Goal: Contribute content: Contribute content

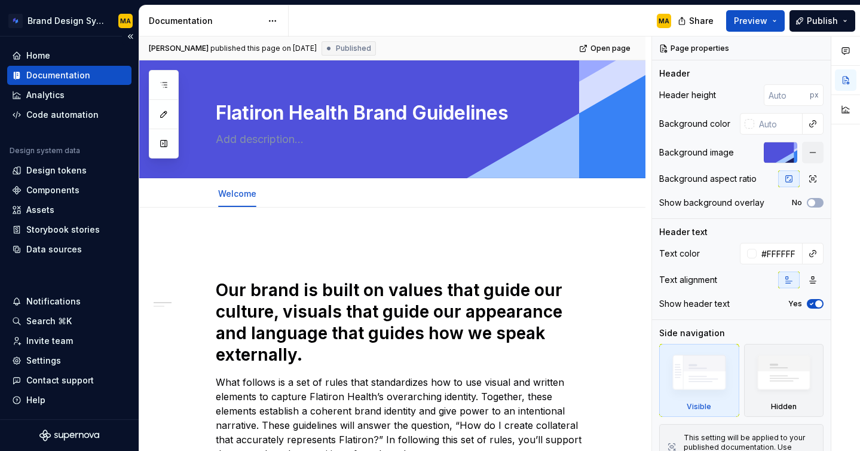
click at [69, 78] on div "Documentation" at bounding box center [58, 75] width 64 height 12
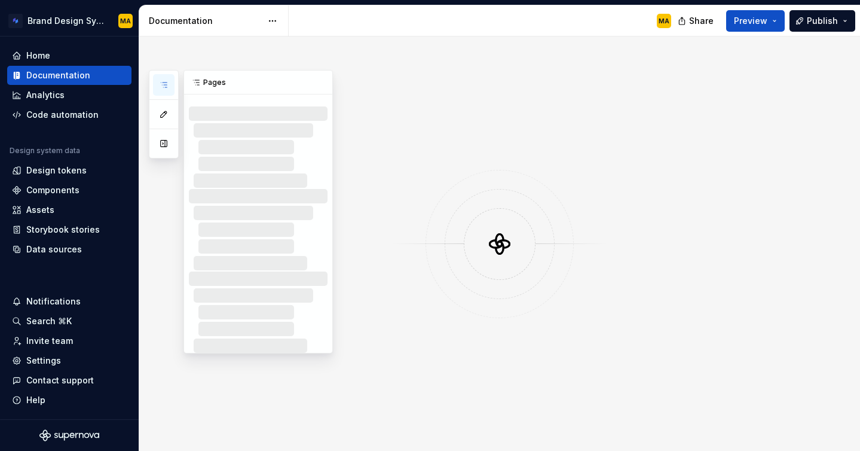
click at [162, 85] on icon "button" at bounding box center [164, 85] width 10 height 10
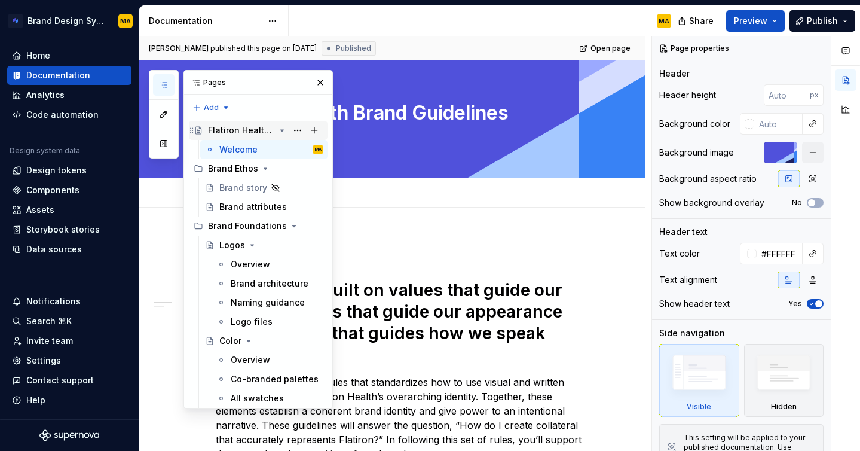
click at [249, 132] on div "Flatiron Health Brand Guidelines" at bounding box center [241, 130] width 67 height 12
click at [466, 32] on div "MA" at bounding box center [485, 20] width 392 height 31
click at [319, 85] on button "button" at bounding box center [320, 82] width 17 height 17
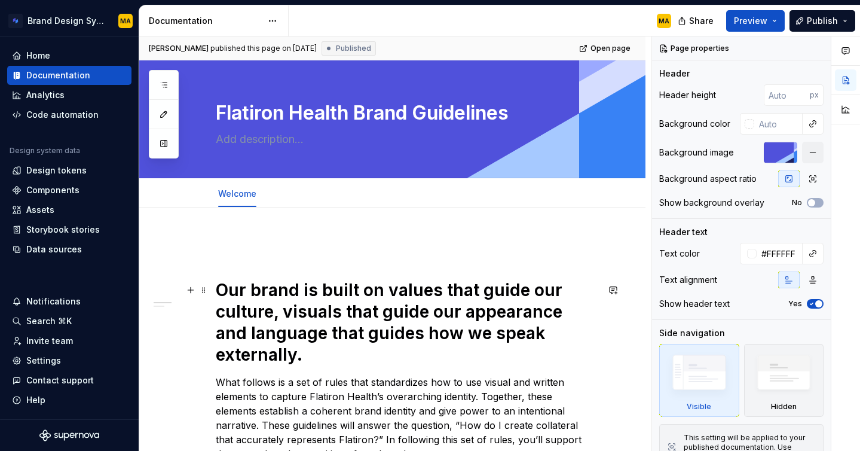
click at [283, 272] on div "Our brand is built on values that guide our culture, visuals that guide our app…" at bounding box center [407, 386] width 382 height 301
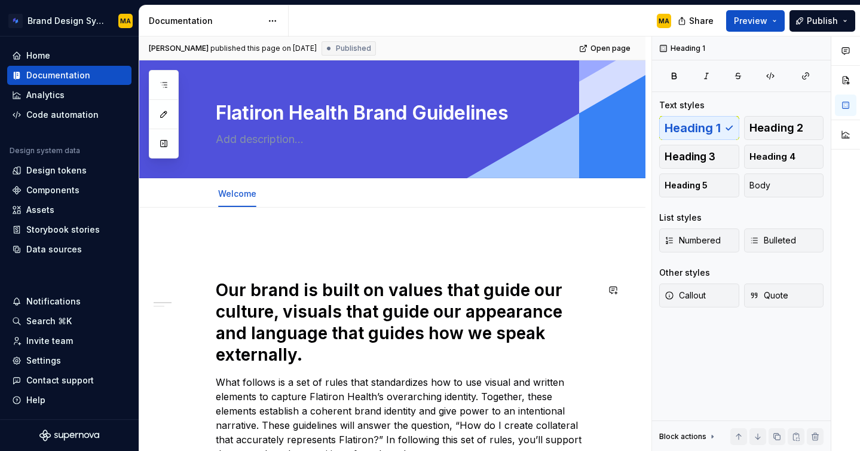
click at [267, 248] on p at bounding box center [407, 243] width 382 height 14
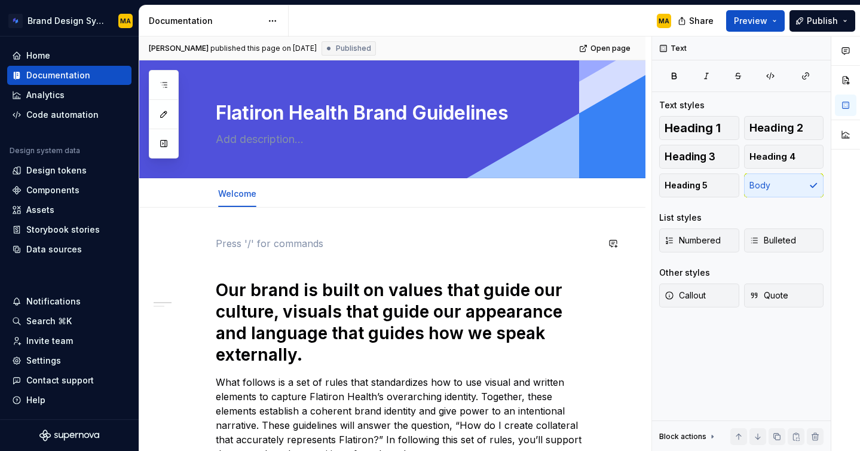
click at [242, 268] on div "Our brand is built on values that guide our culture, visuals that guide our app…" at bounding box center [407, 386] width 382 height 301
click at [264, 247] on p at bounding box center [407, 243] width 382 height 14
click at [200, 243] on span at bounding box center [204, 243] width 10 height 17
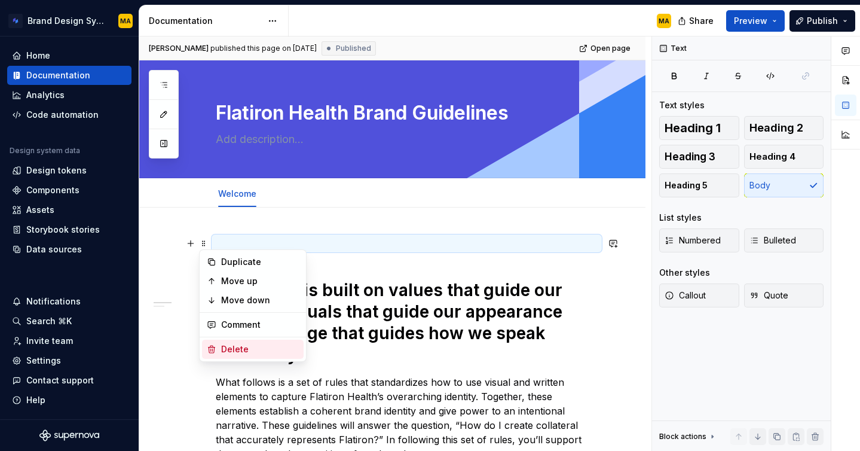
click at [238, 341] on div "Delete" at bounding box center [253, 348] width 102 height 19
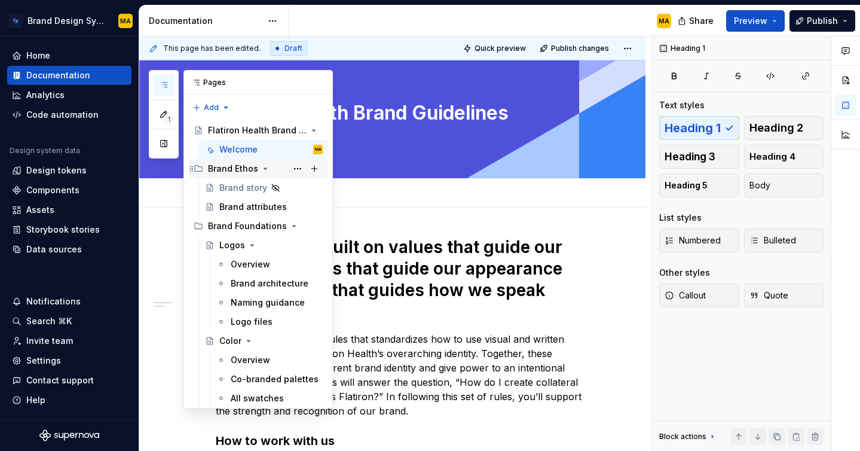
click at [234, 167] on div "Brand Ethos" at bounding box center [233, 169] width 50 height 12
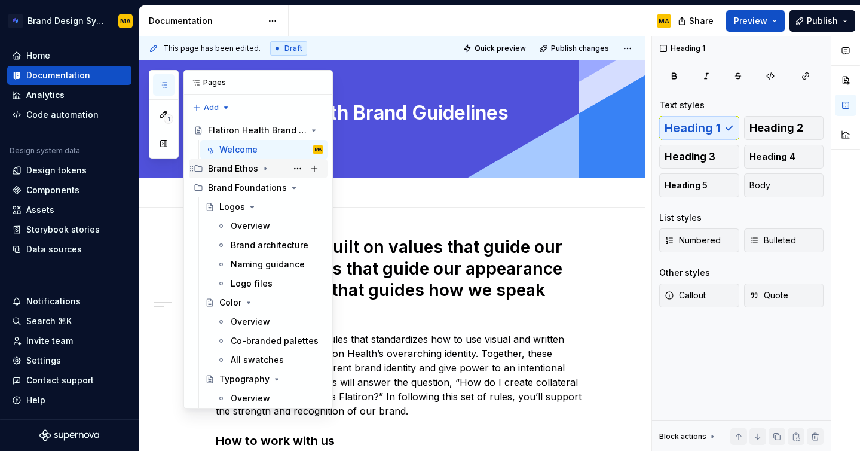
click at [234, 167] on div "Brand Ethos" at bounding box center [233, 169] width 50 height 12
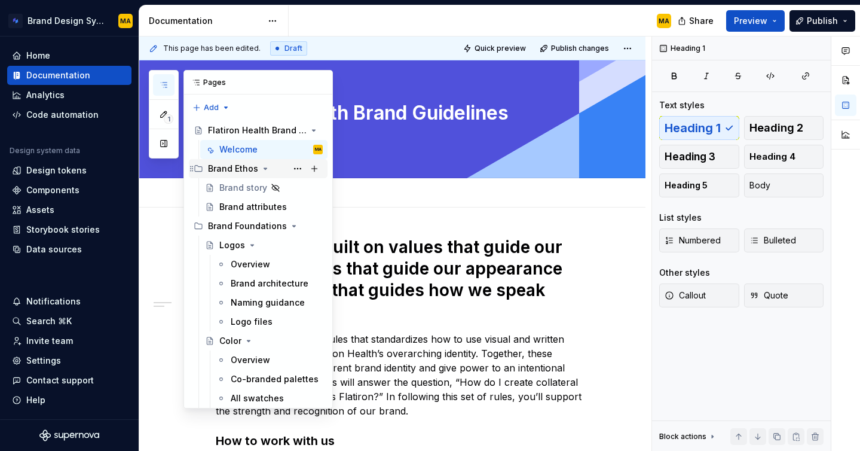
click at [234, 167] on div "Brand Ethos" at bounding box center [233, 169] width 50 height 12
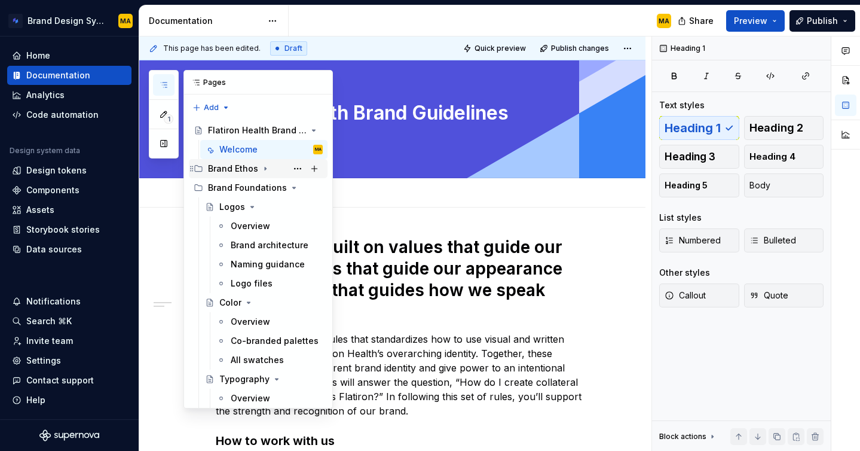
click at [234, 167] on div "Brand Ethos" at bounding box center [233, 169] width 50 height 12
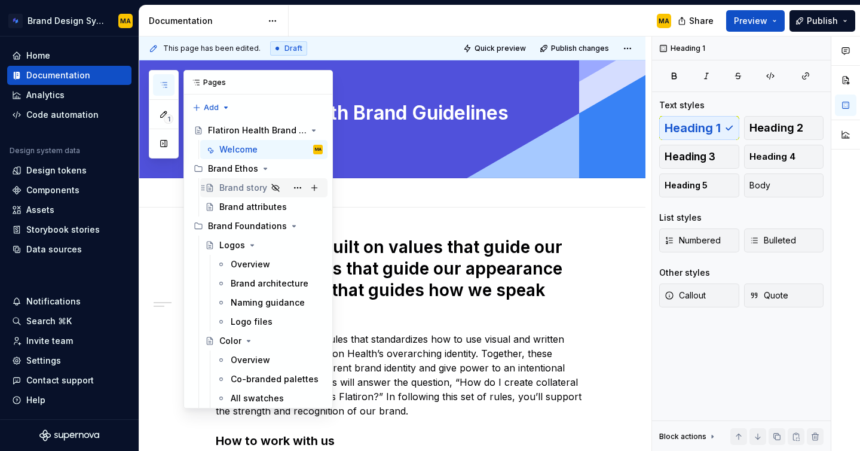
click at [232, 186] on div "Brand story" at bounding box center [243, 188] width 48 height 12
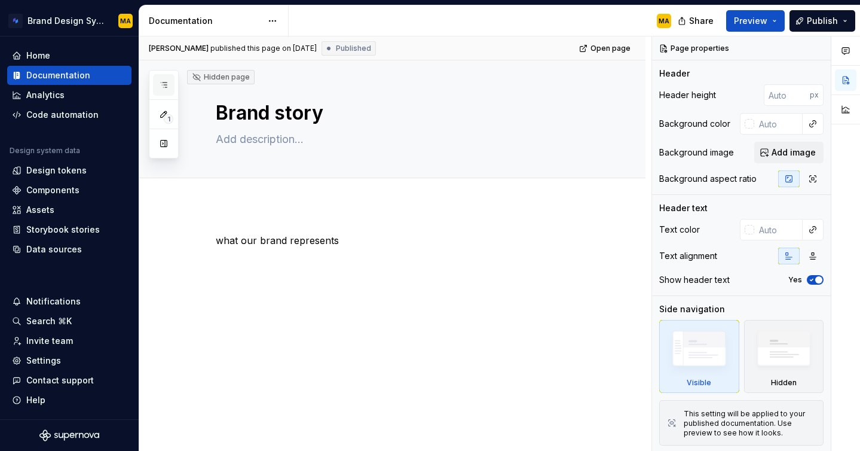
click at [161, 81] on icon "button" at bounding box center [164, 85] width 10 height 10
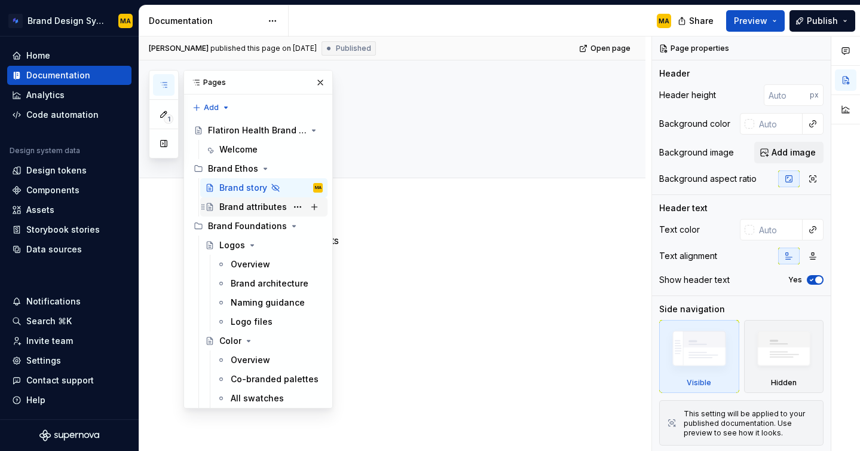
click at [248, 209] on div "Brand attributes" at bounding box center [253, 207] width 68 height 12
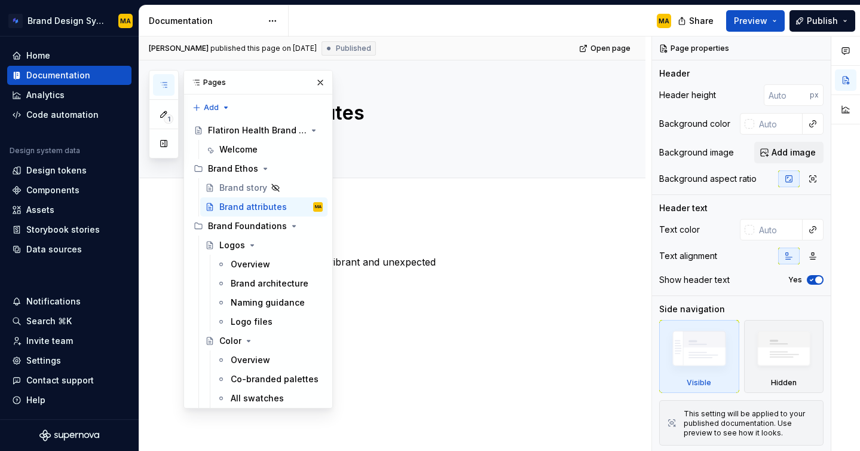
click at [440, 17] on div "MA" at bounding box center [485, 20] width 392 height 31
click at [318, 81] on button "button" at bounding box center [320, 82] width 17 height 17
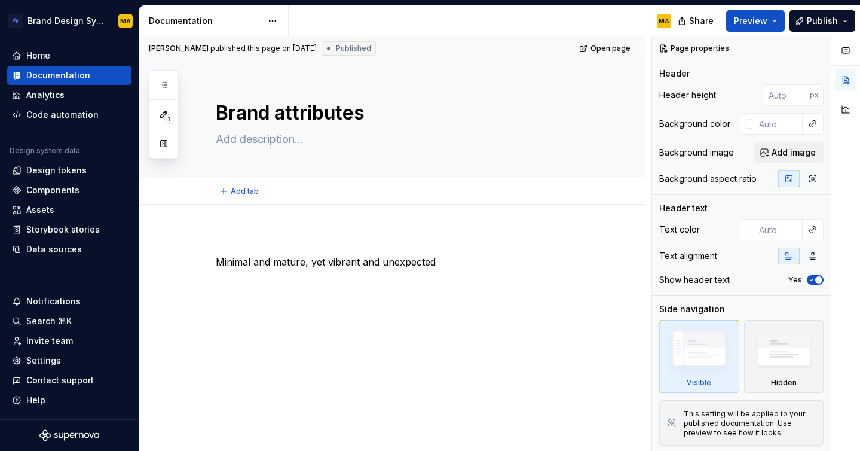
type textarea "*"
click at [222, 230] on div "Minimal and mature, yet vibrant and unexpected" at bounding box center [392, 321] width 506 height 235
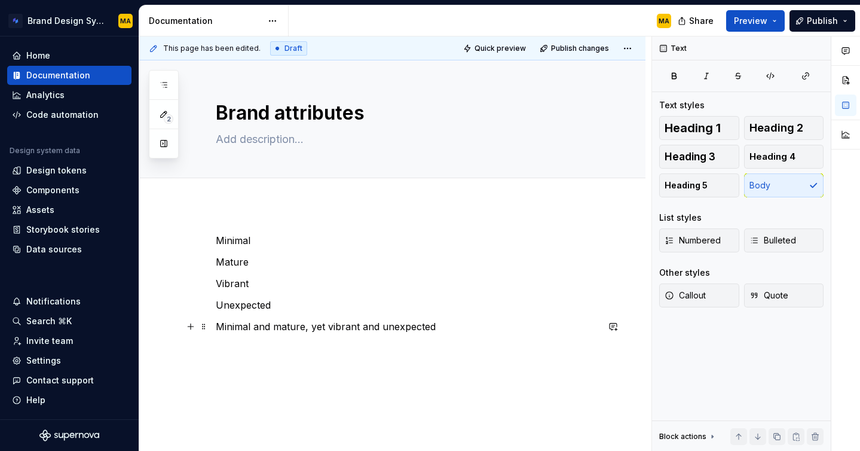
click at [316, 321] on p "Minimal and mature, yet vibrant and unexpected" at bounding box center [407, 326] width 382 height 14
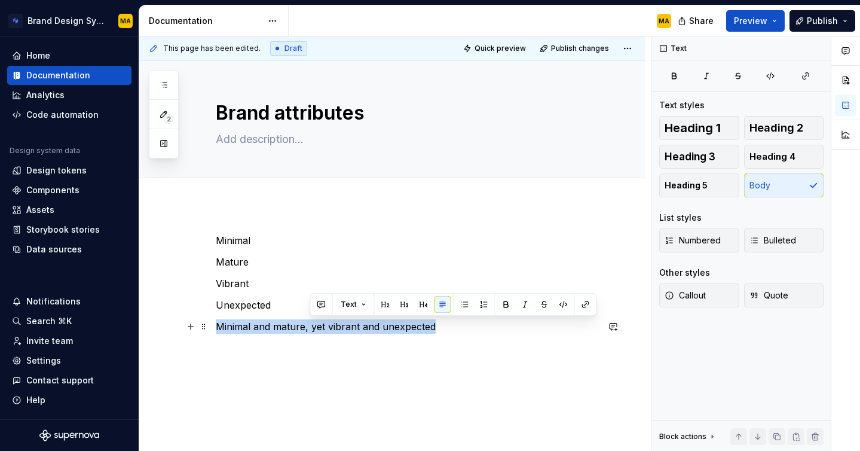
click at [316, 321] on p "Minimal and mature, yet vibrant and unexpected" at bounding box center [407, 326] width 382 height 14
click at [206, 326] on span at bounding box center [204, 326] width 10 height 17
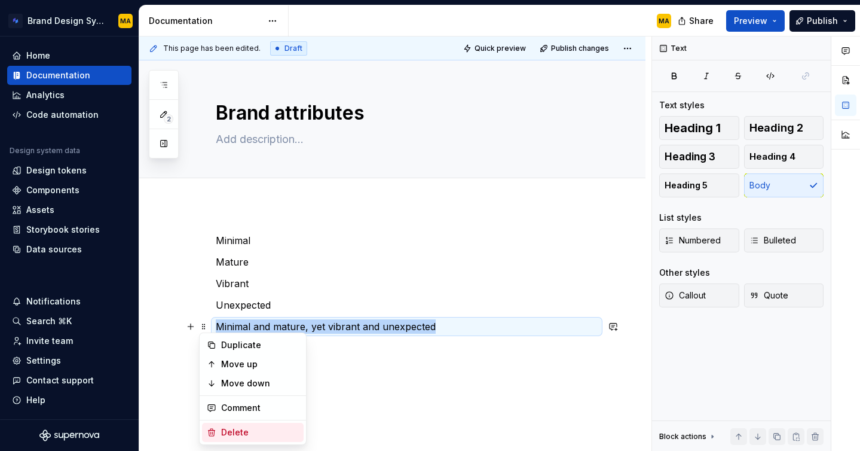
click at [240, 433] on div "Delete" at bounding box center [260, 432] width 78 height 12
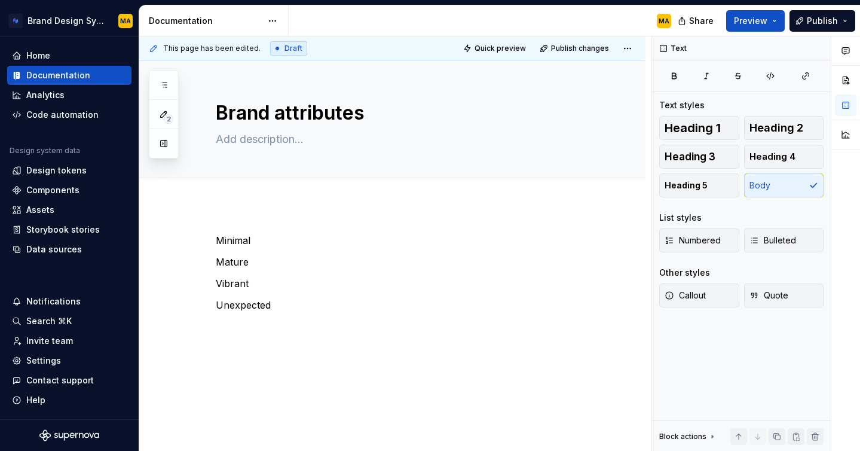
click at [237, 207] on div "Minimal Mature Vibrant Unexpected" at bounding box center [392, 343] width 506 height 278
click at [225, 219] on div "Minimal Mature Vibrant Unexpected" at bounding box center [392, 354] width 506 height 300
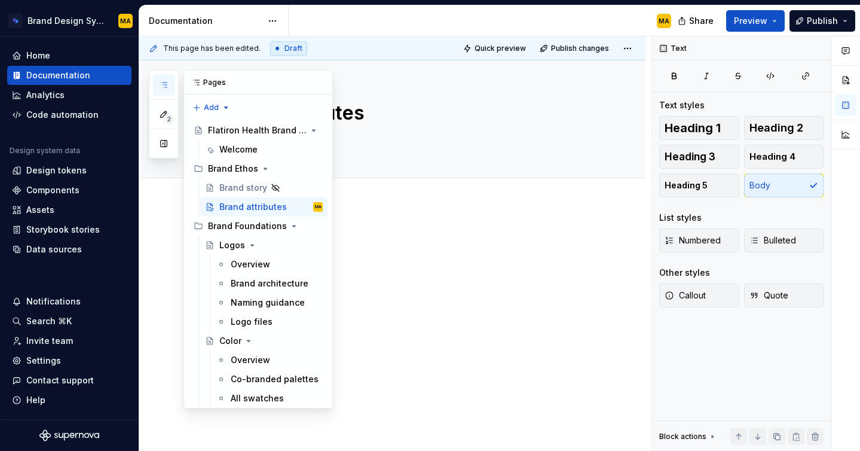
click at [164, 85] on icon "button" at bounding box center [164, 85] width 10 height 10
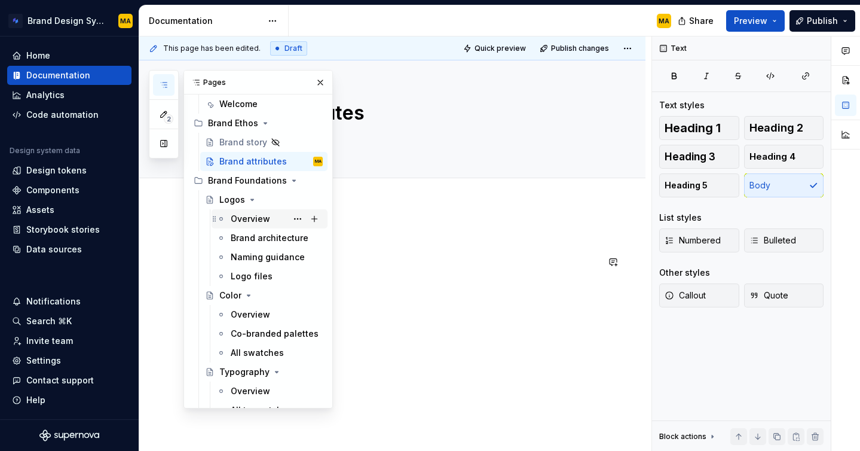
scroll to position [60, 0]
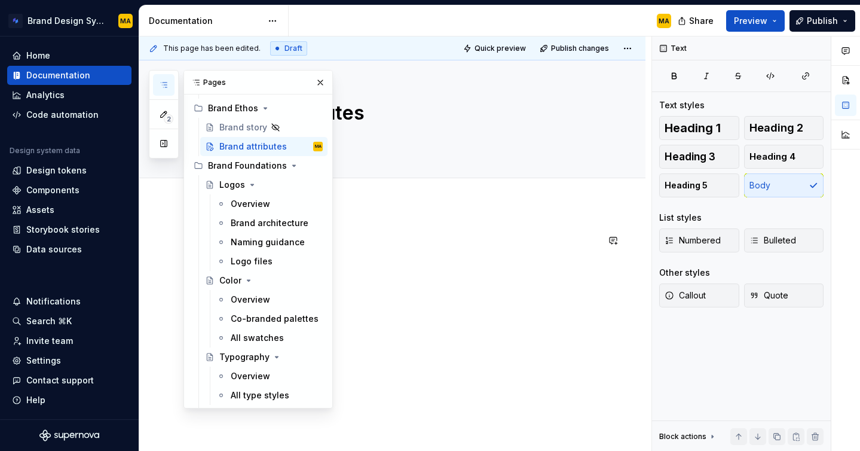
click at [400, 216] on div "Minimal Mature Vibrant Unexpected" at bounding box center [392, 354] width 506 height 300
click at [361, 25] on div "MA" at bounding box center [485, 20] width 392 height 31
click at [320, 83] on button "button" at bounding box center [320, 82] width 17 height 17
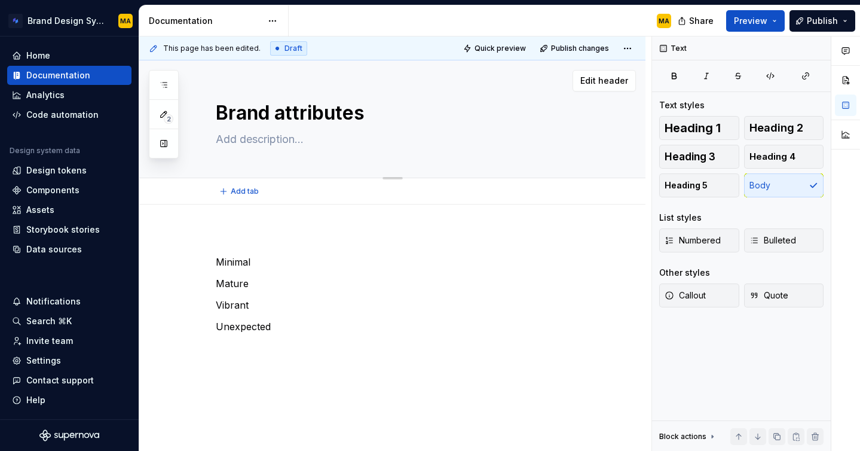
click at [280, 145] on textarea at bounding box center [404, 139] width 382 height 19
click at [232, 233] on p at bounding box center [407, 240] width 382 height 14
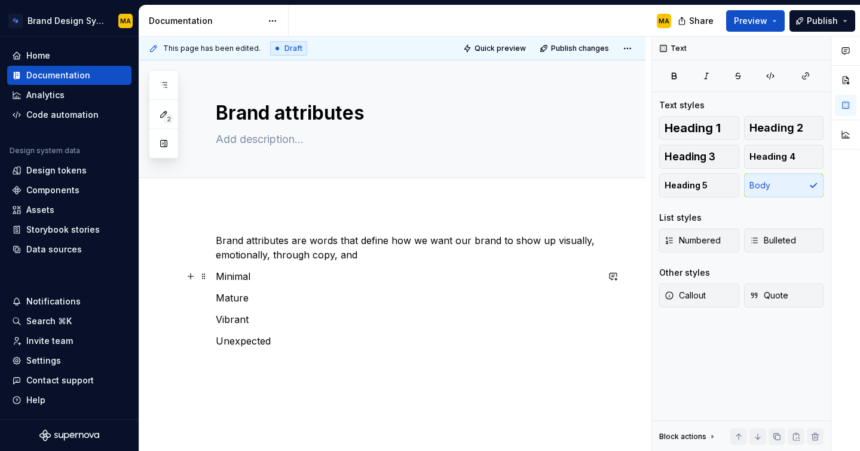
click at [263, 277] on p "Minimal" at bounding box center [407, 276] width 382 height 14
click at [768, 240] on span "Bulleted" at bounding box center [772, 240] width 47 height 12
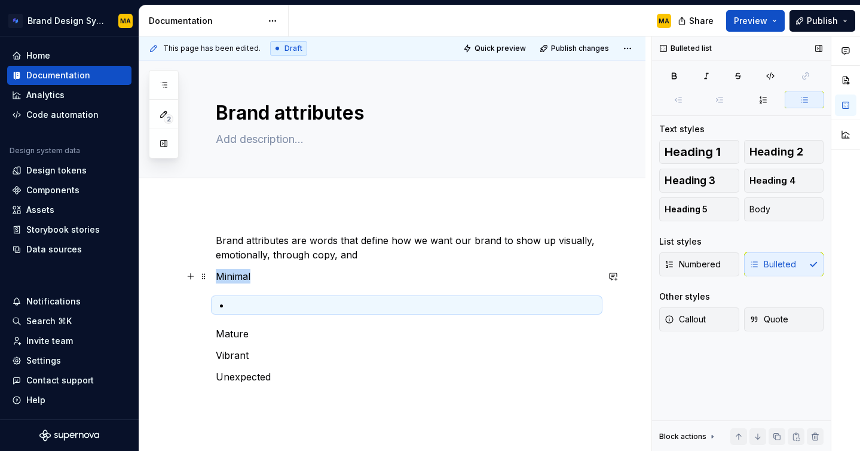
click at [280, 280] on p "Minimal" at bounding box center [407, 276] width 382 height 14
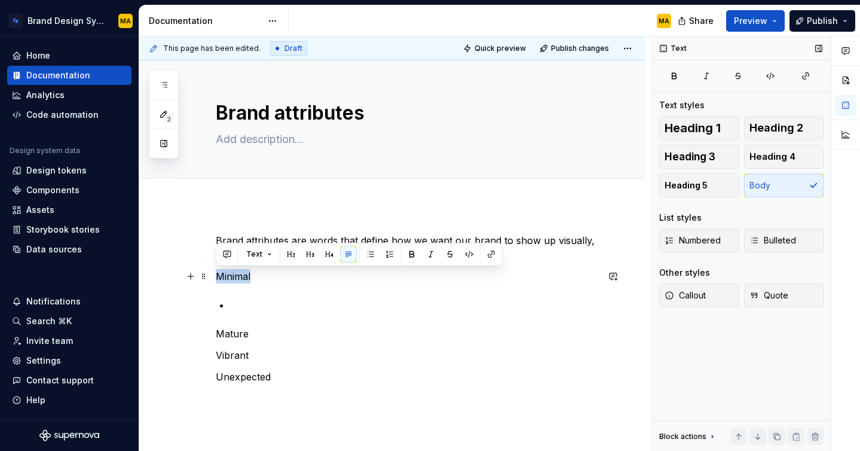
drag, startPoint x: 253, startPoint y: 278, endPoint x: 211, endPoint y: 278, distance: 42.4
click at [211, 278] on div "Brand attributes are words that define how we want our brand to show up visuall…" at bounding box center [392, 379] width 506 height 350
click at [262, 252] on button "Text" at bounding box center [259, 254] width 36 height 17
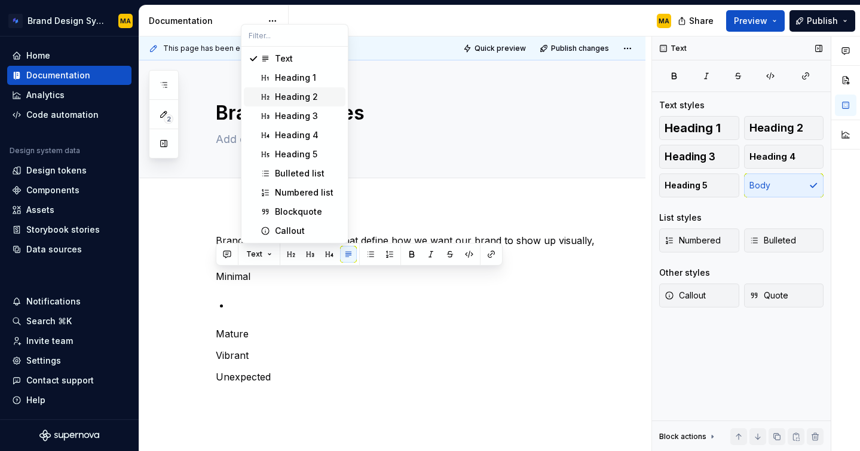
click at [298, 98] on div "Heading 2" at bounding box center [296, 97] width 43 height 12
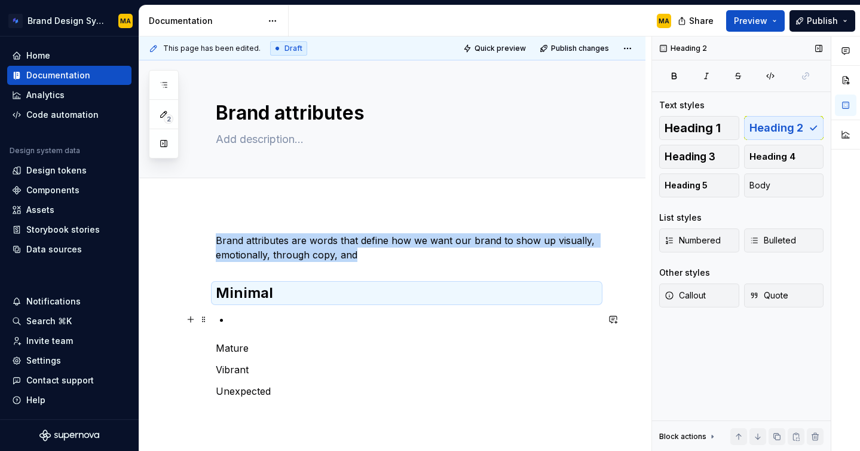
click at [268, 325] on p at bounding box center [414, 319] width 368 height 14
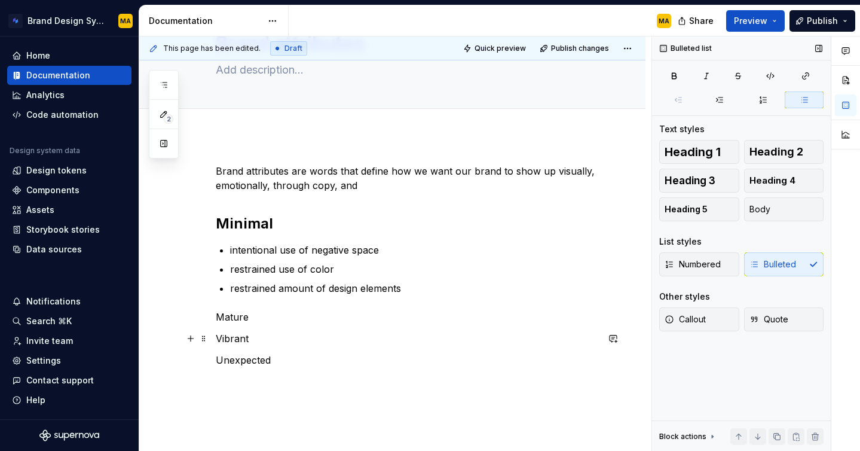
scroll to position [71, 0]
click at [275, 318] on p "Mature" at bounding box center [407, 315] width 382 height 14
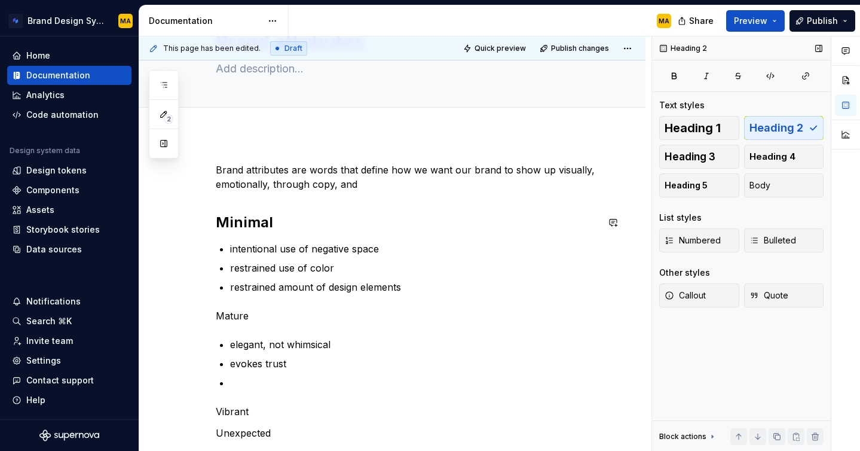
click at [220, 212] on div "Brand attributes are words that define how we want our brand to show up visuall…" at bounding box center [407, 312] width 382 height 299
click at [422, 292] on p "restrained amount of design elements" at bounding box center [414, 287] width 368 height 14
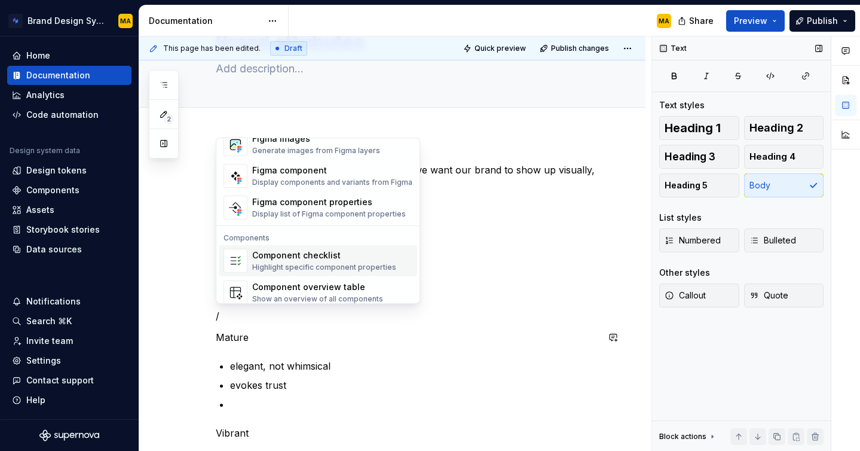
scroll to position [1190, 0]
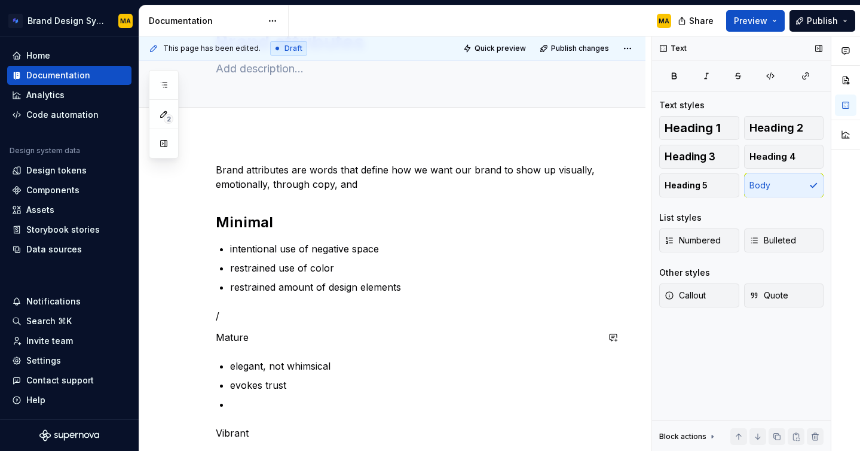
click at [737, 365] on div "Text Text styles Heading 1 Heading 2 Heading 3 Heading 4 Heading 5 Body List st…" at bounding box center [741, 243] width 179 height 415
click at [231, 320] on p "/" at bounding box center [407, 315] width 382 height 14
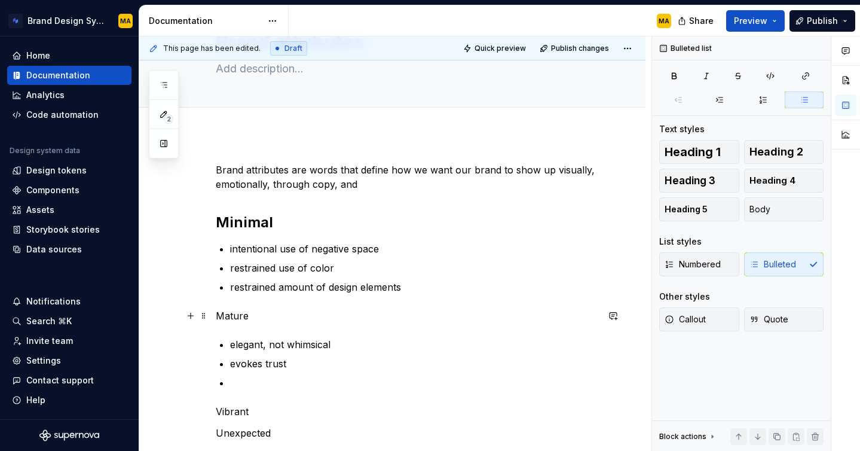
click at [237, 315] on p "Mature" at bounding box center [407, 315] width 382 height 14
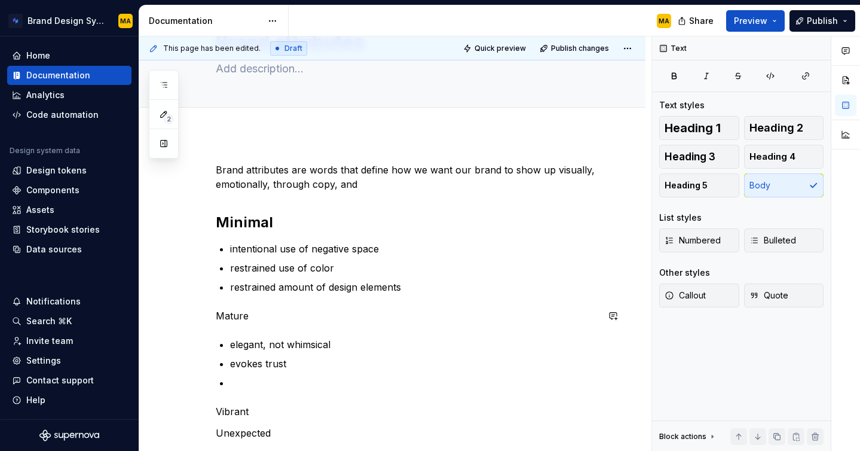
click at [229, 330] on div "Brand attributes are words that define how we want our brand to show up visuall…" at bounding box center [407, 312] width 382 height 299
click at [231, 317] on p "Mature" at bounding box center [407, 315] width 382 height 14
click at [244, 223] on h2 "Minimal" at bounding box center [407, 222] width 382 height 19
click at [225, 311] on p "Mature" at bounding box center [407, 315] width 382 height 14
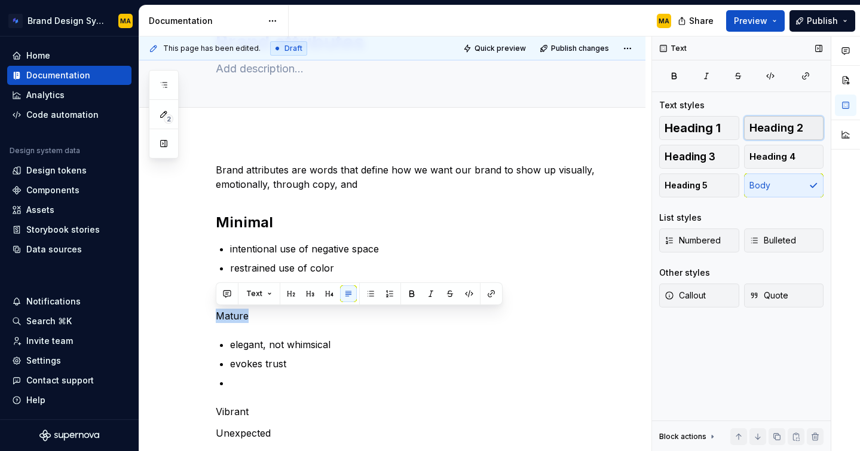
click at [769, 128] on span "Heading 2" at bounding box center [776, 128] width 54 height 12
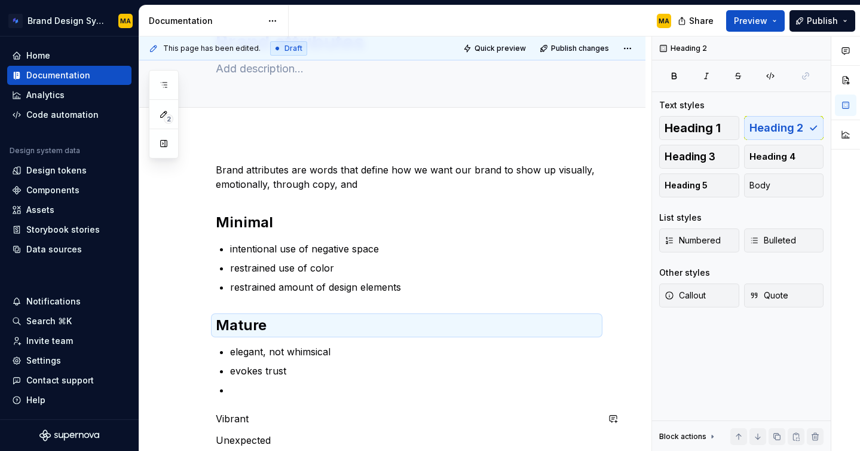
click at [283, 404] on div "Brand attributes are words that define how we want our brand to show up visuall…" at bounding box center [407, 316] width 382 height 306
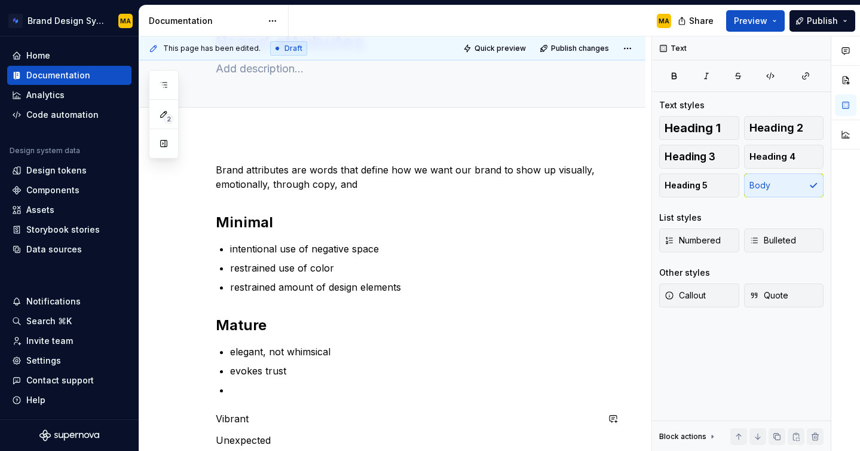
click at [256, 397] on div "Brand attributes are words that define how we want our brand to show up visuall…" at bounding box center [407, 316] width 382 height 306
click at [248, 391] on p at bounding box center [414, 389] width 368 height 14
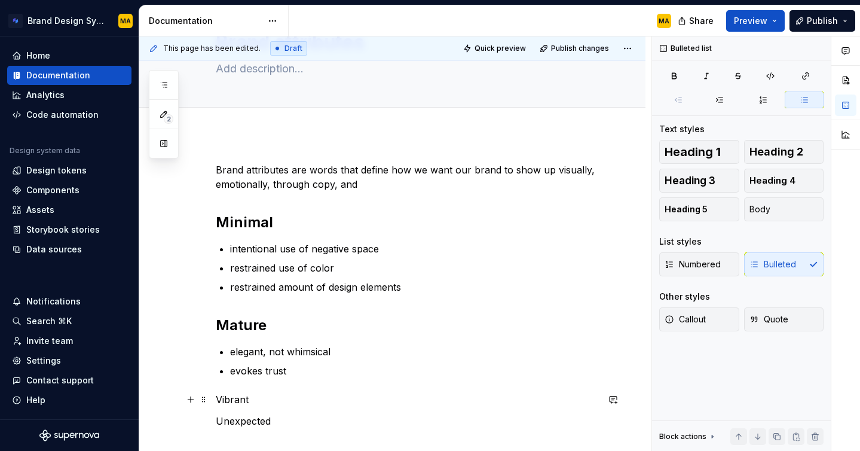
click at [231, 397] on p "Vibrant" at bounding box center [407, 399] width 382 height 14
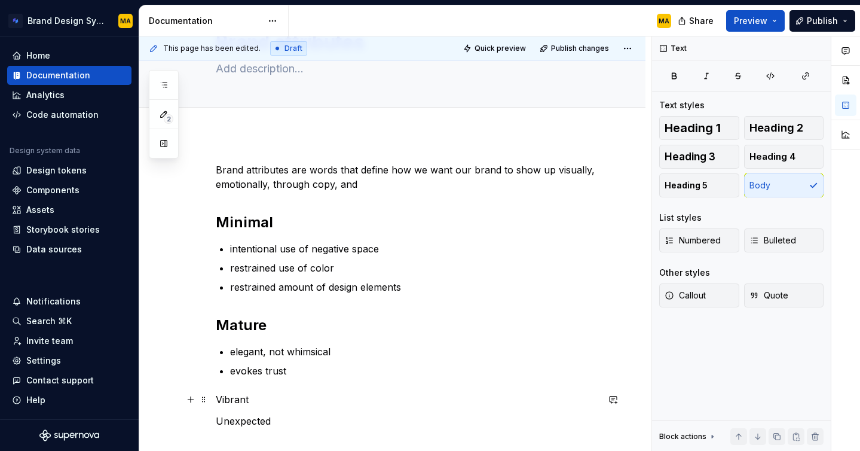
click at [234, 397] on p "Vibrant" at bounding box center [407, 399] width 382 height 14
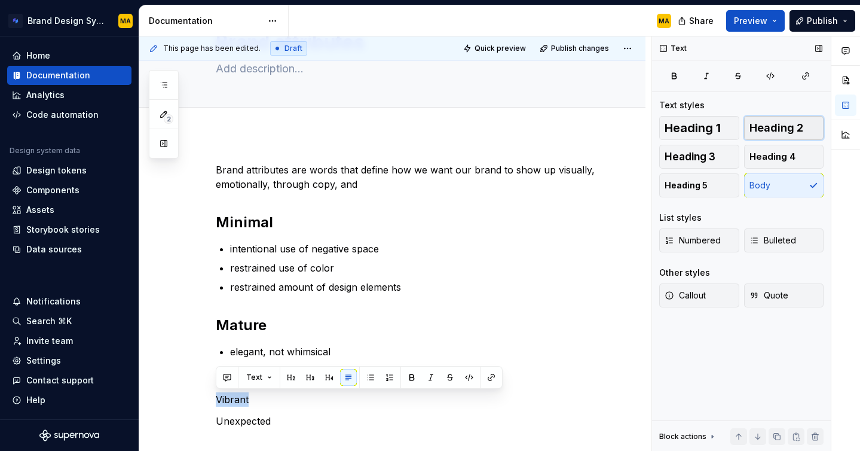
click at [765, 132] on span "Heading 2" at bounding box center [776, 128] width 54 height 12
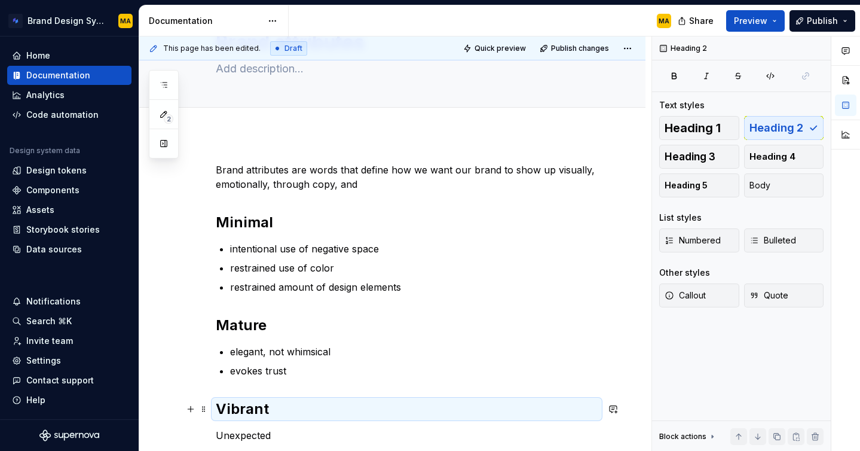
click at [286, 408] on h2 "Vibrant" at bounding box center [407, 408] width 382 height 19
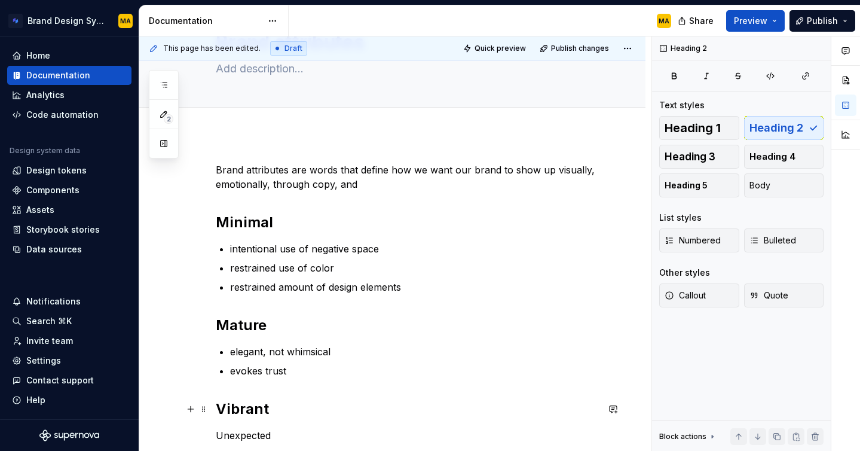
click at [286, 408] on h2 "Vibrant" at bounding box center [407, 408] width 382 height 19
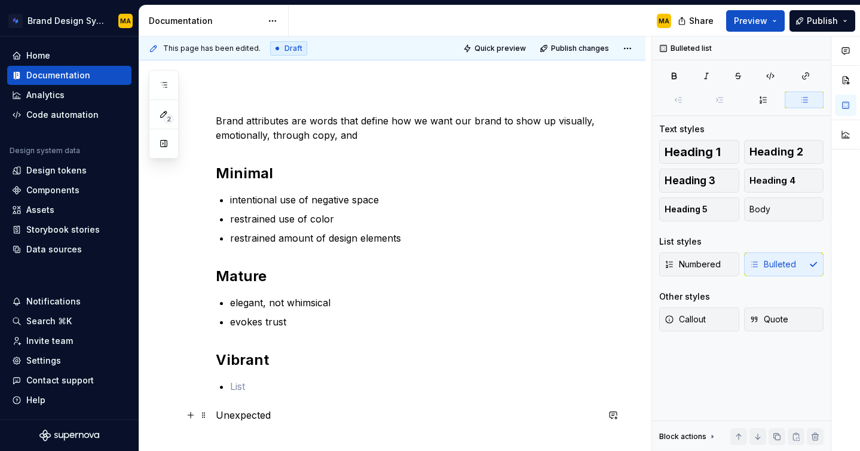
click at [293, 412] on p "Unexpected" at bounding box center [407, 415] width 382 height 14
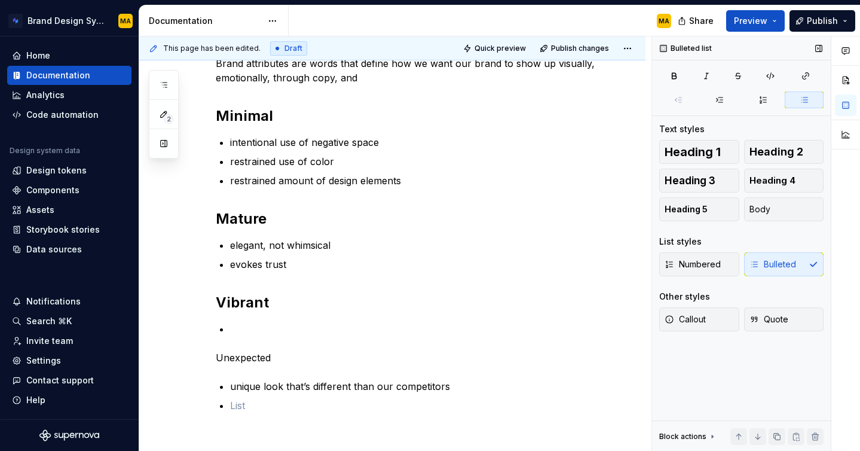
scroll to position [196, 0]
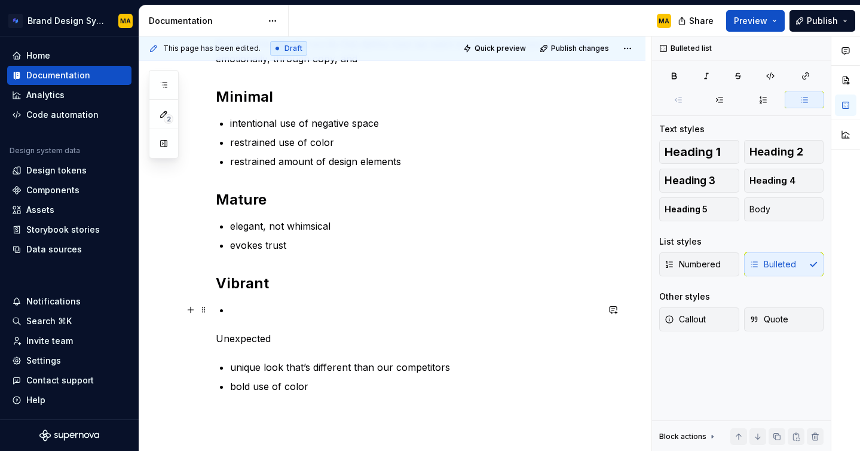
click at [256, 304] on p at bounding box center [414, 309] width 368 height 14
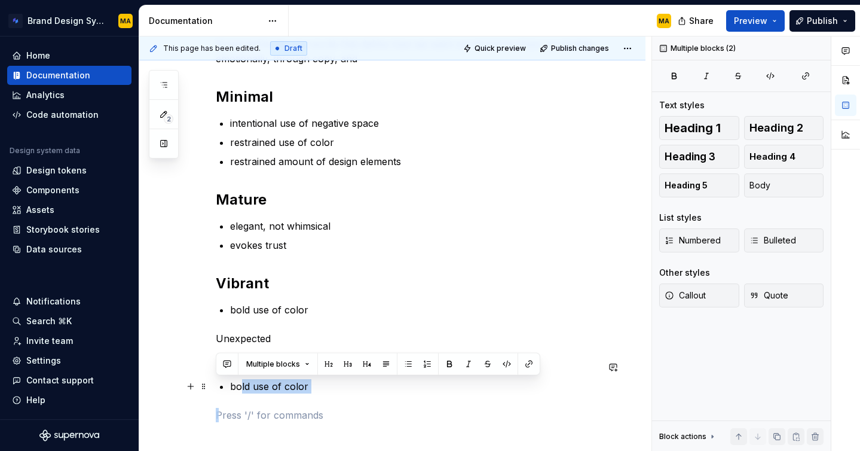
drag, startPoint x: 321, startPoint y: 394, endPoint x: 241, endPoint y: 386, distance: 80.5
click at [241, 386] on div "Brand attributes are words that define how we want our brand to show up visuall…" at bounding box center [407, 229] width 382 height 385
click at [240, 386] on p "bold use of color" at bounding box center [414, 386] width 368 height 14
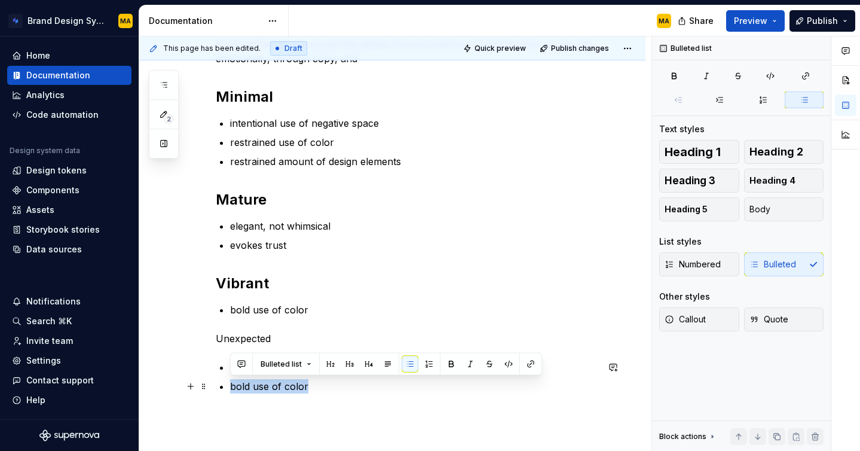
drag, startPoint x: 329, startPoint y: 384, endPoint x: 216, endPoint y: 383, distance: 113.0
click at [216, 383] on div "Brand attributes are words that define how we want our brand to show up visuall…" at bounding box center [407, 229] width 382 height 385
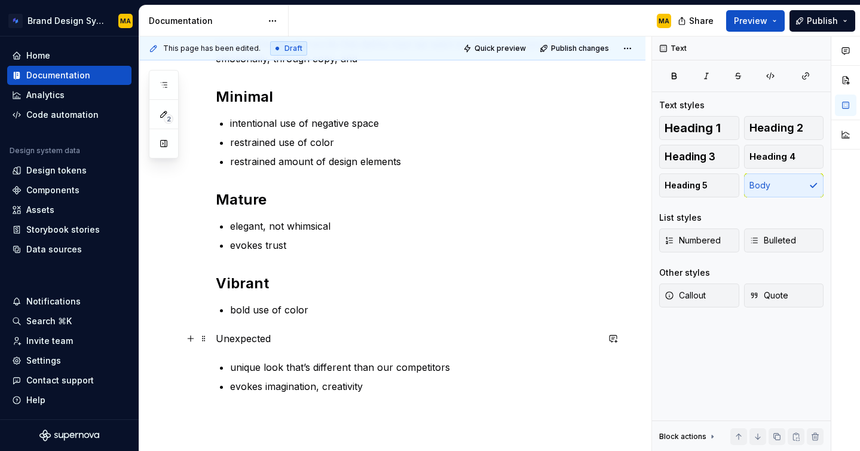
click at [240, 339] on p "Unexpected" at bounding box center [407, 338] width 382 height 14
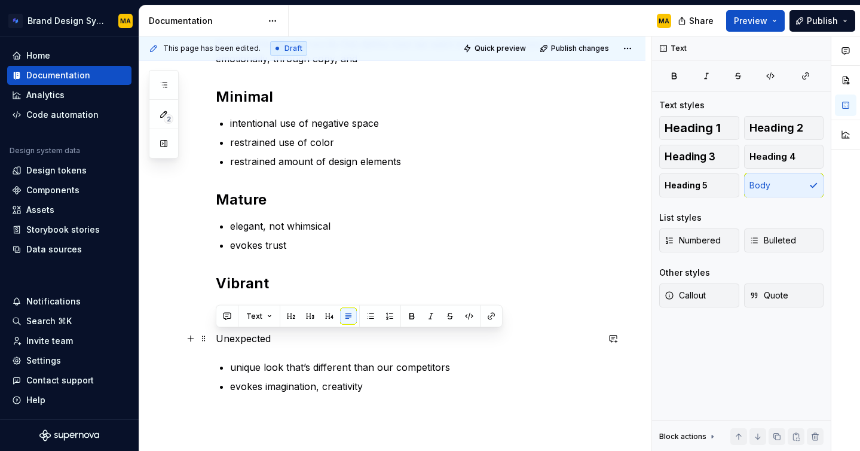
click at [240, 339] on p "Unexpected" at bounding box center [407, 338] width 382 height 14
click at [760, 132] on span "Heading 2" at bounding box center [776, 128] width 54 height 12
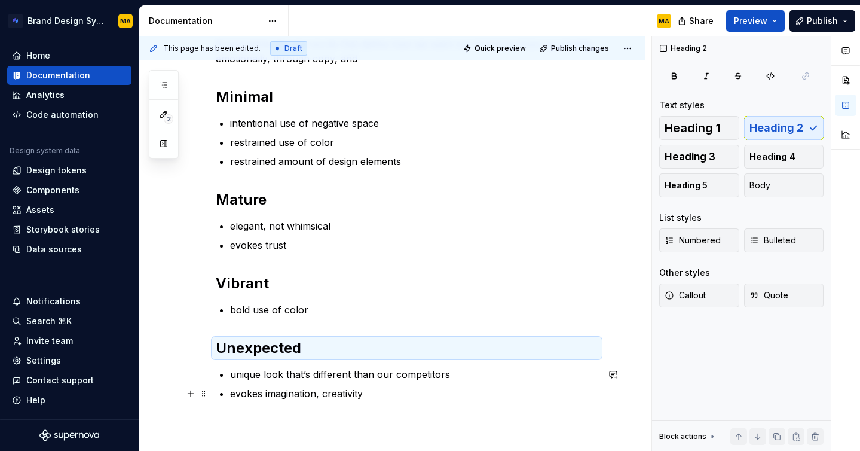
click at [416, 399] on p "evokes imagination, creativity" at bounding box center [414, 393] width 368 height 14
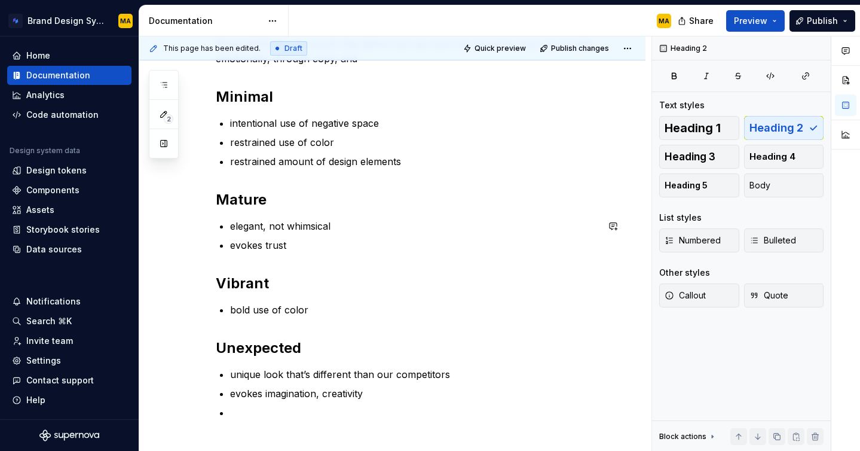
click at [309, 253] on div "Brand attributes are words that define how we want our brand to show up visuall…" at bounding box center [407, 242] width 382 height 411
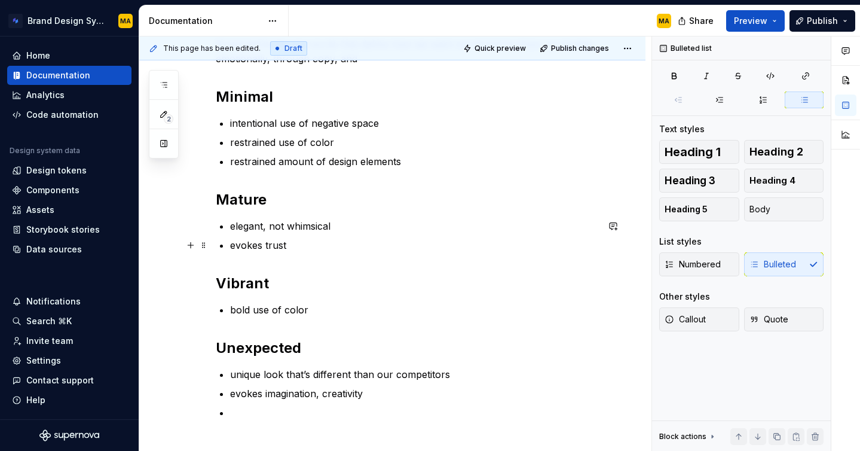
click at [305, 246] on p "evokes trust" at bounding box center [414, 245] width 368 height 14
click at [259, 408] on p at bounding box center [414, 412] width 368 height 14
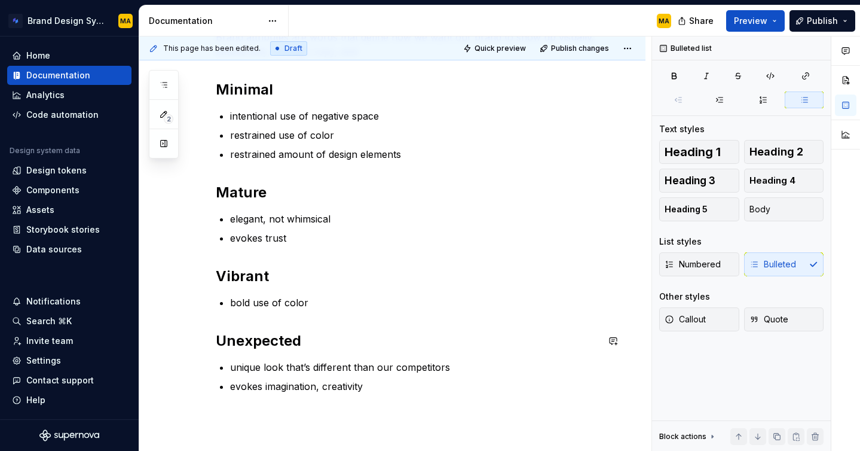
scroll to position [0, 0]
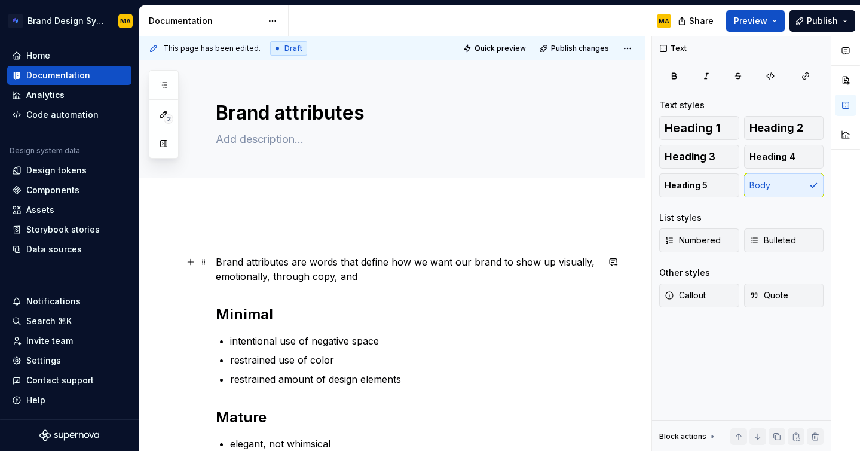
click at [384, 279] on p "Brand attributes are words that define how we want our brand to show up visuall…" at bounding box center [407, 269] width 382 height 29
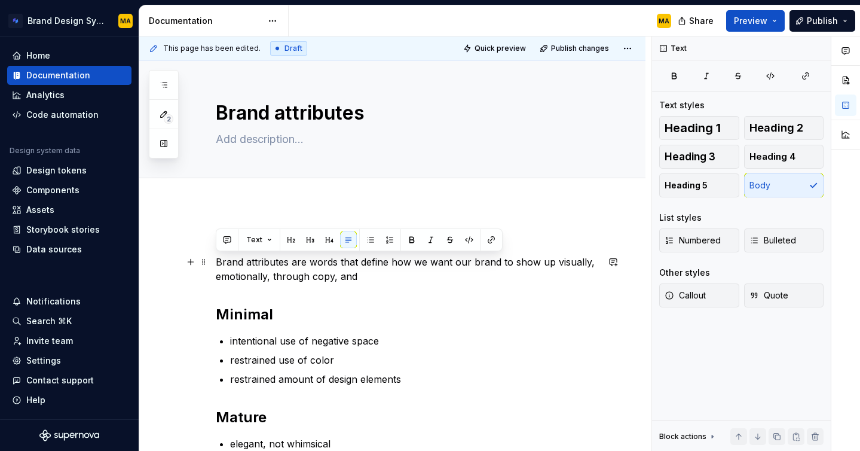
drag, startPoint x: 384, startPoint y: 279, endPoint x: 209, endPoint y: 267, distance: 175.0
click at [200, 262] on span at bounding box center [204, 261] width 10 height 17
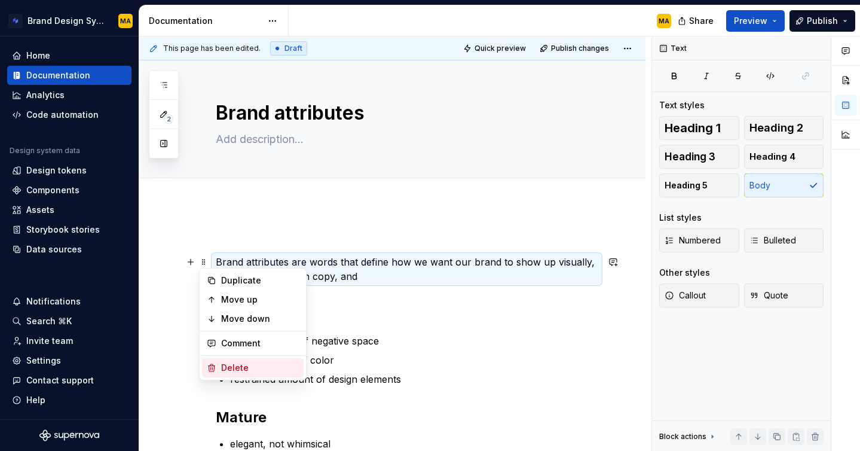
click at [251, 366] on div "Delete" at bounding box center [260, 368] width 78 height 12
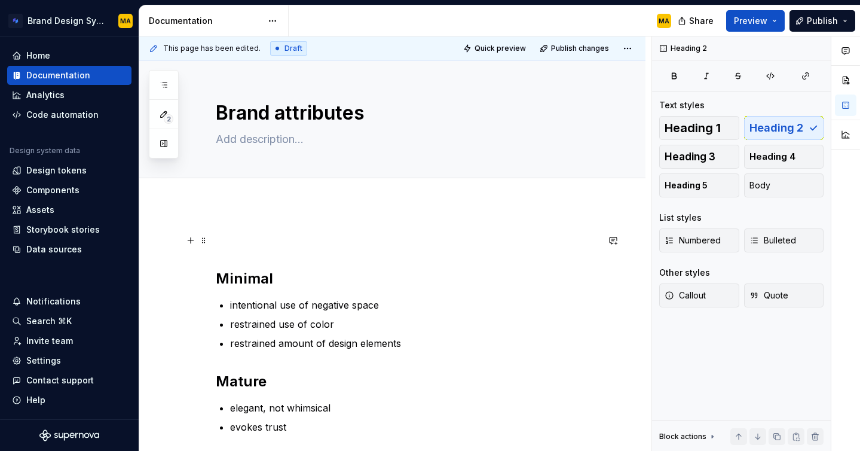
click at [234, 237] on p at bounding box center [407, 240] width 382 height 14
click at [203, 239] on span at bounding box center [204, 240] width 10 height 17
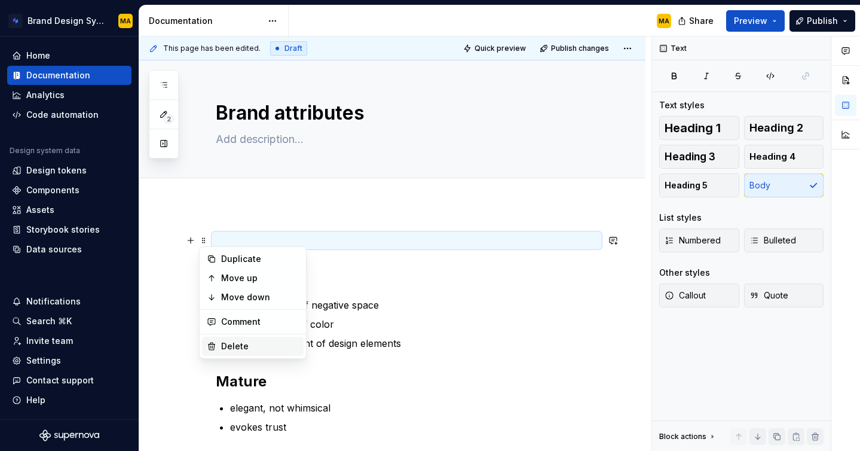
click at [231, 336] on div "Delete" at bounding box center [253, 345] width 102 height 19
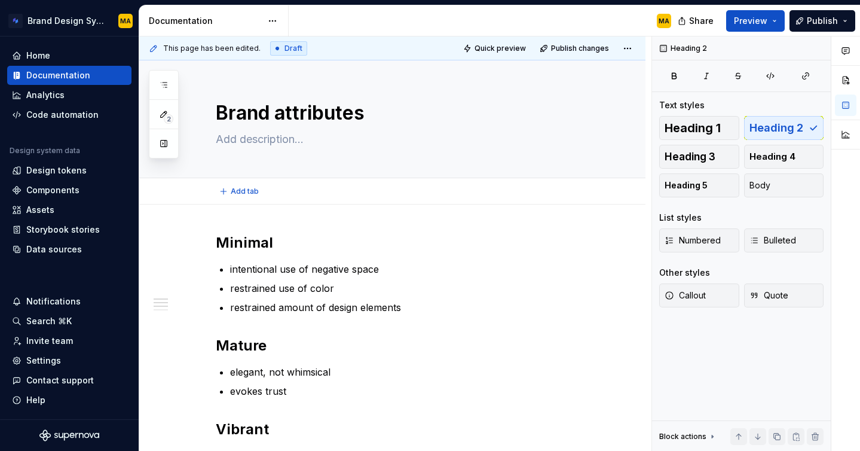
click at [214, 201] on div "Add tab" at bounding box center [392, 191] width 506 height 26
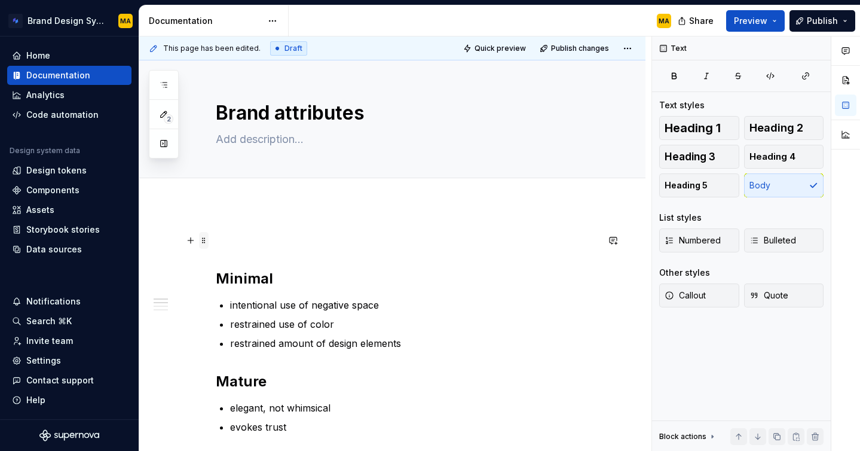
click at [203, 242] on span at bounding box center [204, 240] width 10 height 17
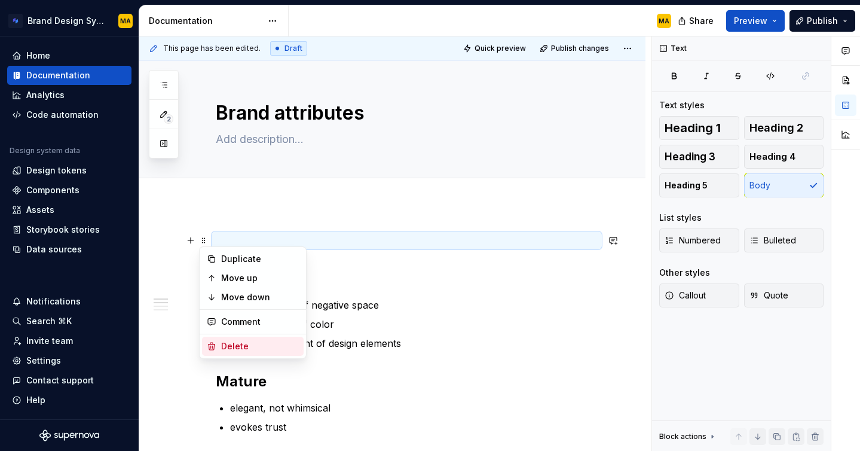
click at [224, 345] on div "Delete" at bounding box center [260, 346] width 78 height 12
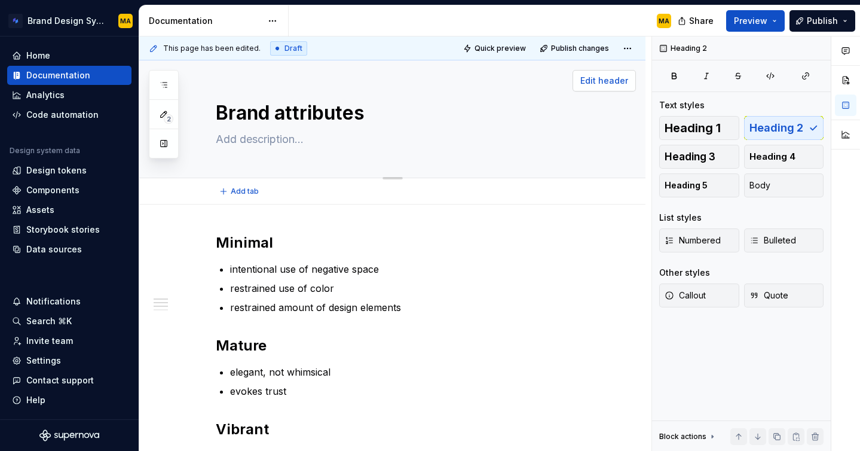
click at [613, 78] on span "Edit header" at bounding box center [604, 81] width 48 height 12
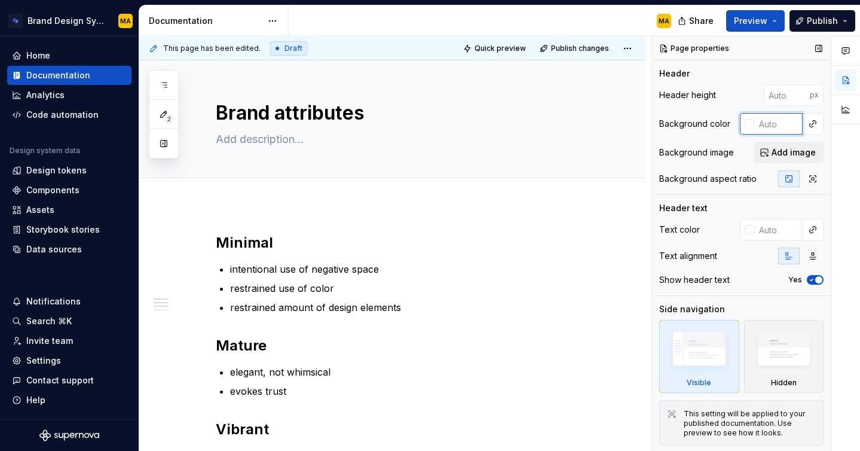
click at [772, 123] on input "text" at bounding box center [778, 124] width 48 height 22
click at [753, 125] on div at bounding box center [750, 124] width 10 height 10
click at [757, 125] on div "Comments Open comments No comments yet Select ‘Comment’ from the block context …" at bounding box center [756, 243] width 208 height 415
click at [757, 125] on input "text" at bounding box center [778, 124] width 48 height 22
click at [767, 125] on input "text" at bounding box center [778, 124] width 48 height 22
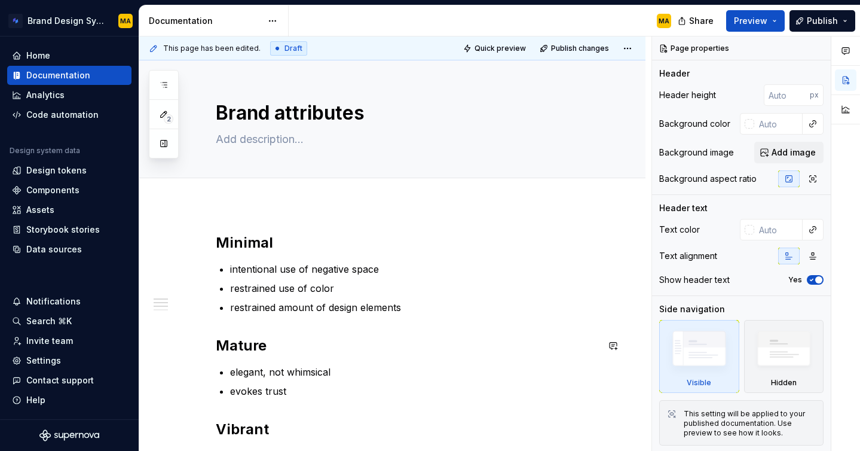
click at [511, 356] on div "Minimal intentional use of negative space restrained use of color restrained am…" at bounding box center [407, 404] width 382 height 342
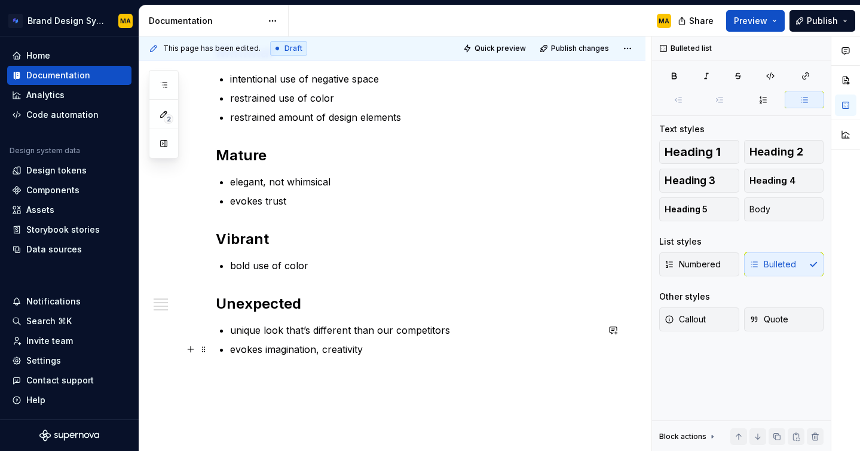
scroll to position [196, 0]
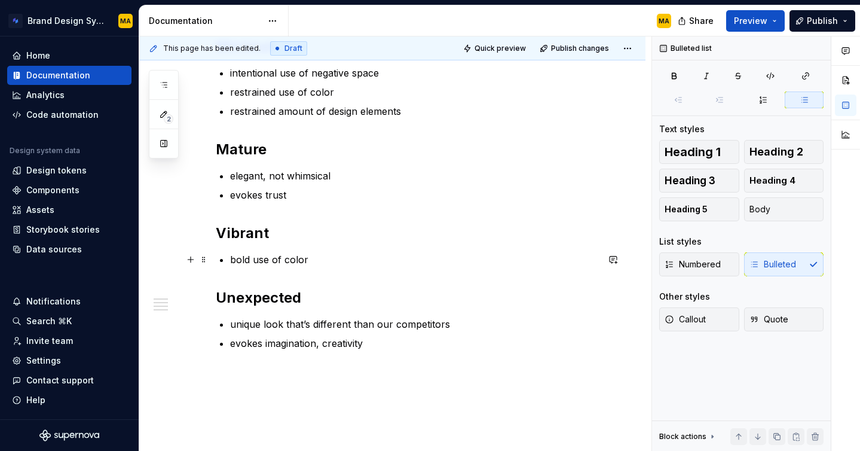
click at [323, 262] on p "bold use of color" at bounding box center [414, 259] width 368 height 14
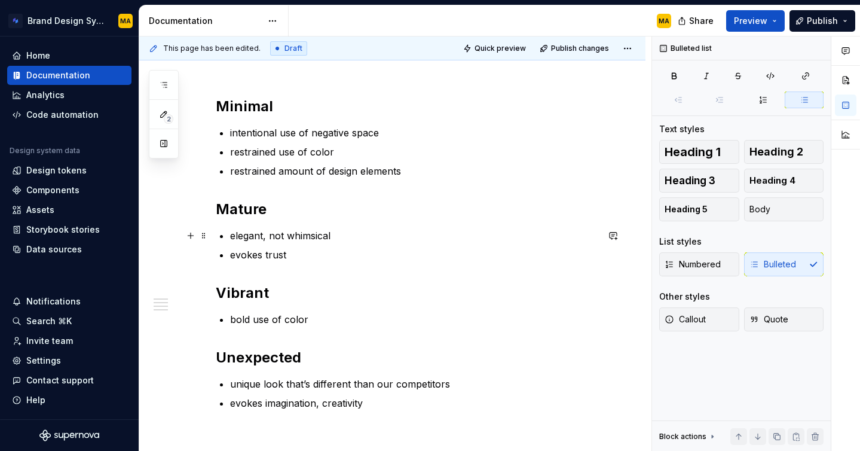
scroll to position [135, 0]
click at [412, 166] on p "restrained amount of design elements" at bounding box center [414, 172] width 368 height 14
click at [323, 325] on p "bold use of color" at bounding box center [414, 320] width 368 height 14
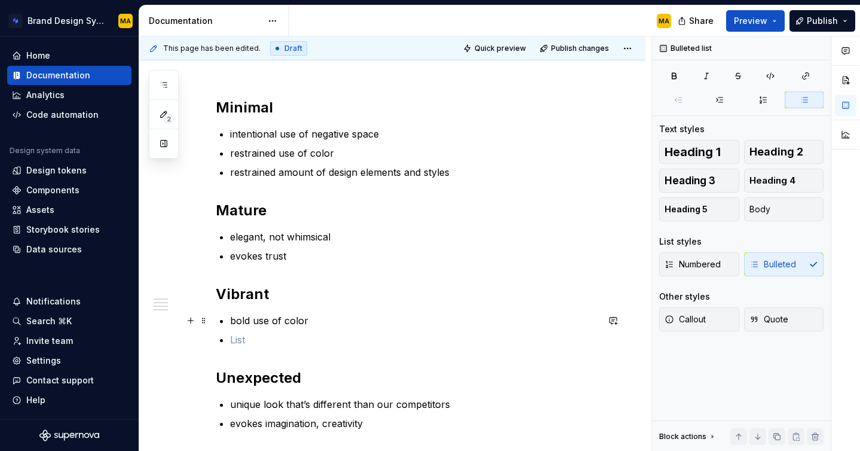
click at [253, 319] on p "bold use of color" at bounding box center [414, 320] width 368 height 14
click at [243, 345] on p at bounding box center [414, 339] width 368 height 14
click at [382, 424] on p "evokes imagination, creativity" at bounding box center [414, 423] width 368 height 14
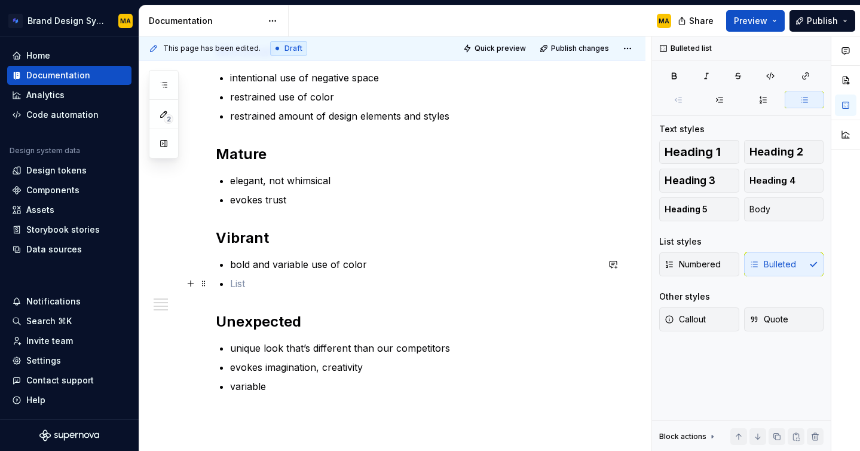
click at [246, 289] on p at bounding box center [414, 283] width 368 height 14
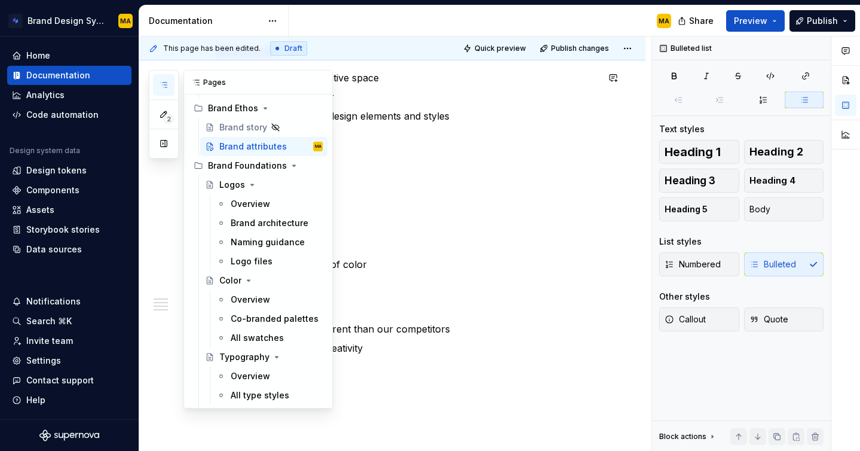
click at [167, 87] on icon "button" at bounding box center [164, 85] width 10 height 10
click at [251, 202] on div "Overview" at bounding box center [250, 204] width 39 height 12
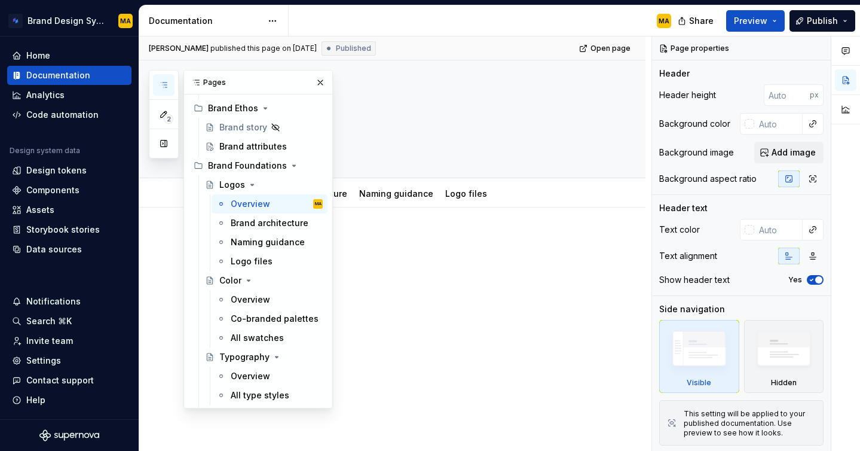
click at [439, 18] on div "MA" at bounding box center [485, 20] width 392 height 31
click at [320, 80] on button "button" at bounding box center [320, 82] width 17 height 17
click at [261, 224] on div "Brand architecture" at bounding box center [259, 223] width 56 height 12
click at [165, 82] on icon "button" at bounding box center [164, 84] width 6 height 5
click at [253, 263] on div "Logo files" at bounding box center [252, 261] width 42 height 12
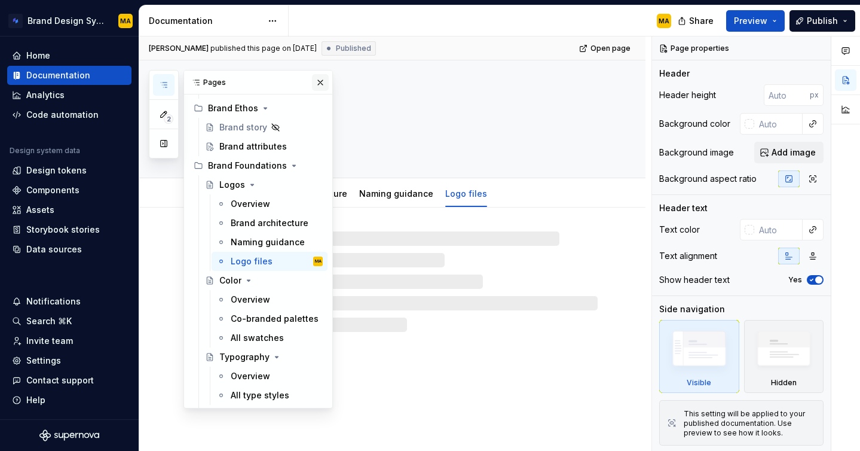
click at [319, 81] on button "button" at bounding box center [320, 82] width 17 height 17
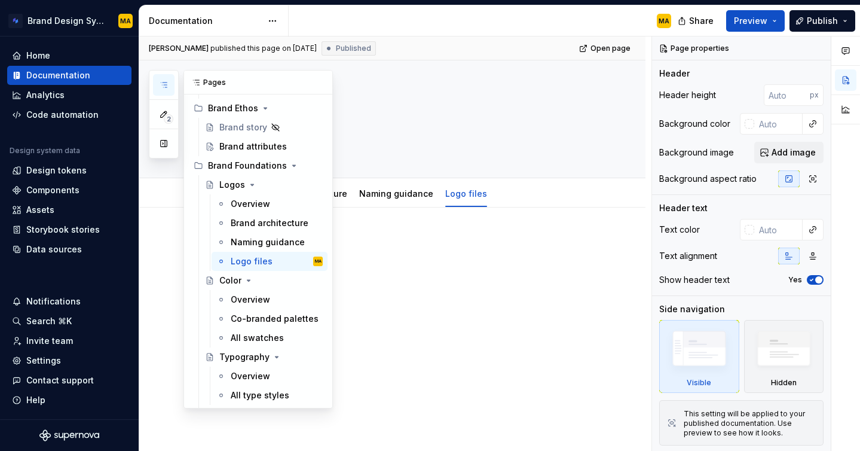
click at [167, 84] on icon "button" at bounding box center [164, 85] width 10 height 10
click at [247, 302] on div "Overview" at bounding box center [250, 299] width 39 height 12
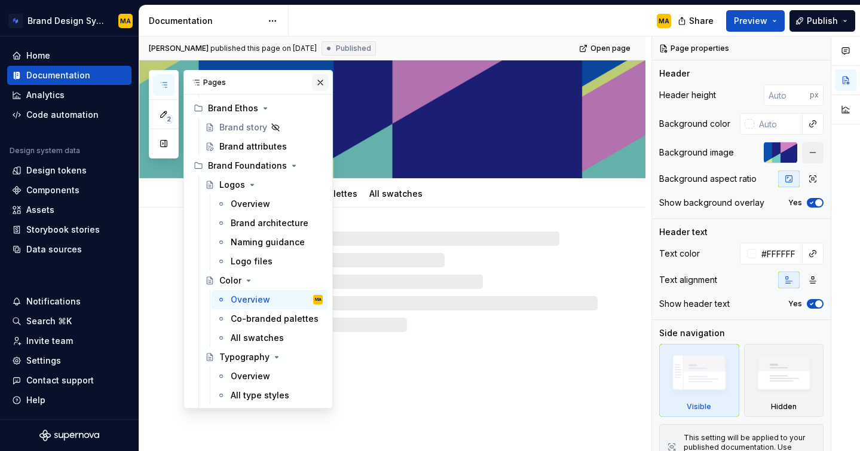
click at [322, 82] on button "button" at bounding box center [320, 82] width 17 height 17
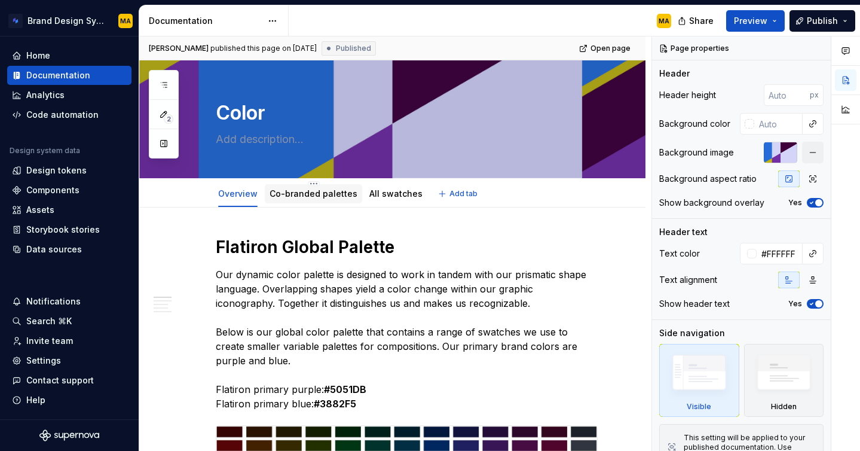
click at [311, 198] on link "Co-branded palettes" at bounding box center [314, 193] width 88 height 10
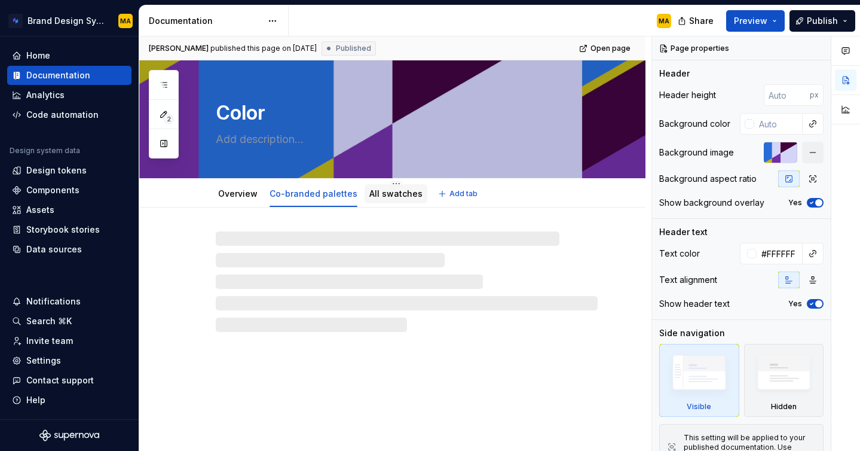
click at [372, 198] on link "All swatches" at bounding box center [395, 193] width 53 height 10
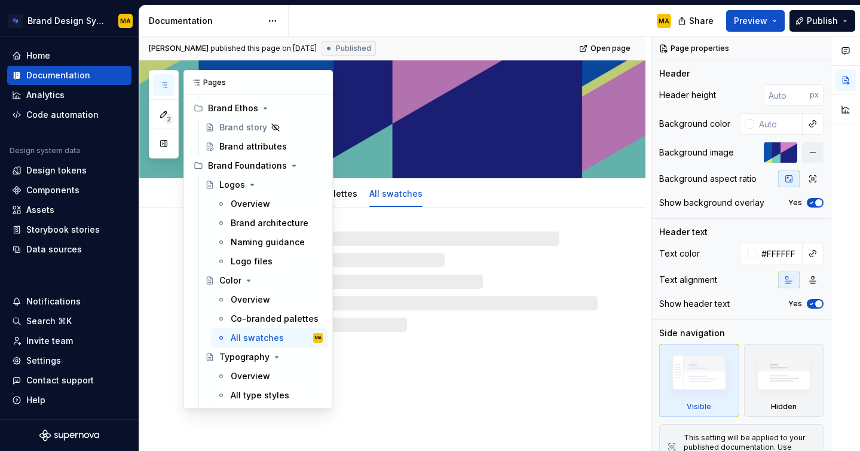
click at [167, 85] on icon "button" at bounding box center [164, 85] width 10 height 10
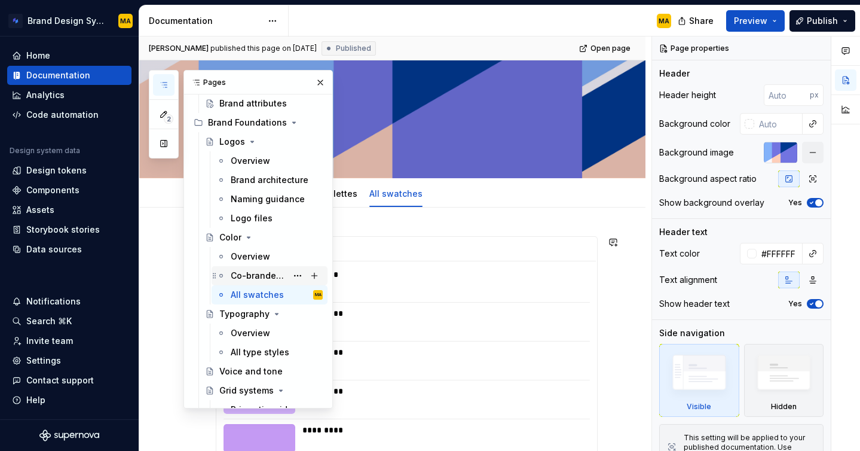
scroll to position [137, 0]
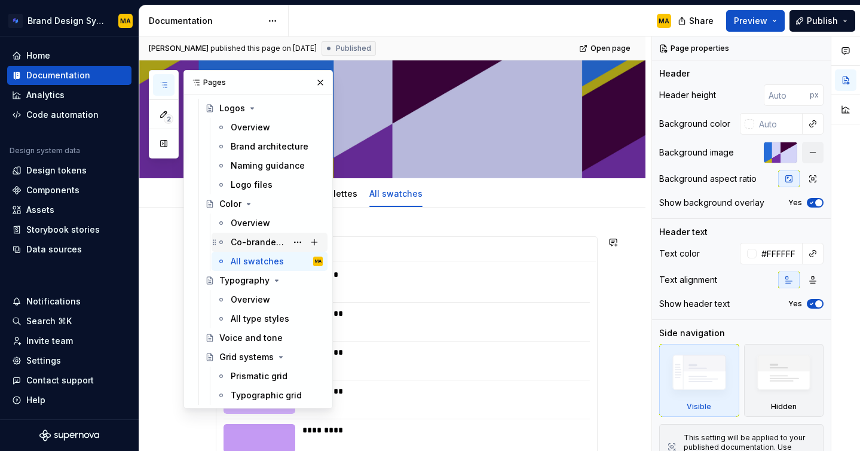
click at [234, 313] on div "All type styles" at bounding box center [260, 319] width 59 height 12
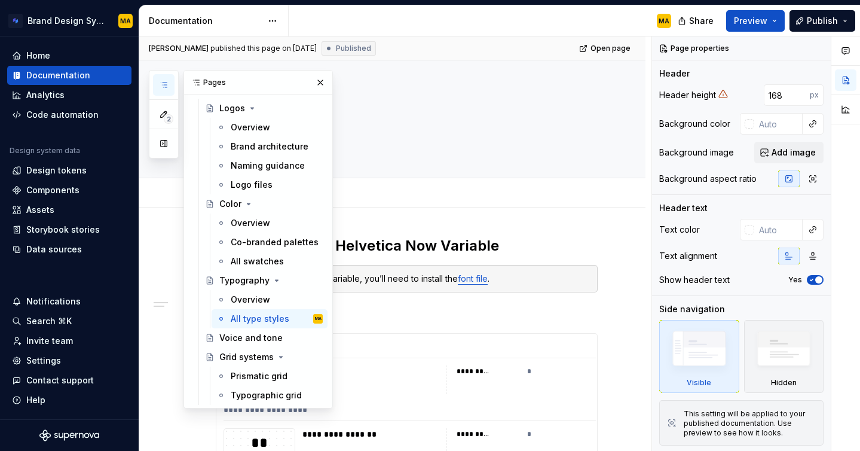
click at [392, 26] on div "MA" at bounding box center [485, 20] width 392 height 31
click at [319, 82] on button "button" at bounding box center [320, 82] width 17 height 17
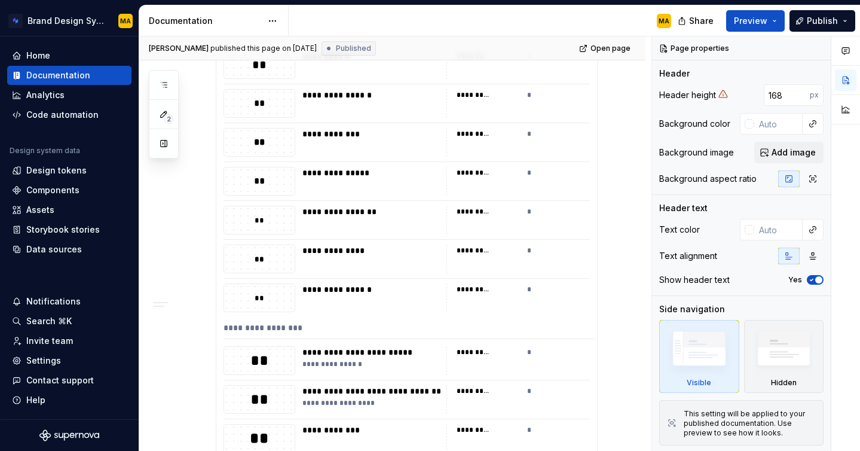
scroll to position [605, 0]
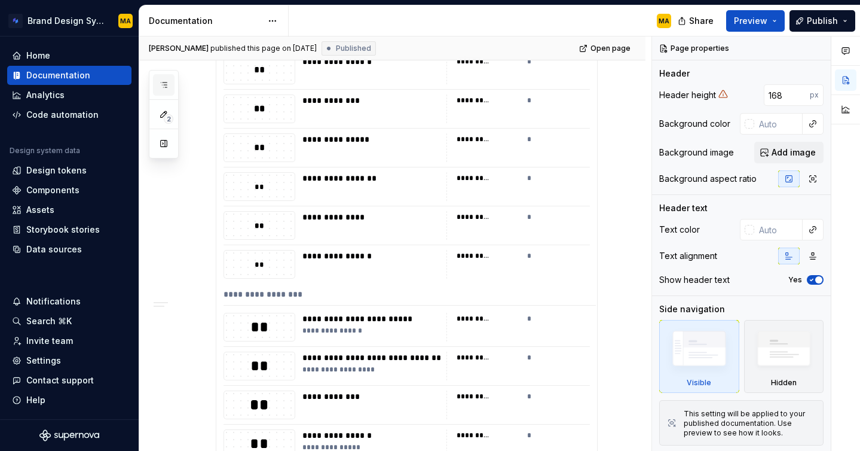
click at [167, 74] on button "button" at bounding box center [164, 85] width 22 height 22
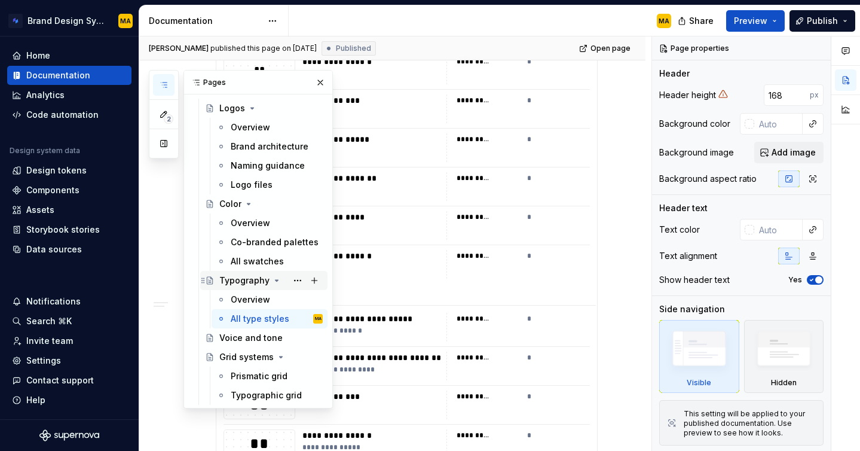
scroll to position [181, 0]
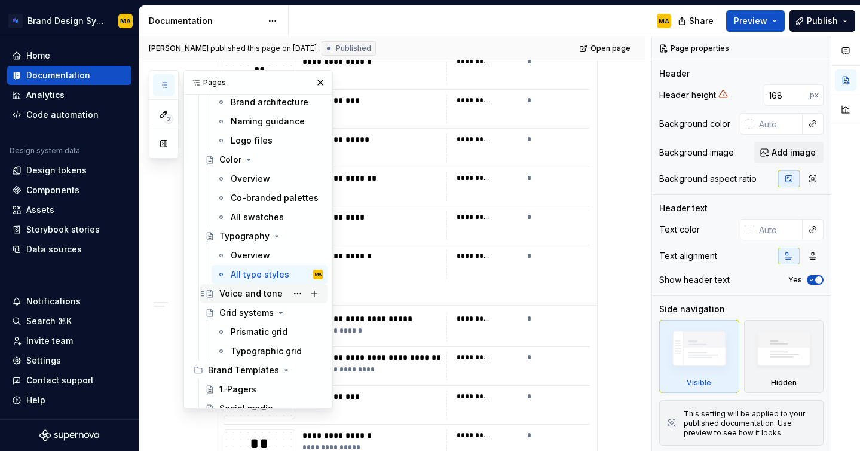
click at [241, 297] on div "Voice and tone" at bounding box center [250, 293] width 63 height 12
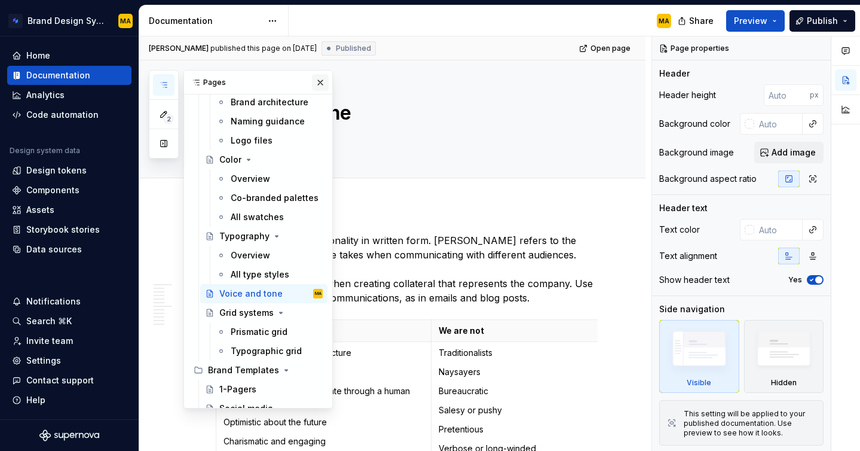
click at [318, 84] on button "button" at bounding box center [320, 82] width 17 height 17
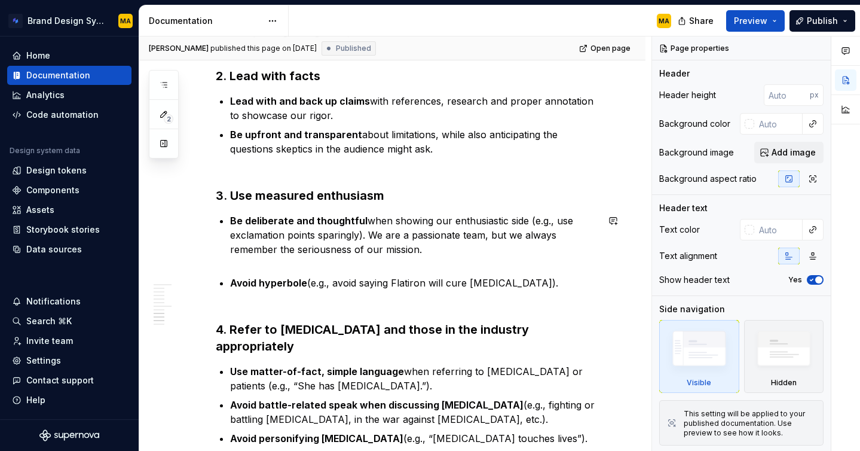
scroll to position [1652, 0]
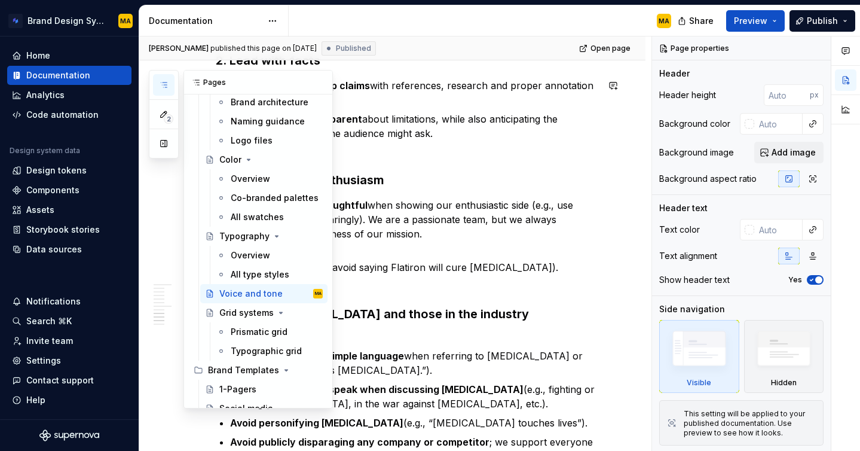
click at [163, 90] on button "button" at bounding box center [164, 85] width 22 height 22
click at [244, 315] on div "Grid systems" at bounding box center [246, 313] width 54 height 12
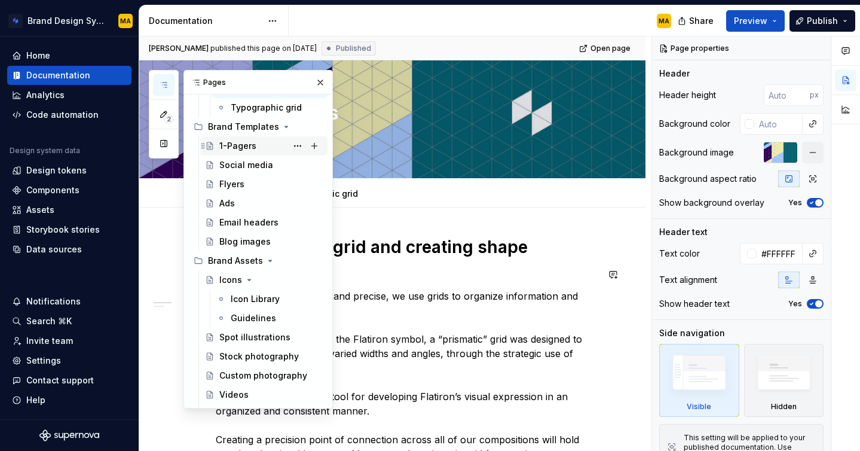
scroll to position [442, 0]
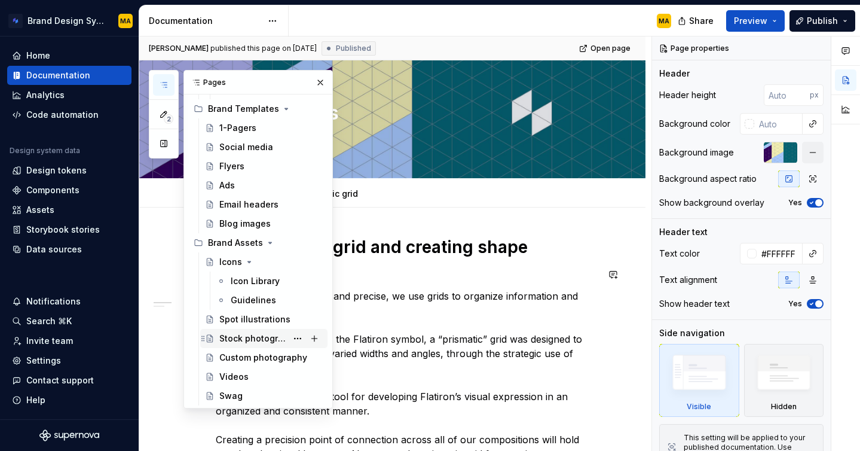
click at [246, 341] on div "Stock photography" at bounding box center [253, 338] width 68 height 12
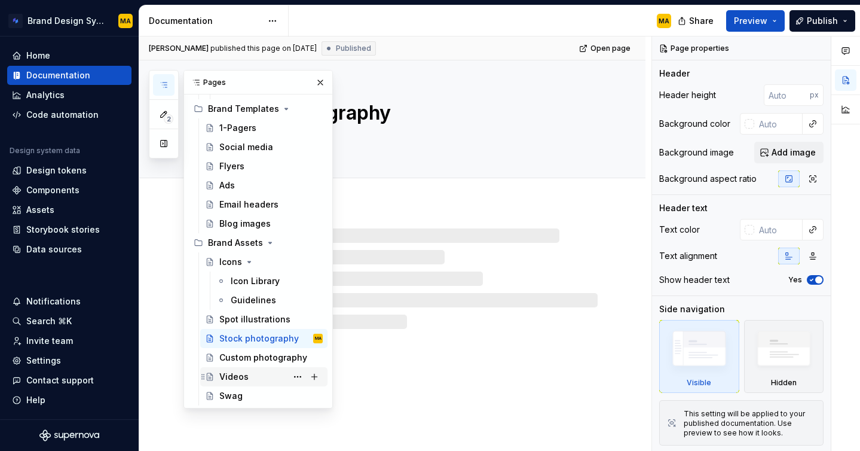
click at [237, 378] on div "Videos" at bounding box center [233, 377] width 29 height 12
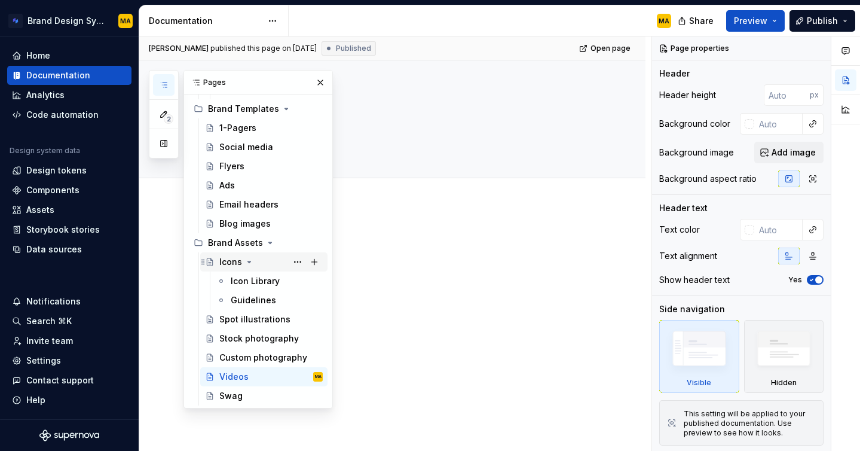
click at [246, 262] on icon "Page tree" at bounding box center [249, 262] width 10 height 10
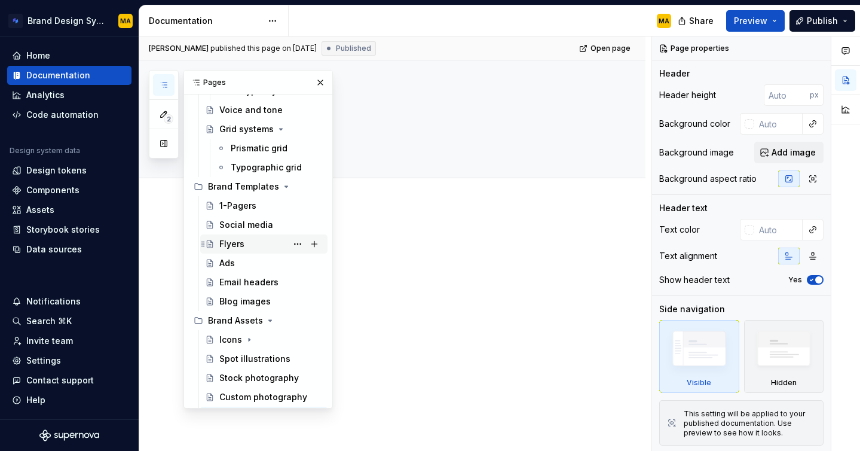
scroll to position [329, 0]
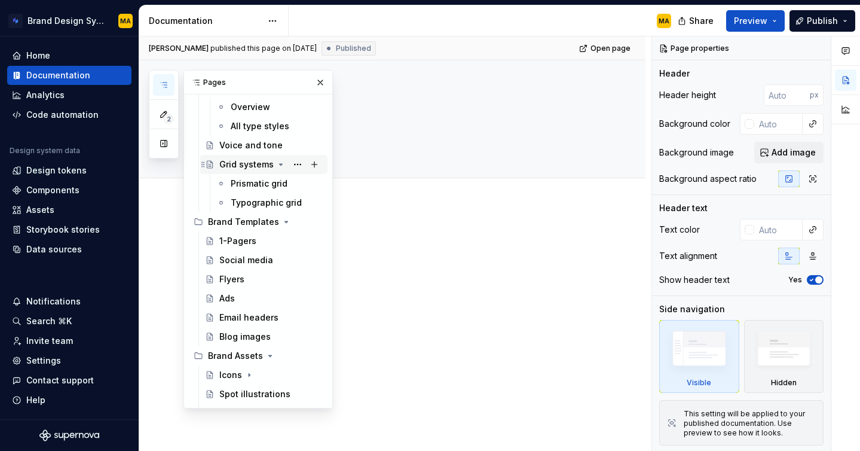
click at [276, 164] on icon "Page tree" at bounding box center [281, 165] width 10 height 10
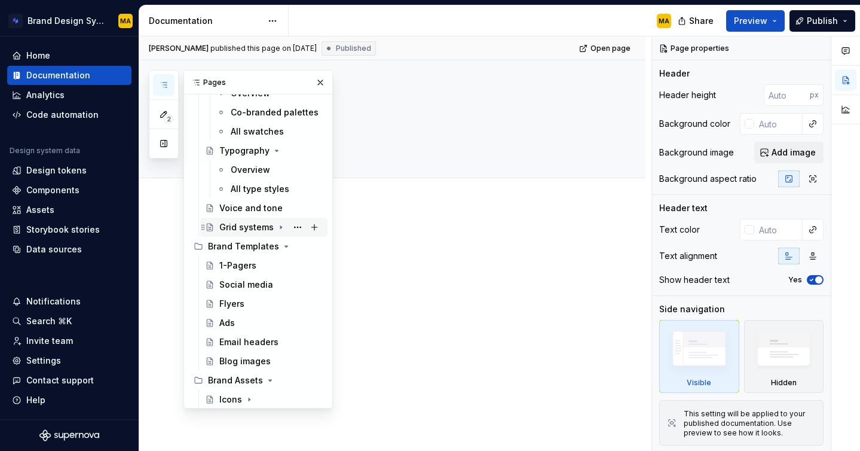
scroll to position [228, 0]
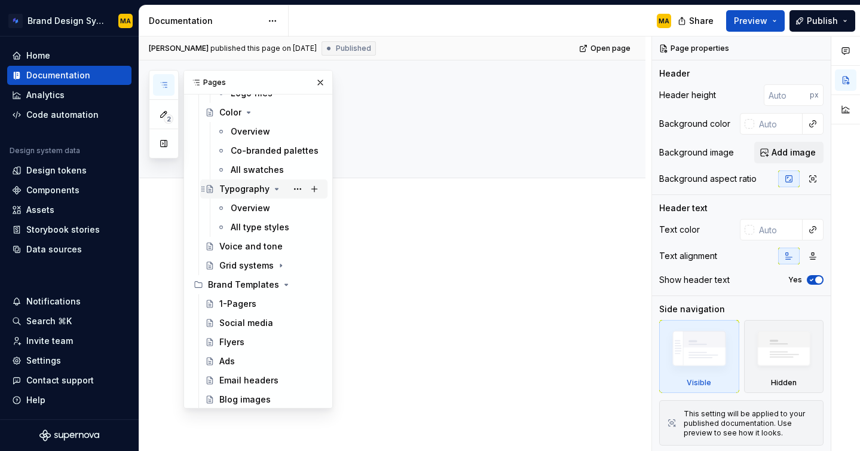
click at [274, 186] on icon "Page tree" at bounding box center [277, 189] width 10 height 10
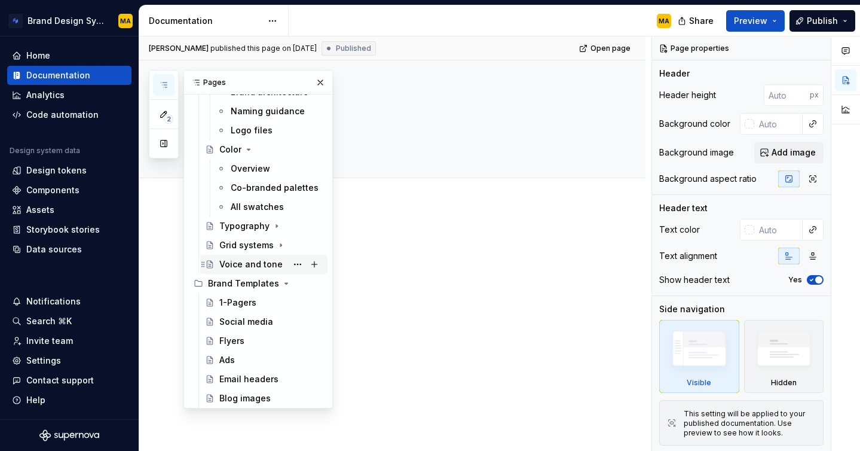
scroll to position [180, 0]
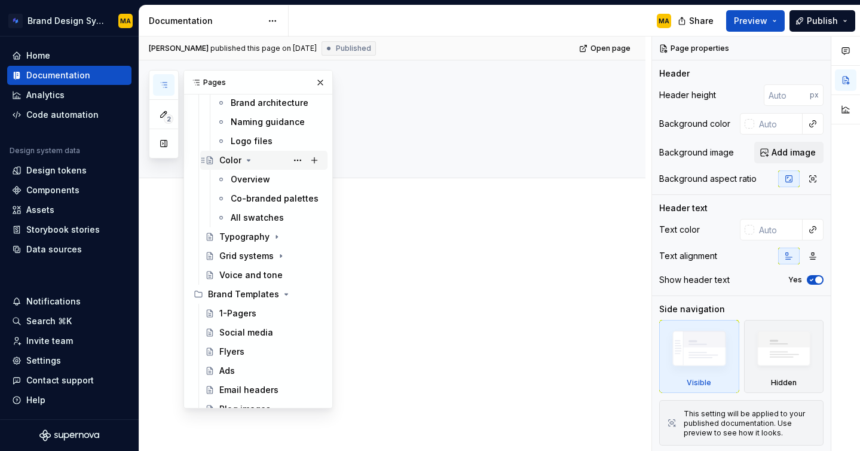
click at [247, 161] on icon "Page tree" at bounding box center [248, 160] width 3 height 1
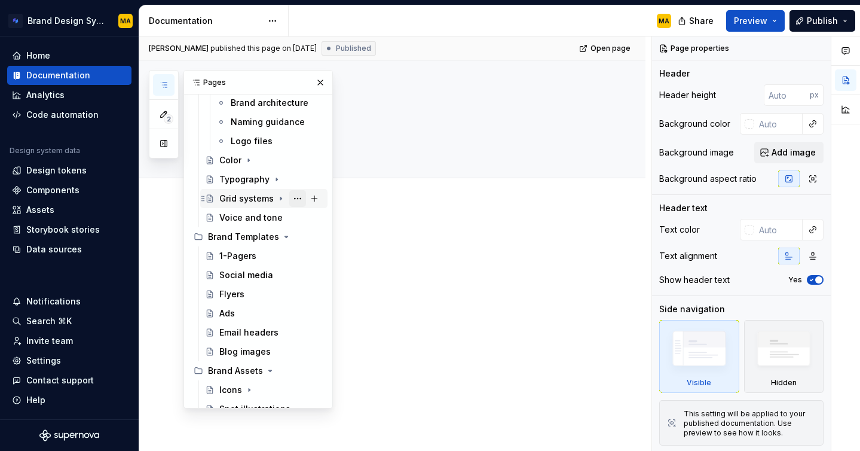
click at [299, 195] on button "Page tree" at bounding box center [297, 198] width 17 height 17
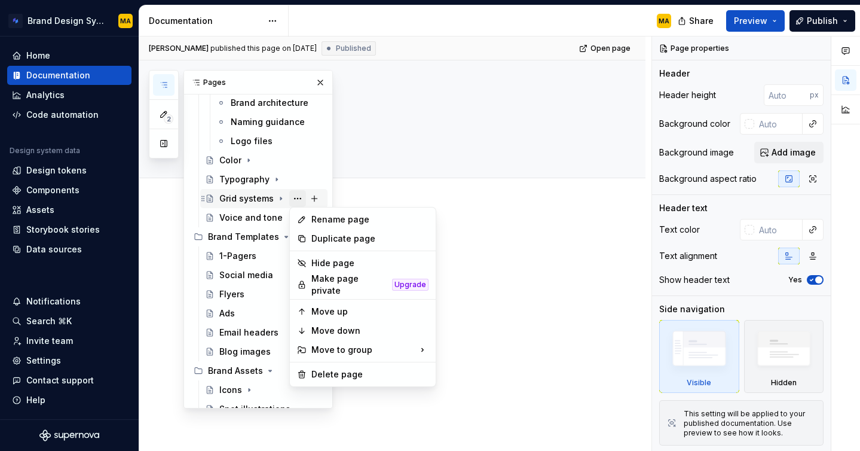
click at [299, 195] on div "2 Pages Add Accessibility guide for tree Page tree. Navigate the tree with the …" at bounding box center [241, 239] width 184 height 338
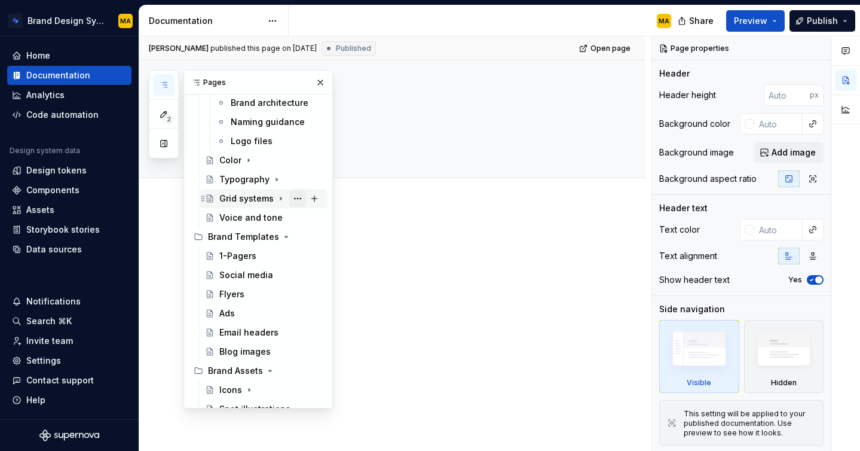
click at [299, 195] on button "Page tree" at bounding box center [297, 198] width 17 height 17
type textarea "*"
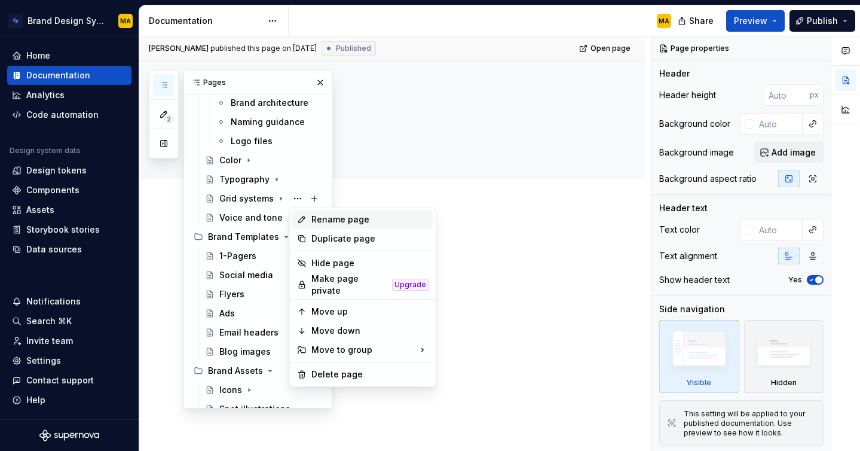
click at [320, 220] on div "Rename page" at bounding box center [369, 219] width 117 height 12
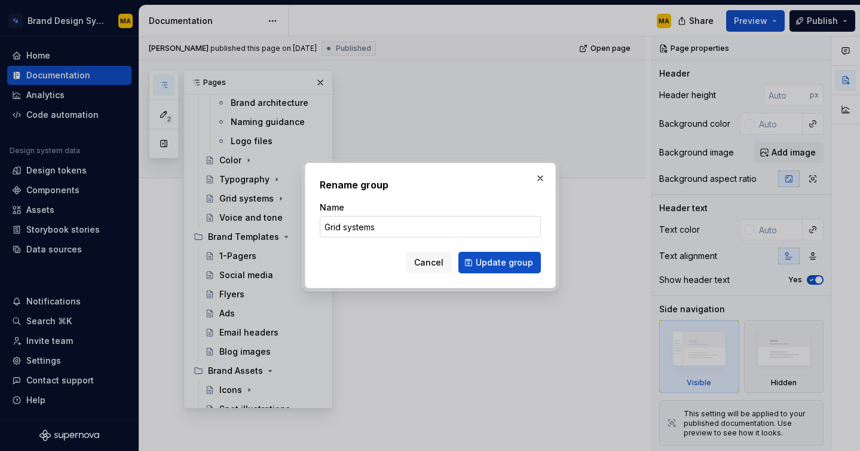
click at [358, 230] on input "Grid systems" at bounding box center [430, 227] width 221 height 22
drag, startPoint x: 341, startPoint y: 226, endPoint x: 444, endPoint y: 224, distance: 102.8
click at [444, 224] on input "Grid systems" at bounding box center [430, 227] width 221 height 22
type input "Grids"
click at [524, 260] on span "Update group" at bounding box center [504, 262] width 57 height 12
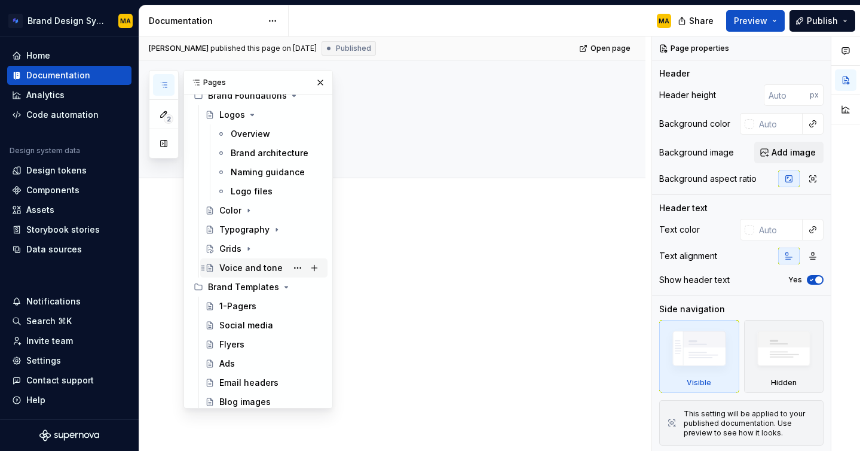
scroll to position [130, 0]
click at [253, 113] on icon "Page tree" at bounding box center [252, 115] width 10 height 10
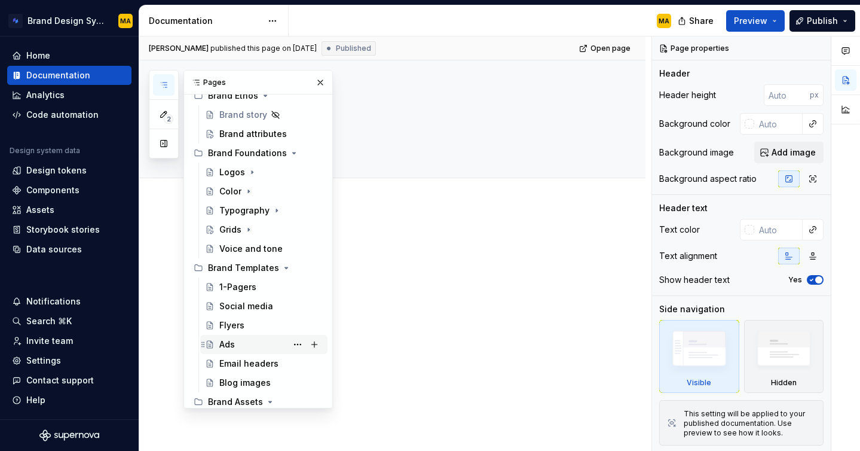
scroll to position [18, 0]
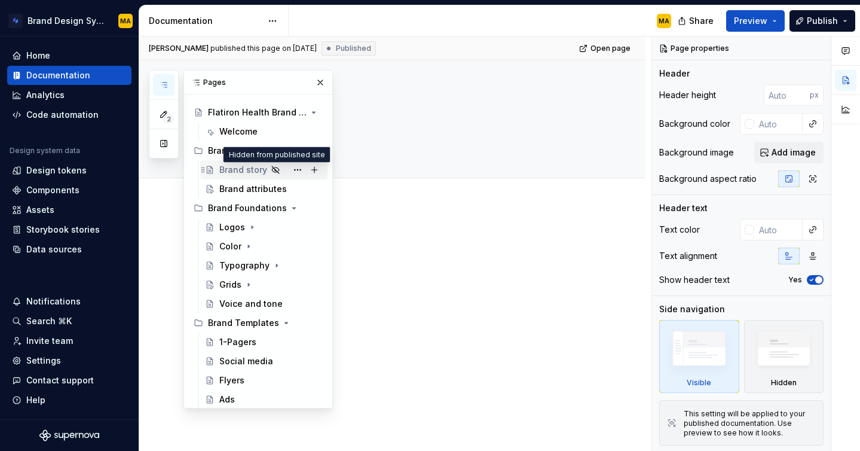
click at [275, 170] on icon "Page tree" at bounding box center [276, 170] width 10 height 10
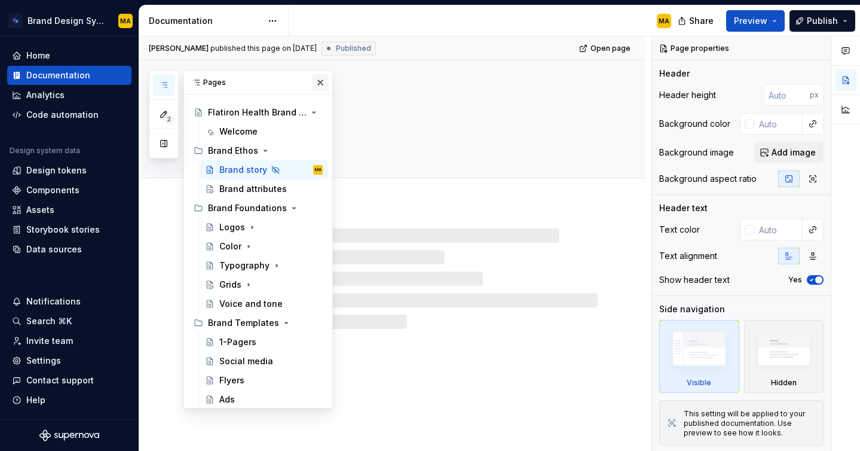
click at [319, 84] on button "button" at bounding box center [320, 82] width 17 height 17
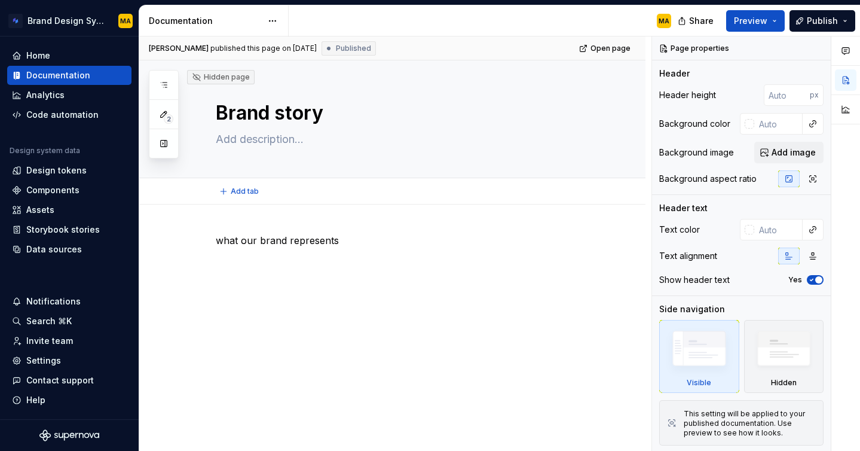
type textarea "*"
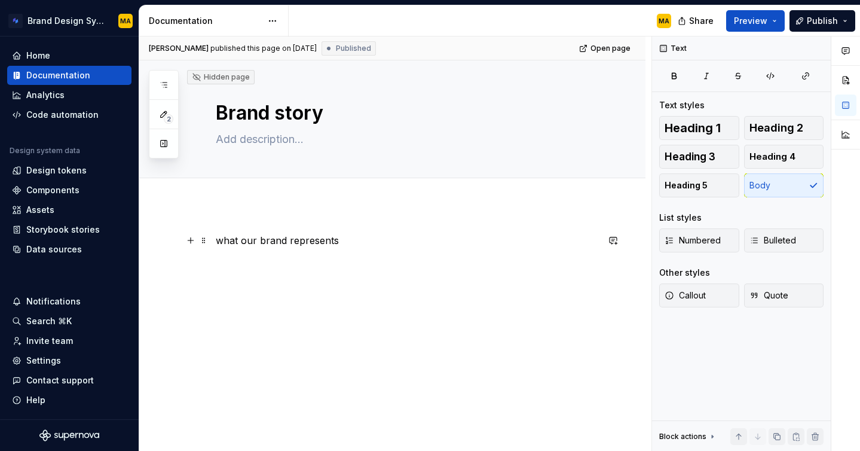
click at [350, 246] on p "what our brand represents" at bounding box center [407, 240] width 382 height 14
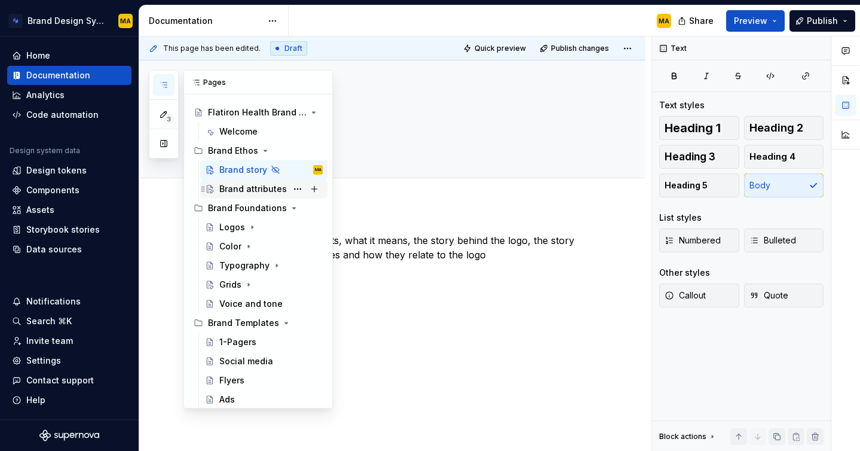
click at [237, 194] on div "Brand attributes" at bounding box center [253, 189] width 68 height 12
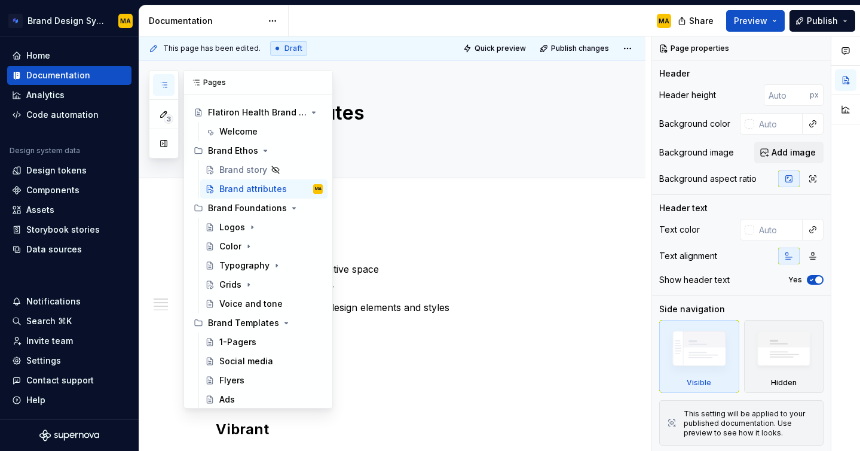
type textarea "*"
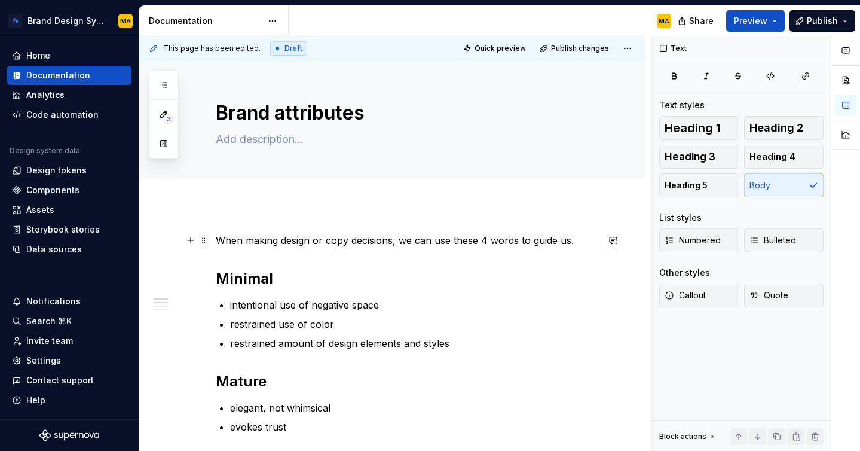
click at [204, 234] on span at bounding box center [204, 240] width 10 height 17
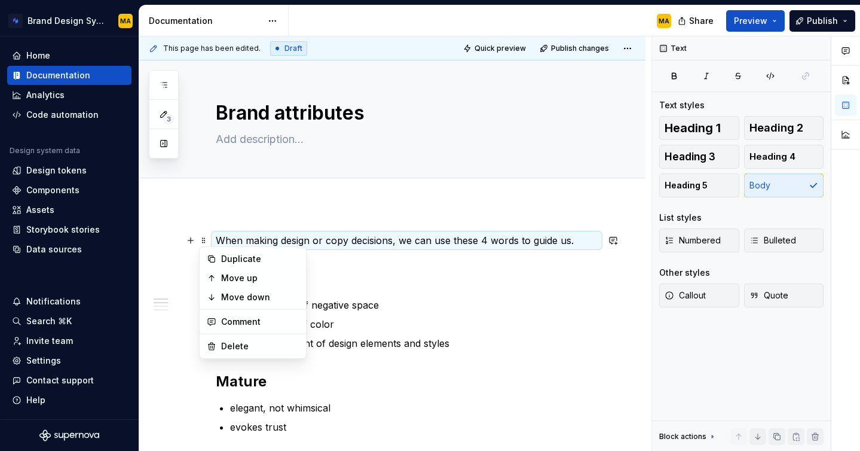
click at [216, 235] on p "When making design or copy decisions, we can use these 4 words to guide us." at bounding box center [407, 240] width 382 height 14
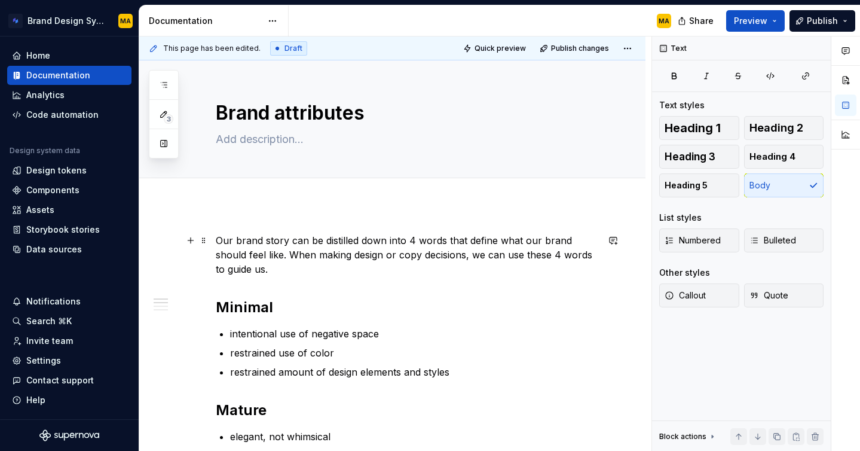
click at [253, 268] on p "Our brand story can be distilled down into 4 words that define what our brand s…" at bounding box center [407, 254] width 382 height 43
click at [423, 341] on ul "intentional use of negative space restrained use of color restrained amount of …" at bounding box center [414, 352] width 368 height 53
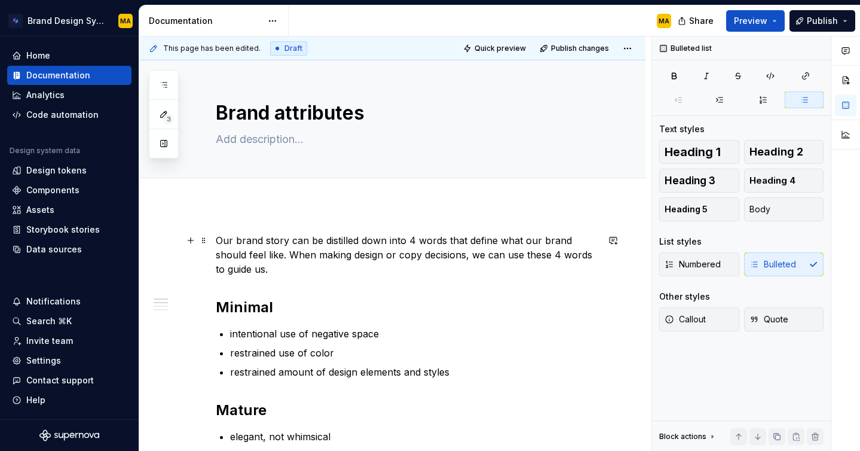
click at [268, 270] on p "Our brand story can be distilled down into 4 words that define what our brand s…" at bounding box center [407, 254] width 382 height 43
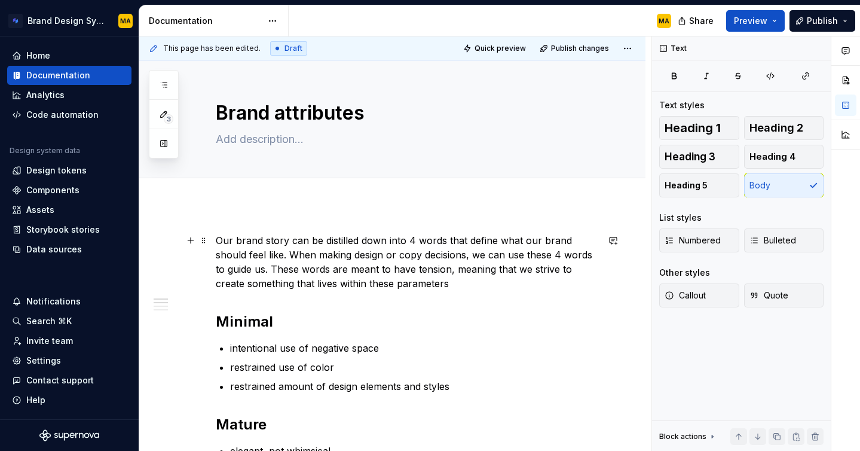
click at [365, 281] on p "Our brand story can be distilled down into 4 words that define what our brand s…" at bounding box center [407, 261] width 382 height 57
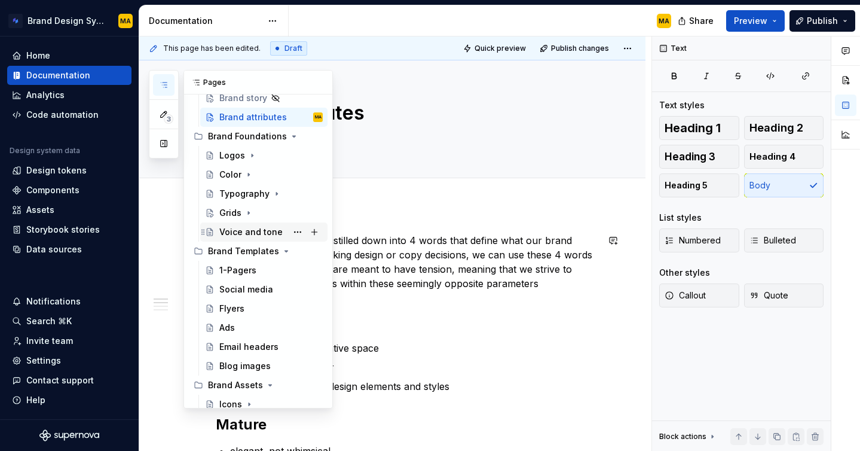
scroll to position [97, 0]
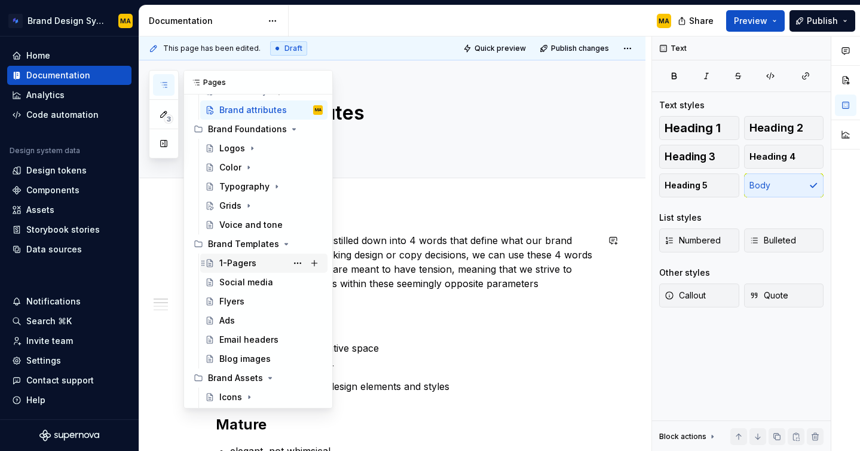
click at [244, 260] on div "1-Pagers" at bounding box center [237, 263] width 37 height 12
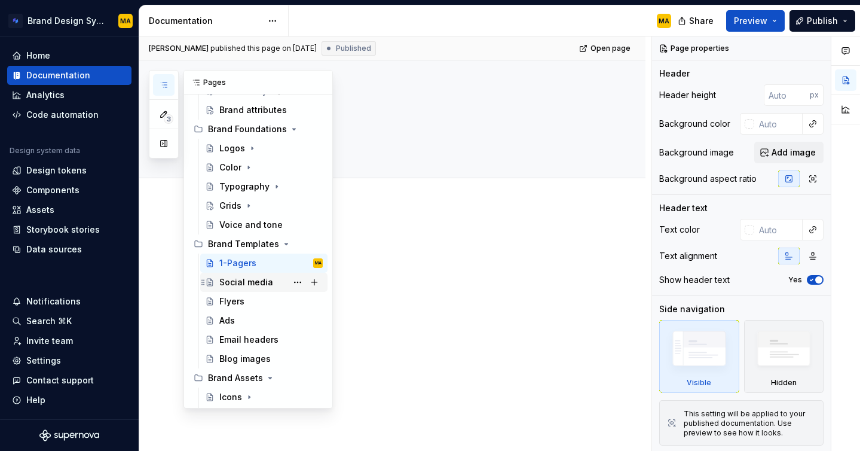
scroll to position [149, 0]
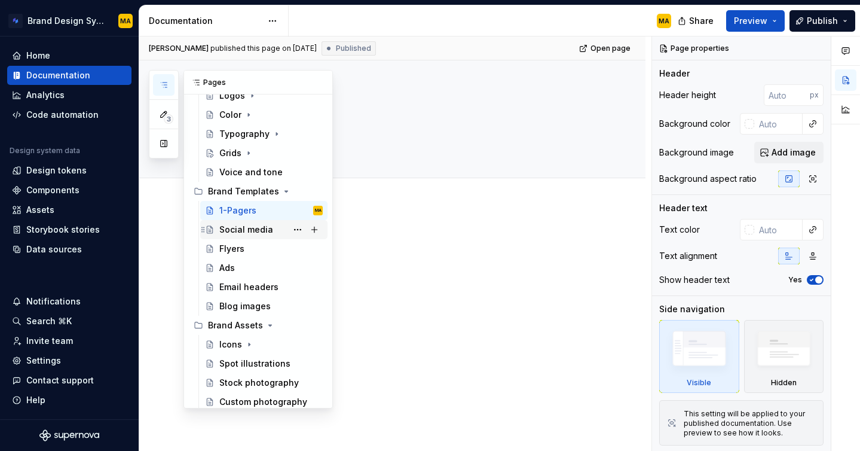
click at [249, 229] on div "Social media" at bounding box center [246, 230] width 54 height 12
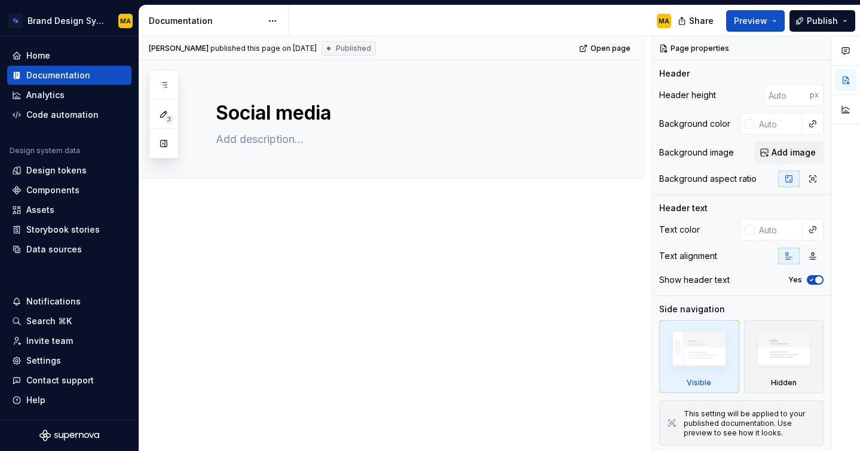
click at [246, 237] on p at bounding box center [407, 240] width 382 height 14
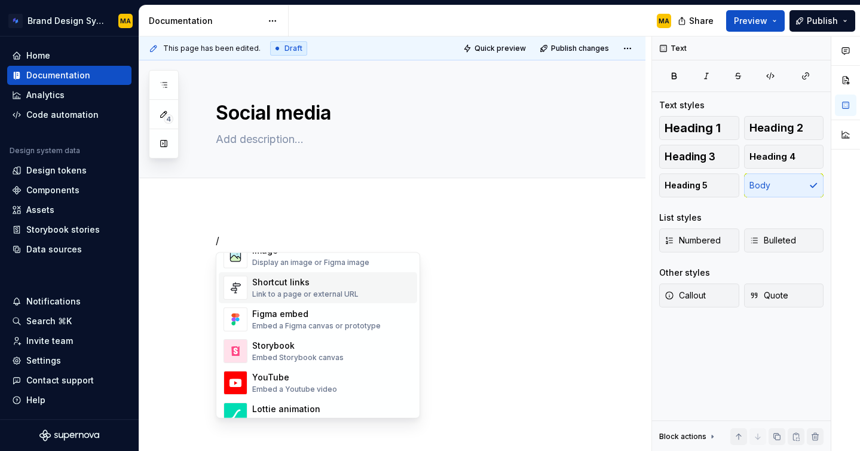
scroll to position [538, 0]
click at [327, 322] on div "Embed a Figma canvas or prototype" at bounding box center [316, 327] width 128 height 10
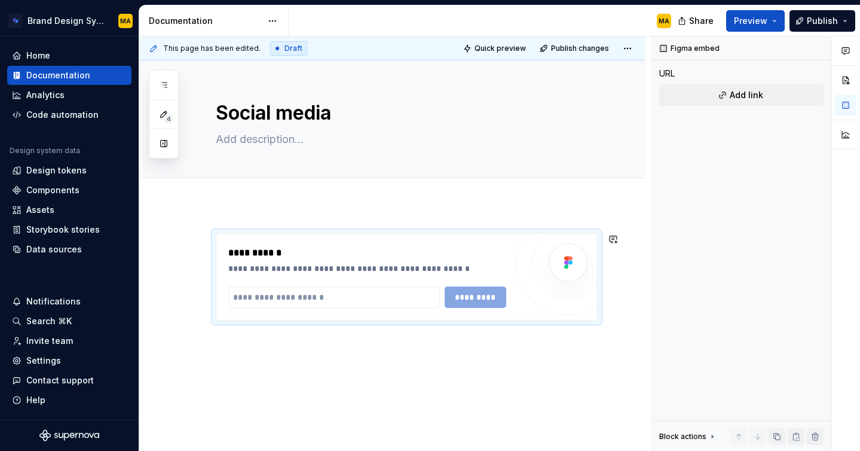
type textarea "*"
click at [283, 294] on input "text" at bounding box center [334, 297] width 212 height 22
click at [275, 303] on input "text" at bounding box center [334, 297] width 212 height 22
paste input "**********"
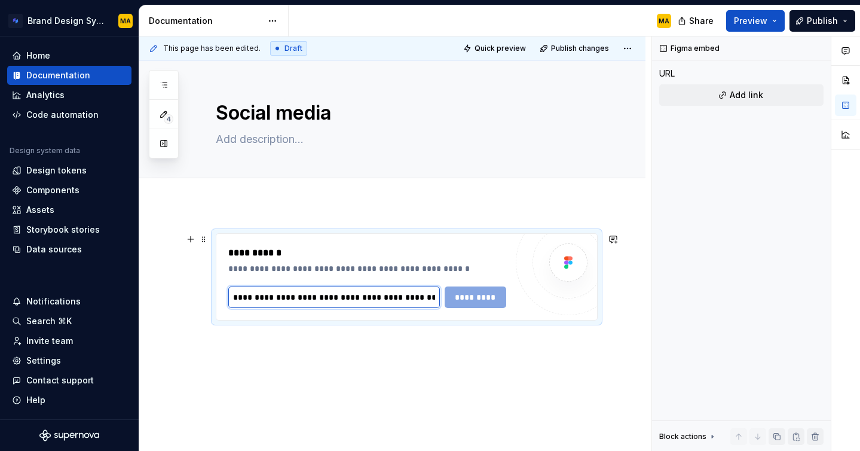
scroll to position [0, 319]
type input "**********"
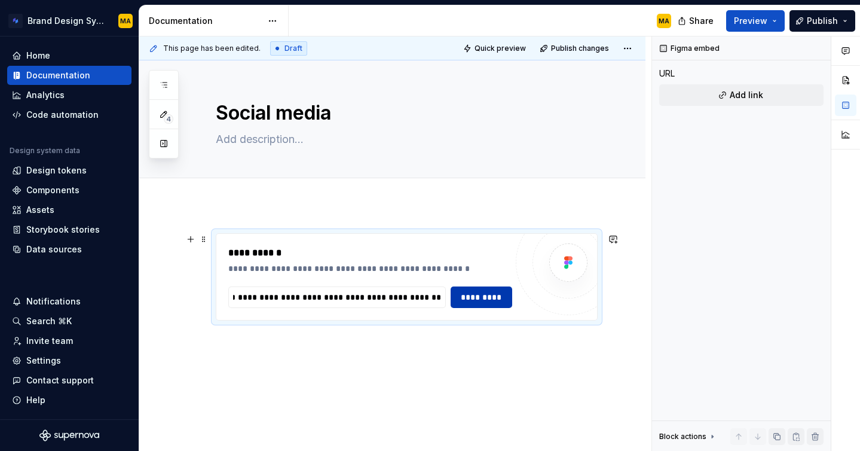
click at [486, 296] on span "*********" at bounding box center [481, 297] width 46 height 12
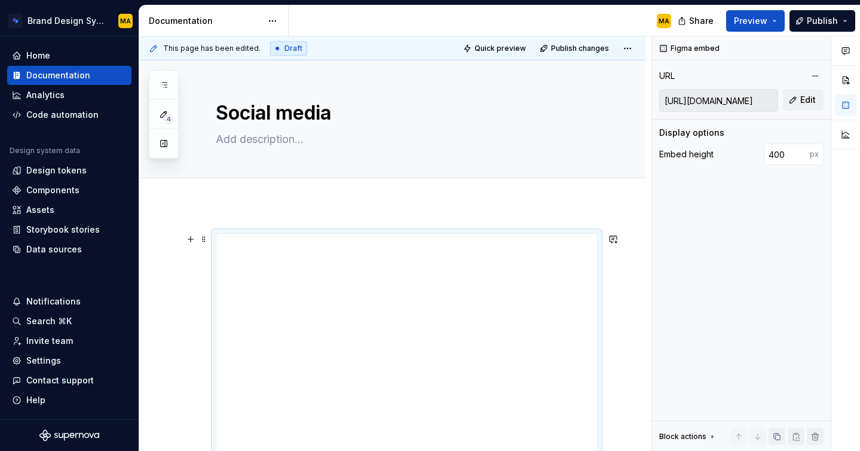
scroll to position [23, 0]
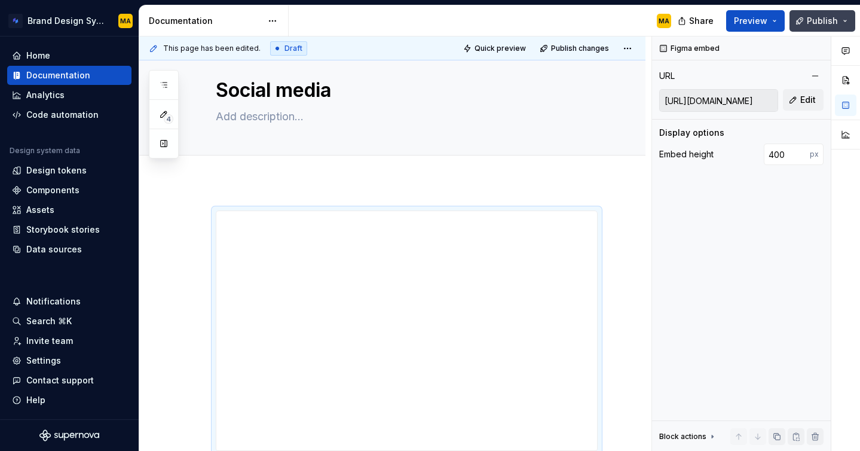
click at [818, 17] on span "Publish" at bounding box center [822, 21] width 31 height 12
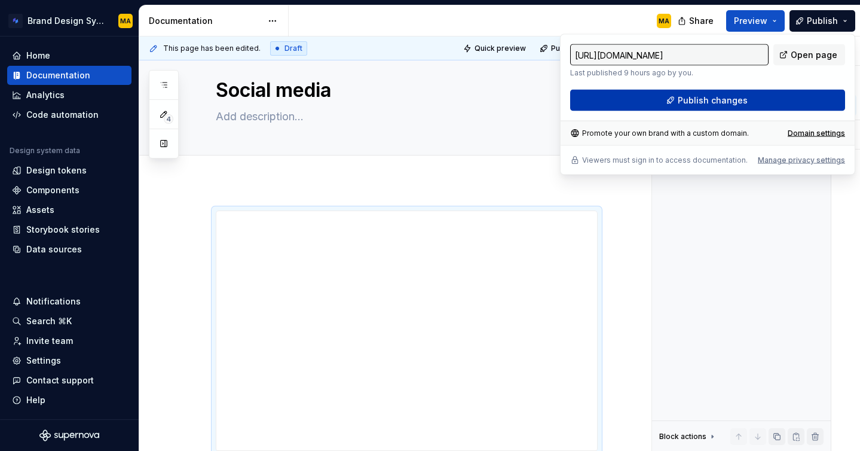
click at [718, 99] on span "Publish changes" at bounding box center [713, 100] width 70 height 12
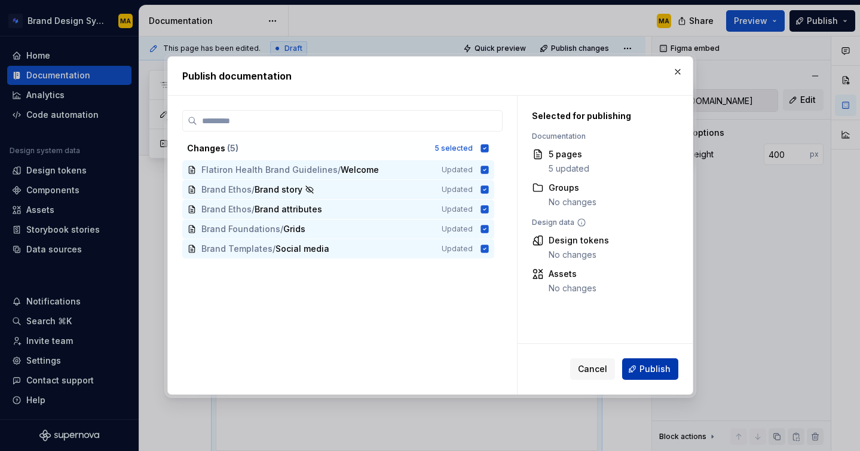
click at [653, 371] on span "Publish" at bounding box center [654, 369] width 31 height 12
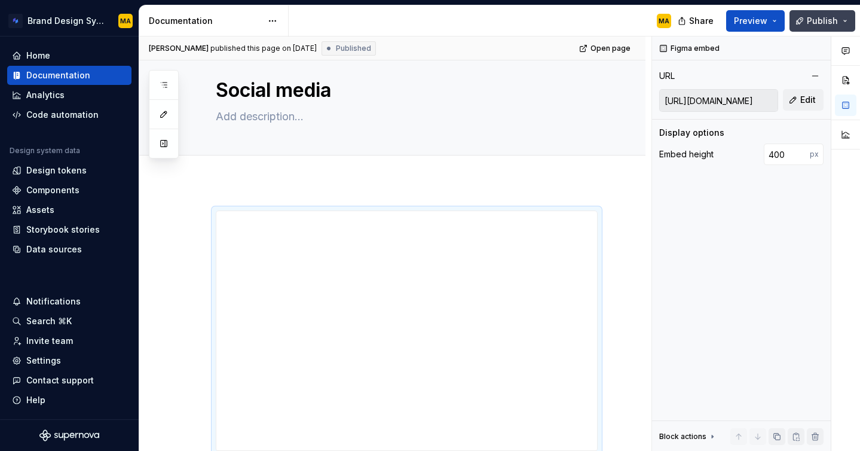
click at [822, 26] on span "Publish" at bounding box center [822, 21] width 31 height 12
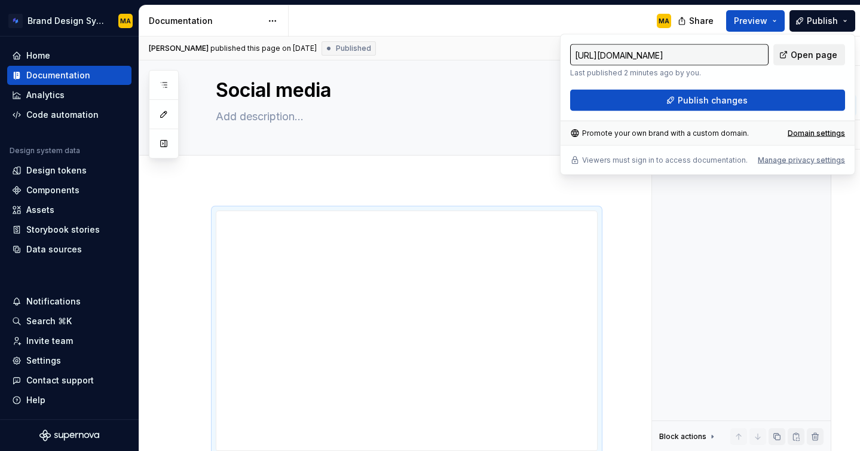
click at [802, 48] on link "Open page" at bounding box center [809, 55] width 72 height 22
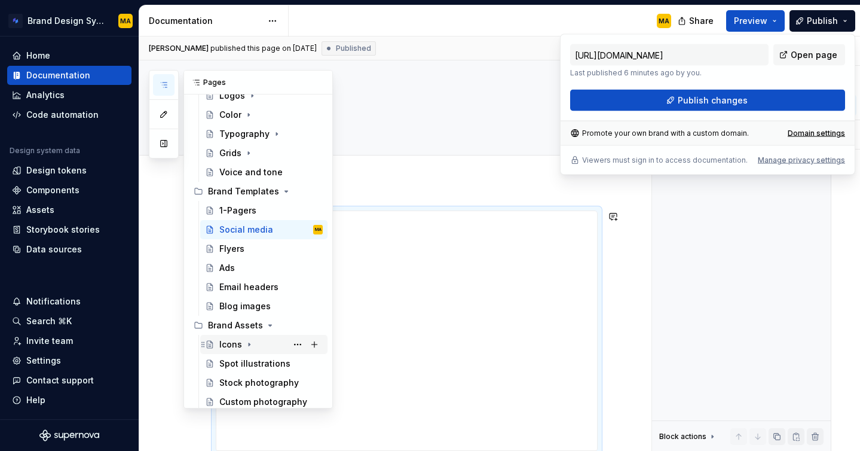
click at [229, 345] on div "Icons" at bounding box center [230, 344] width 23 height 12
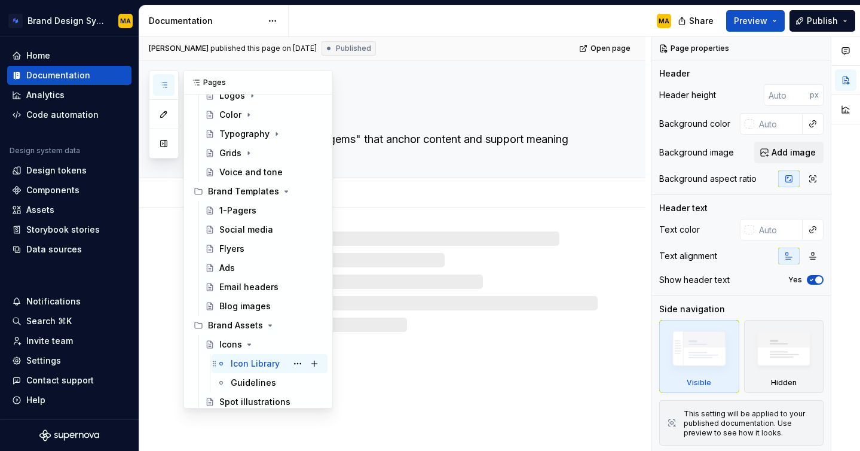
click at [243, 361] on div "Icon Library" at bounding box center [255, 363] width 49 height 12
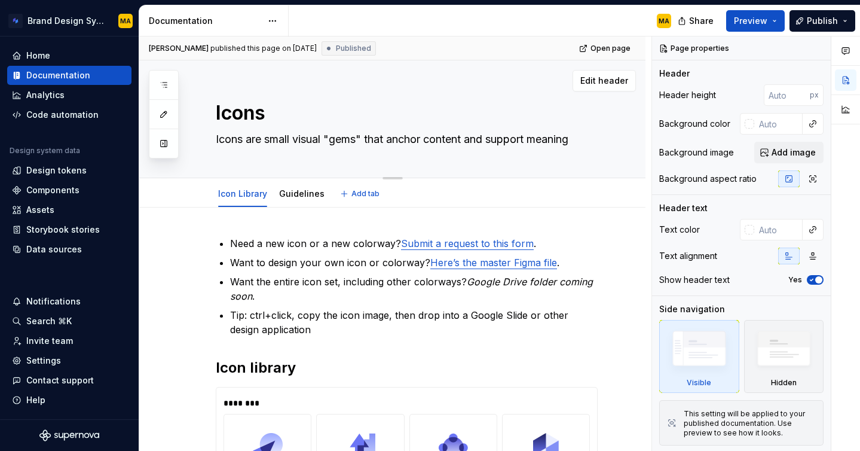
click at [286, 137] on textarea "Icons are small visual "gems" that anchor content and support meaning" at bounding box center [404, 139] width 382 height 19
type textarea "*"
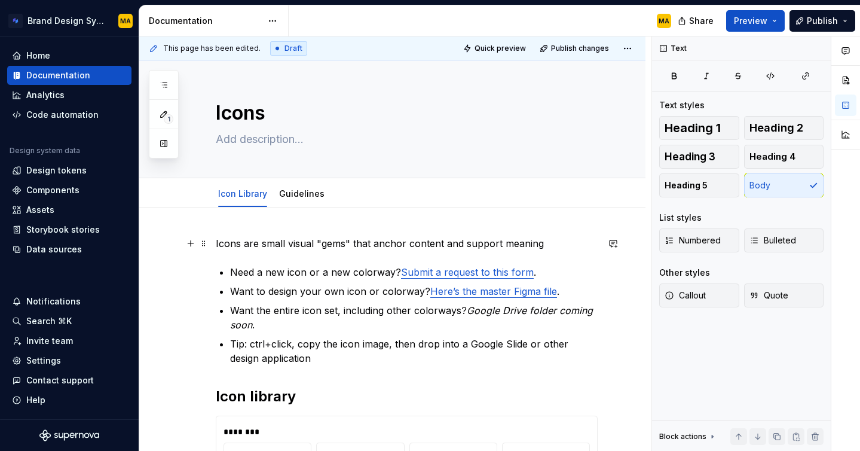
click at [221, 247] on p "Icons are small visual "gems" that anchor content and support meaning" at bounding box center [407, 243] width 382 height 14
click at [295, 195] on link "Guidelines" at bounding box center [301, 193] width 45 height 10
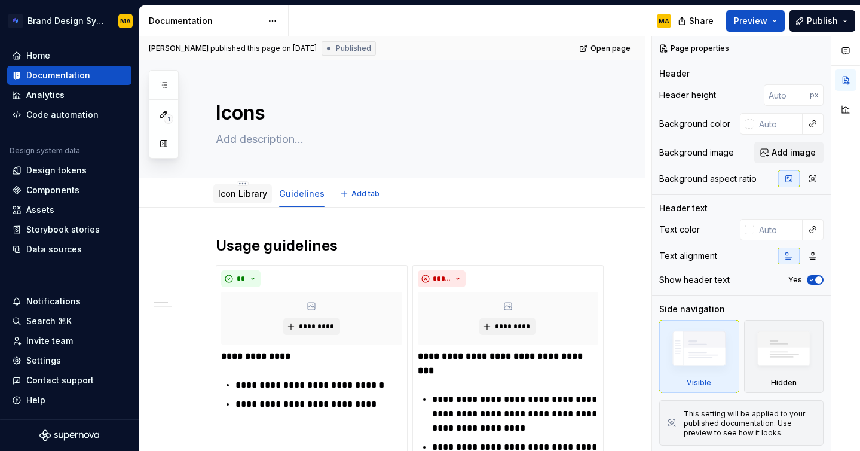
click at [228, 188] on div "Icon Library" at bounding box center [242, 194] width 49 height 12
click at [241, 195] on link "Icon Library" at bounding box center [242, 193] width 49 height 10
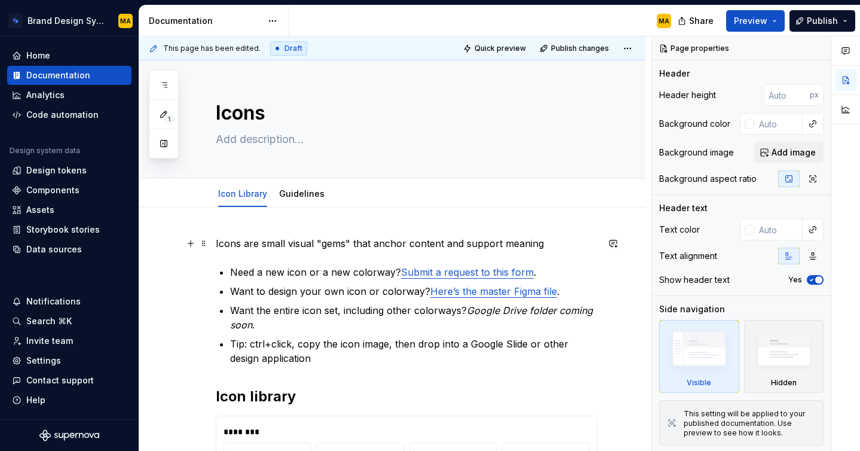
click at [247, 243] on p "Icons are small visual "gems" that anchor content and support meaning" at bounding box center [407, 243] width 382 height 14
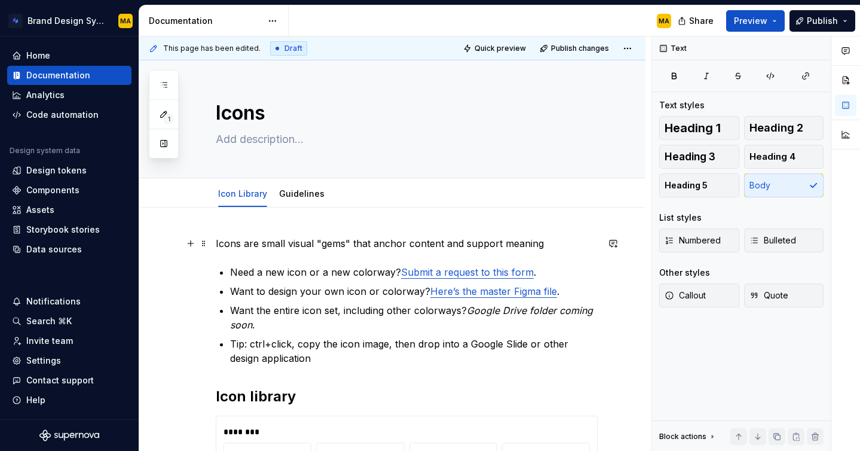
click at [247, 243] on p "Icons are small visual "gems" that anchor content and support meaning" at bounding box center [407, 243] width 382 height 14
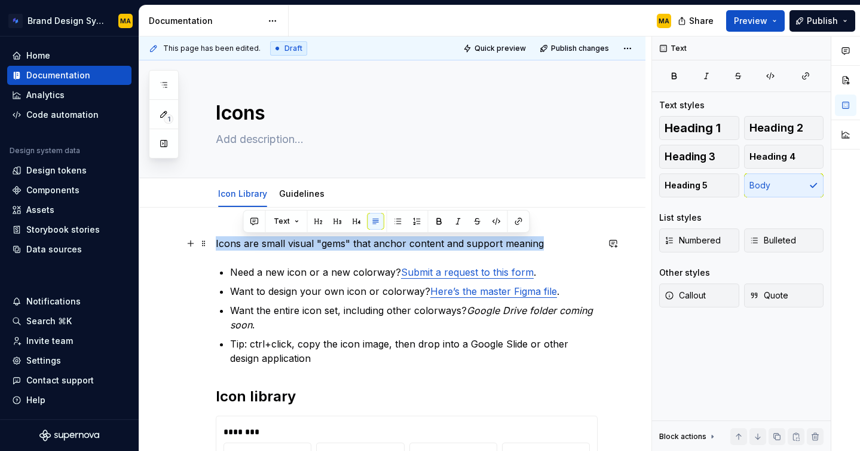
click at [247, 243] on p "Icons are small visual "gems" that anchor content and support meaning" at bounding box center [407, 243] width 382 height 14
copy p "Icons are small visual "gems" that anchor content and support meaning"
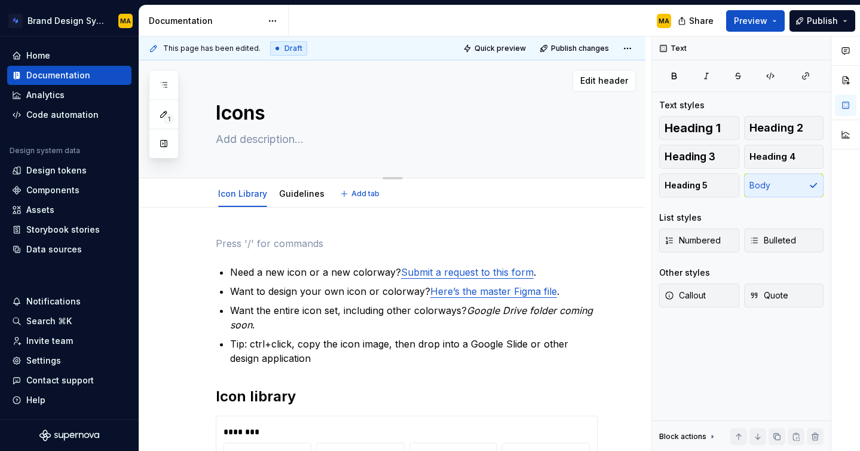
click at [249, 140] on textarea at bounding box center [404, 139] width 382 height 19
paste textarea "Icons are small visual "gems" that anchor content and support meaning"
type textarea "*"
type textarea "Icons are small visual "gems" that anchor content and support meaning"
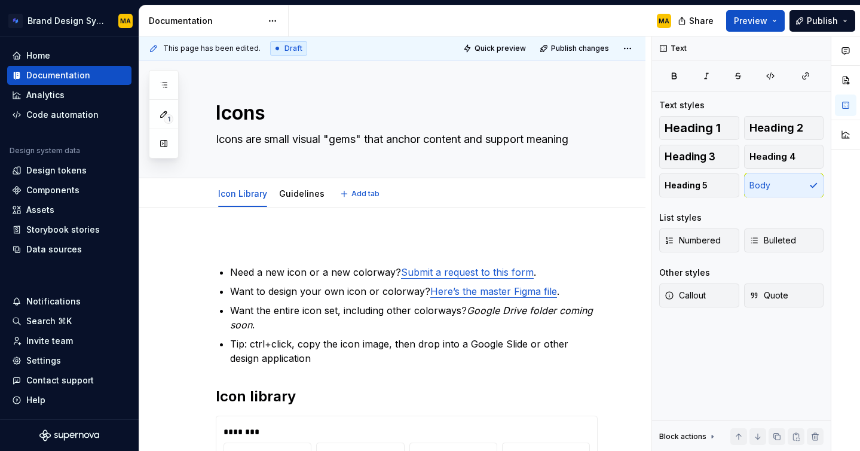
type textarea "*"
type textarea "Icons are small visual "gems" that anchor content and support meaning"
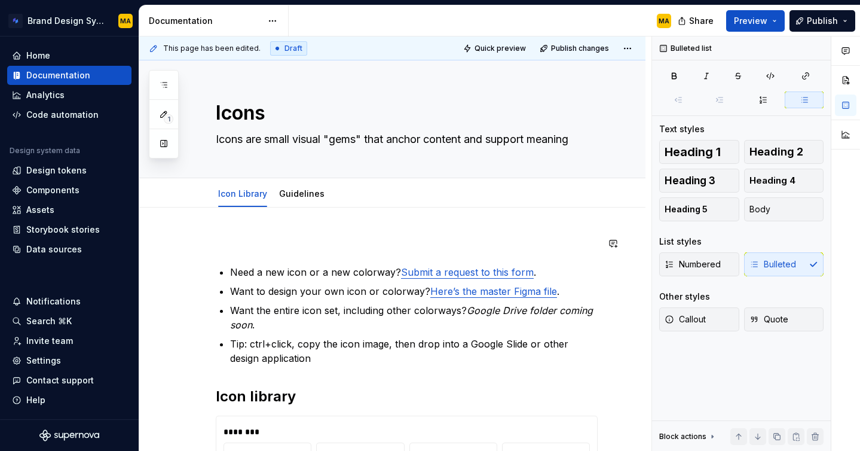
click at [220, 243] on p at bounding box center [407, 243] width 382 height 14
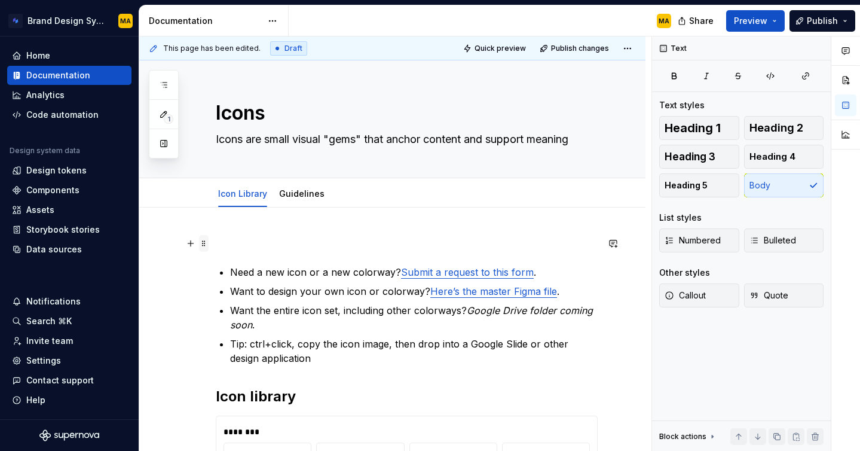
click at [206, 242] on span at bounding box center [204, 243] width 10 height 17
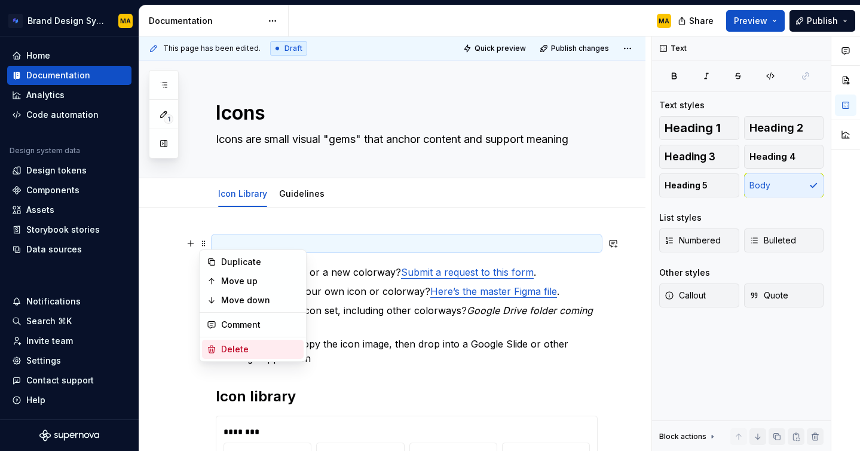
click at [241, 348] on div "Delete" at bounding box center [260, 349] width 78 height 12
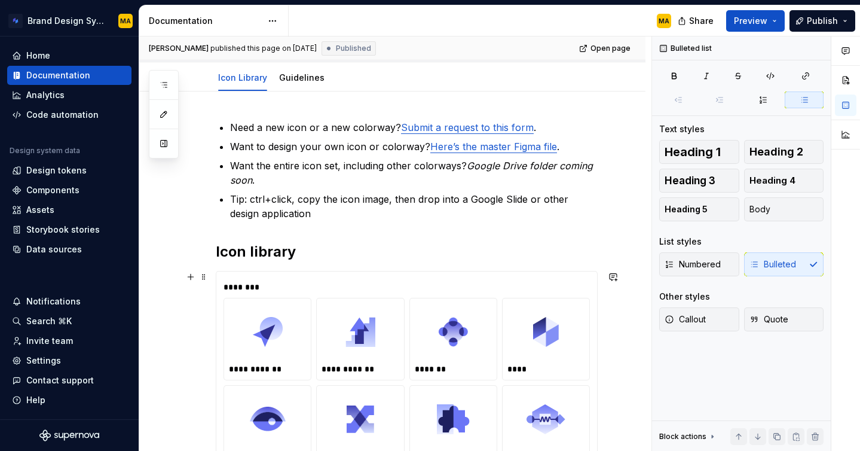
scroll to position [120, 0]
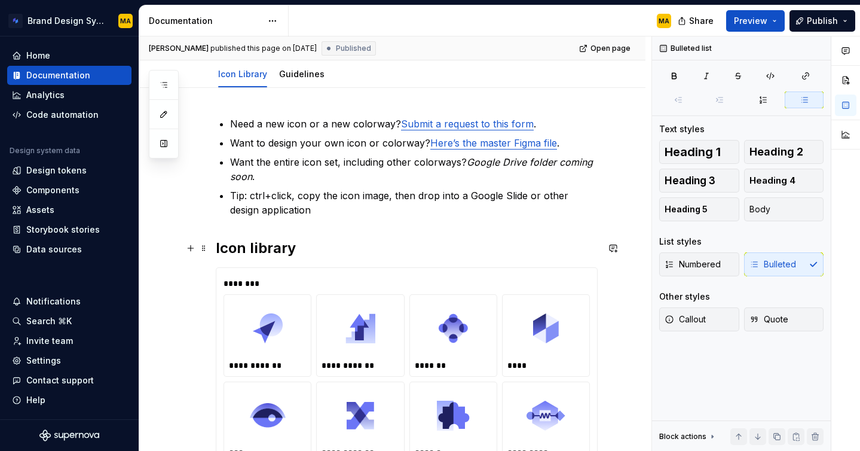
click at [294, 251] on h2 "Icon library" at bounding box center [407, 247] width 382 height 19
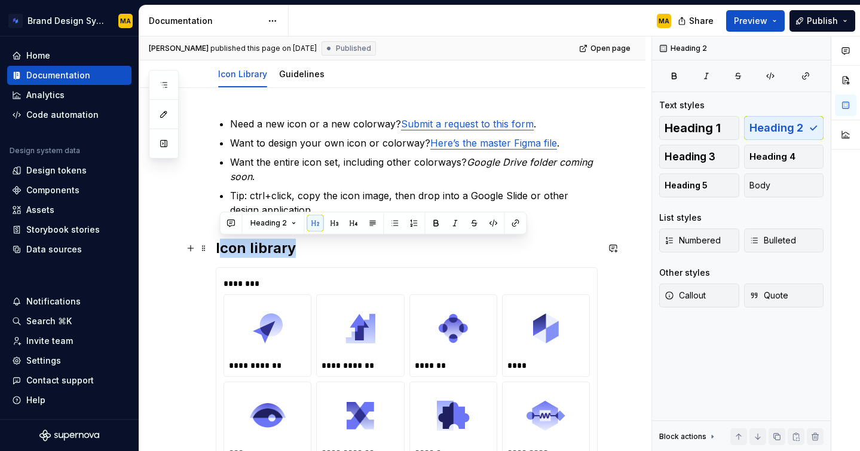
drag, startPoint x: 301, startPoint y: 249, endPoint x: 221, endPoint y: 250, distance: 80.1
click at [221, 250] on h2 "Icon library" at bounding box center [407, 247] width 382 height 19
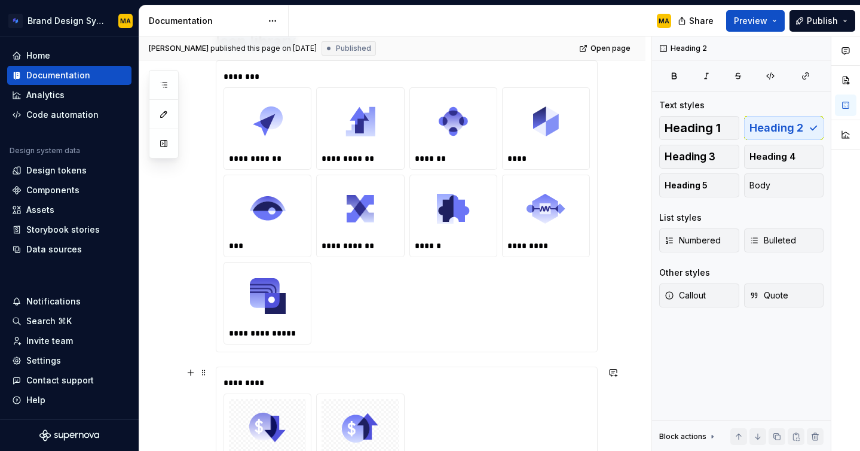
scroll to position [437, 0]
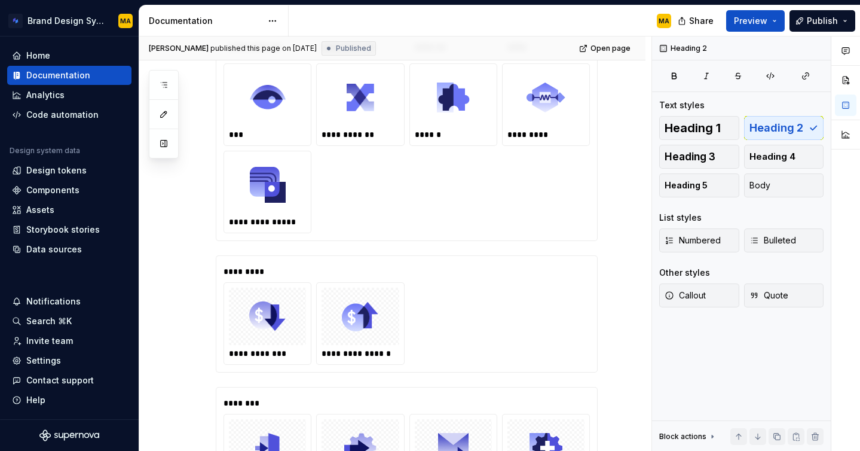
type textarea "*"
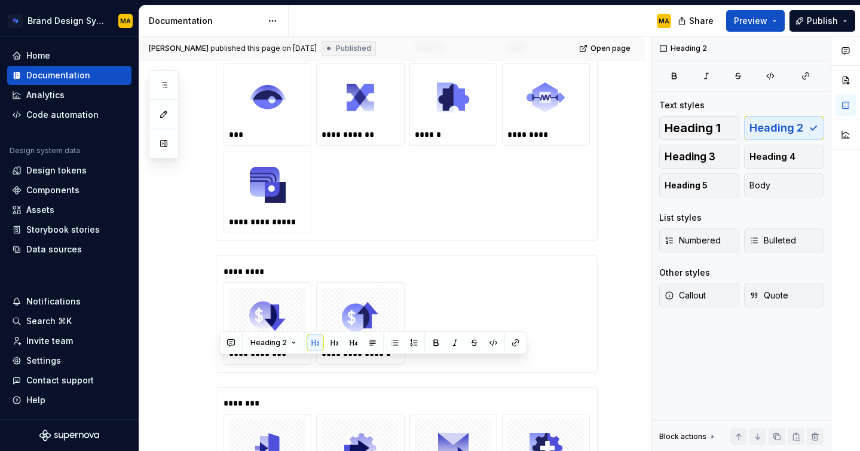
scroll to position [0, 0]
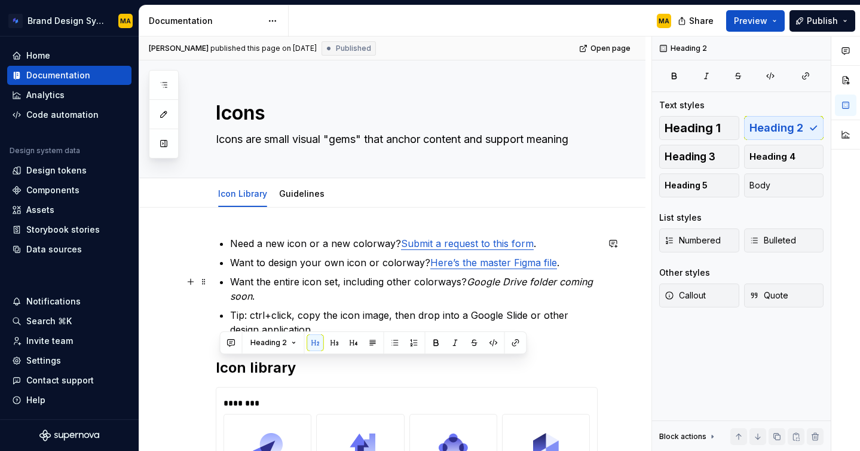
click at [448, 283] on p "Want the entire icon set, including other colorways? Google Drive folder coming…" at bounding box center [414, 288] width 368 height 29
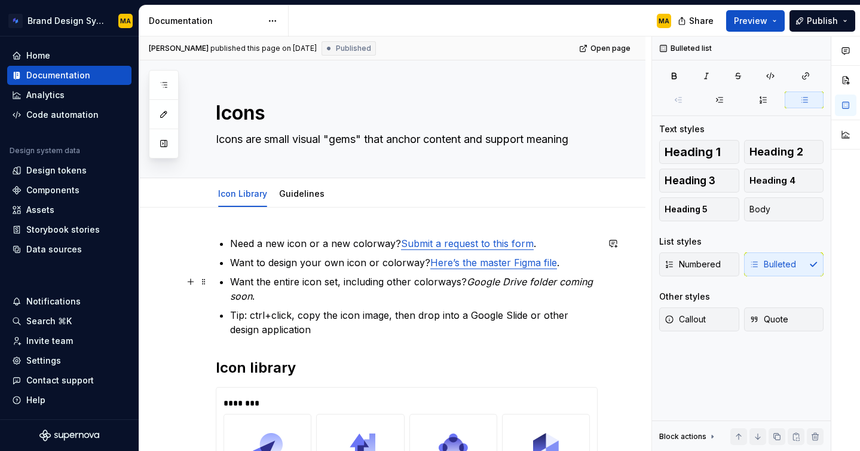
click at [469, 280] on em "Google Drive folder coming soon" at bounding box center [413, 288] width 366 height 26
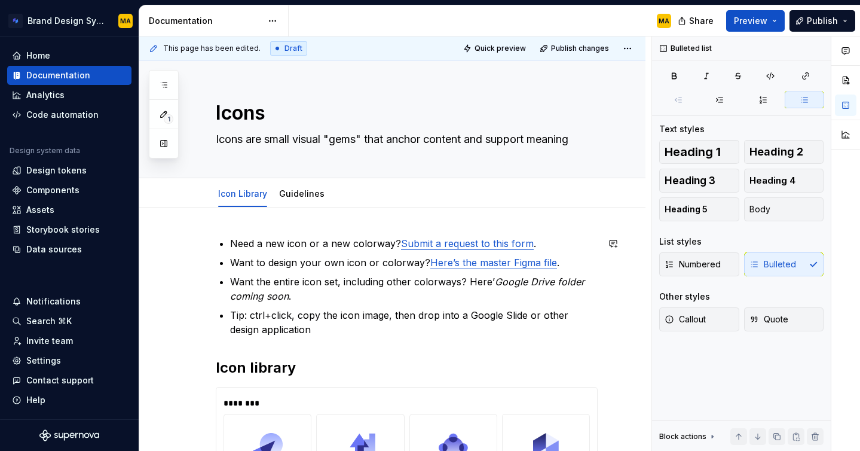
type textarea "*"
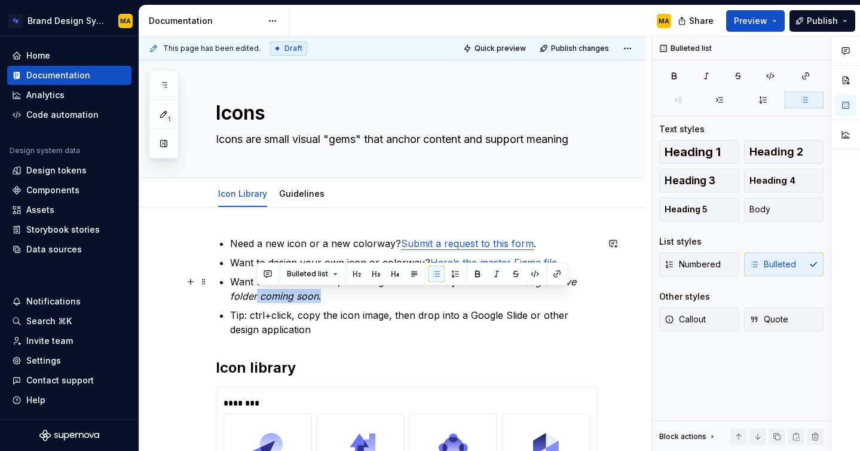
drag, startPoint x: 332, startPoint y: 295, endPoint x: 258, endPoint y: 295, distance: 74.1
click at [258, 295] on p "Want the entire icon set, including other colorways? Here’s the Google Drive fo…" at bounding box center [414, 288] width 368 height 29
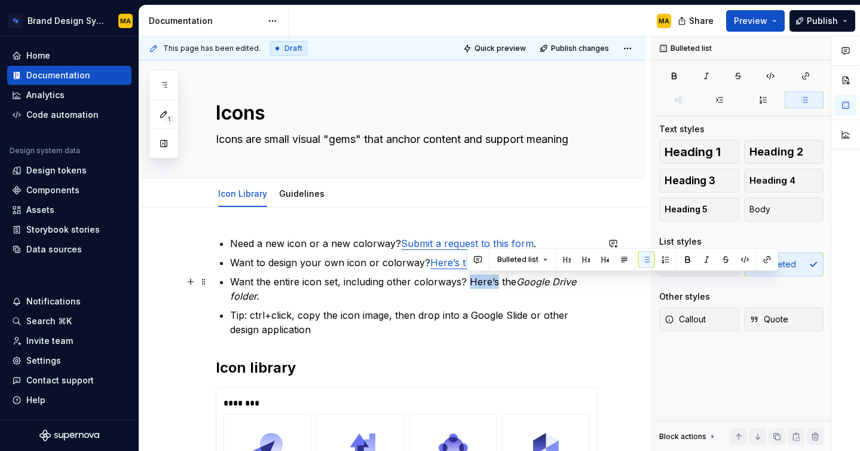
drag, startPoint x: 469, startPoint y: 282, endPoint x: 494, endPoint y: 281, distance: 25.7
click at [494, 281] on p "Want the entire icon set, including other colorways? Here’s the Google Drive fo…" at bounding box center [414, 288] width 368 height 29
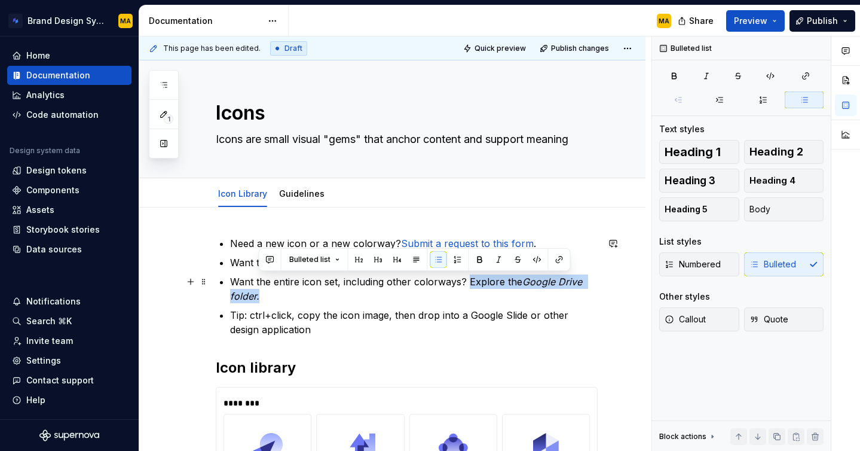
drag, startPoint x: 294, startPoint y: 297, endPoint x: 468, endPoint y: 284, distance: 174.4
click at [468, 284] on p "Want the entire icon set, including other colorways? Explore the Google Drive f…" at bounding box center [414, 288] width 368 height 29
click at [559, 261] on button "button" at bounding box center [559, 259] width 17 height 17
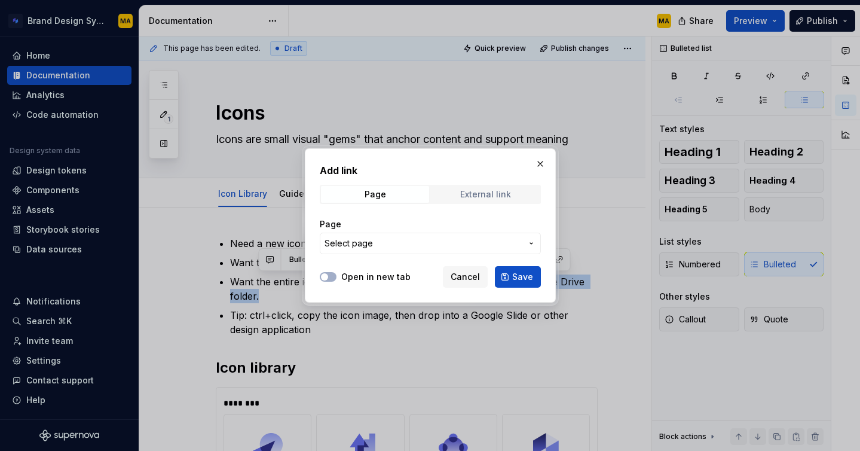
click at [476, 187] on span "External link" at bounding box center [485, 194] width 108 height 17
click at [363, 245] on input "URL" at bounding box center [430, 243] width 221 height 22
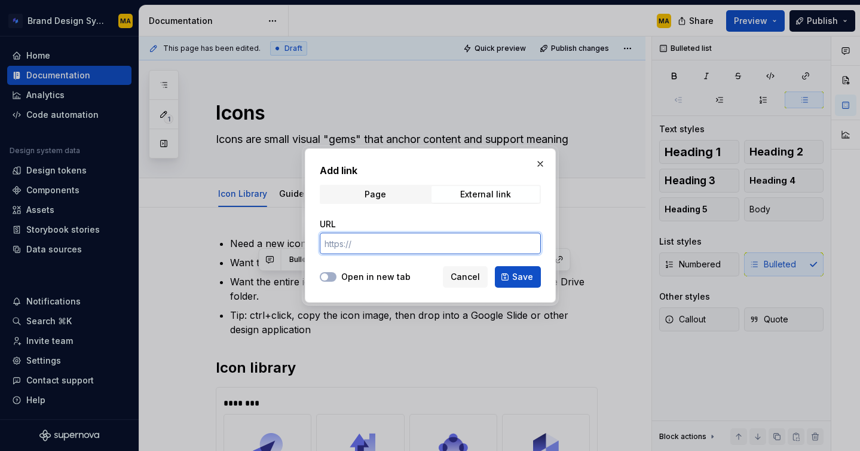
paste input "https://drive.google.com/open?id=14cMzSo3WEXXN3juVaMqTITOlmEaKGhQv&usp=drive_fs"
type input "https://drive.google.com/open?id=14cMzSo3WEXXN3juVaMqTITOlmEaKGhQv&usp=drive_fs"
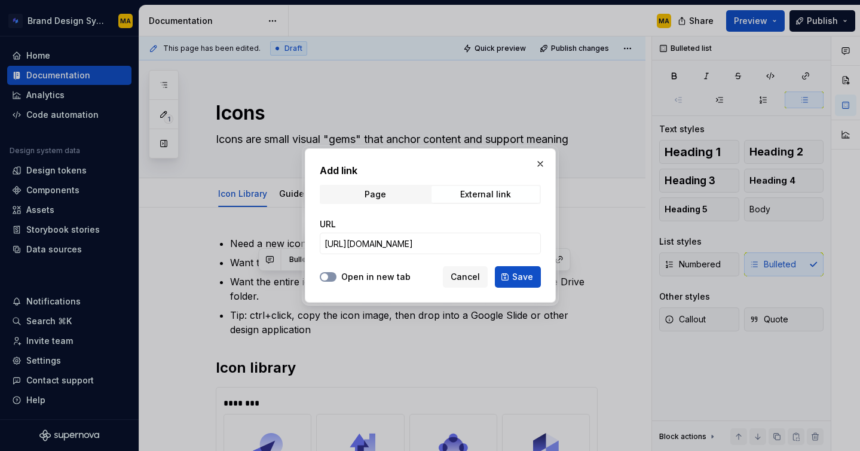
click at [333, 273] on button "Open in new tab" at bounding box center [328, 277] width 17 height 10
click at [513, 270] on button "Save" at bounding box center [518, 277] width 46 height 22
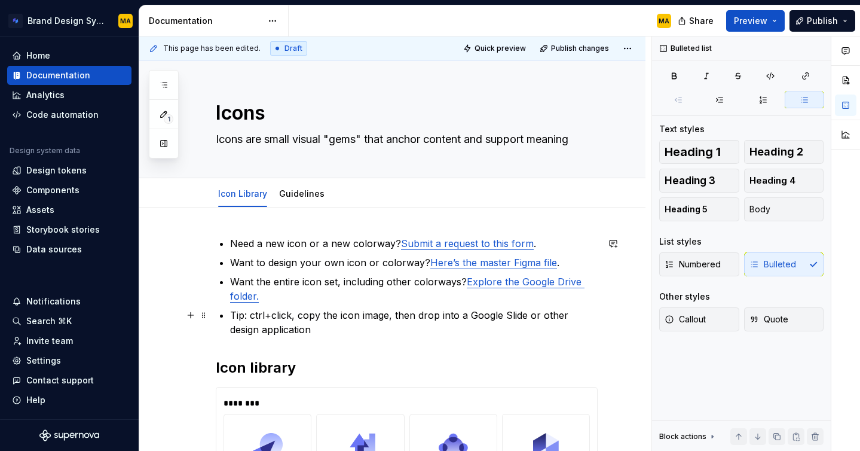
click at [296, 325] on p "Tip: ctrl+click, copy the icon image, then drop into a Google Slide or other de…" at bounding box center [414, 322] width 368 height 29
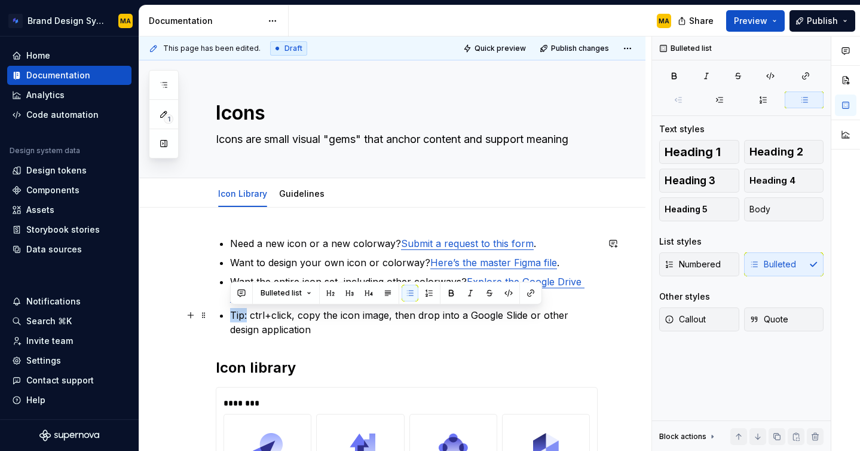
drag, startPoint x: 247, startPoint y: 317, endPoint x: 226, endPoint y: 317, distance: 20.9
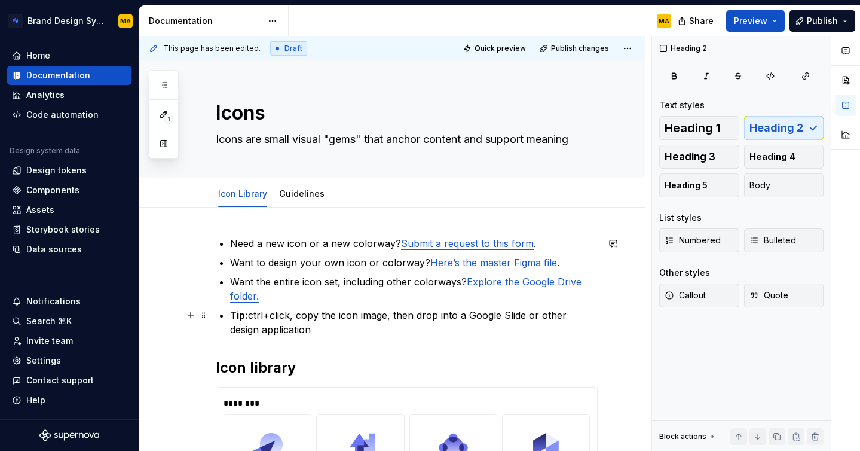
click at [388, 314] on p "Tip: ctrl+click, copy the icon image, then drop into a Google Slide or other de…" at bounding box center [414, 322] width 368 height 29
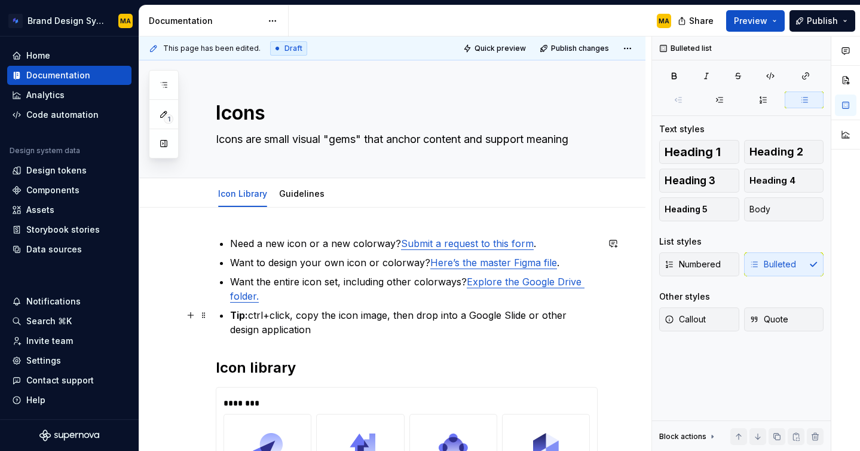
click at [438, 318] on p "Tip: ctrl+click, copy the icon image, then drop into a Google Slide or other de…" at bounding box center [414, 322] width 368 height 29
click at [435, 315] on p "Tip: ctrl+click, copy the icon image, then drop the image into a Google Slide o…" at bounding box center [414, 322] width 368 height 29
click at [368, 325] on p "Tip: ctrl+click, copy the icon image, then paste the image into a Google Slide …" at bounding box center [414, 322] width 368 height 29
click at [251, 311] on p "Tip: ctrl+click, copy the icon image, then paste the image into a Google Slide …" at bounding box center [414, 322] width 368 height 29
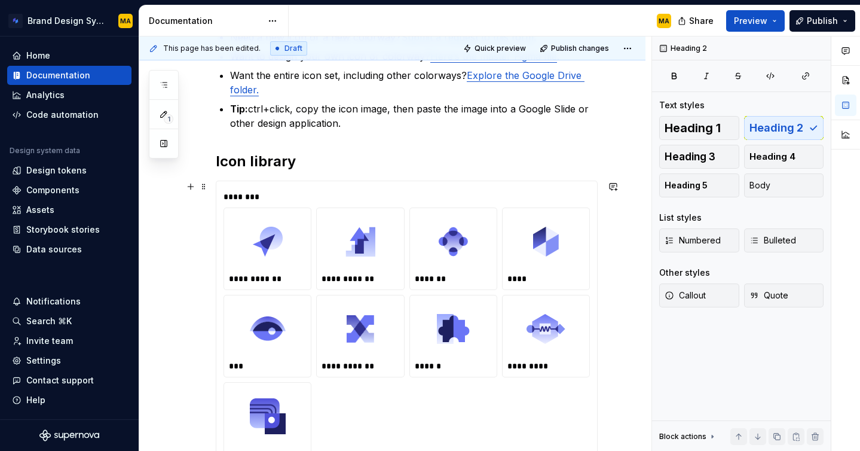
scroll to position [203, 0]
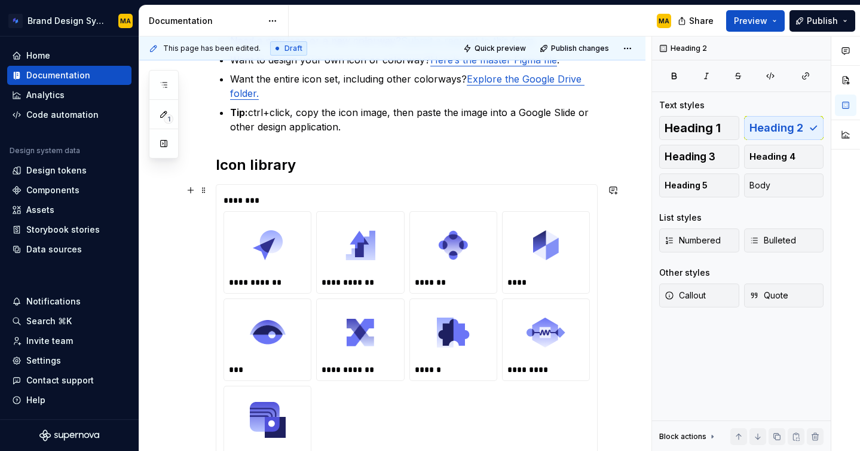
click at [375, 296] on div "**********" at bounding box center [407, 339] width 366 height 257
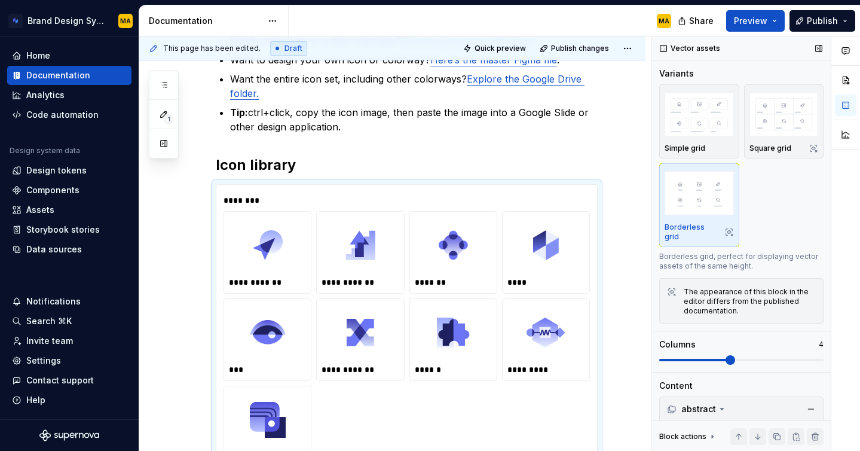
scroll to position [117, 0]
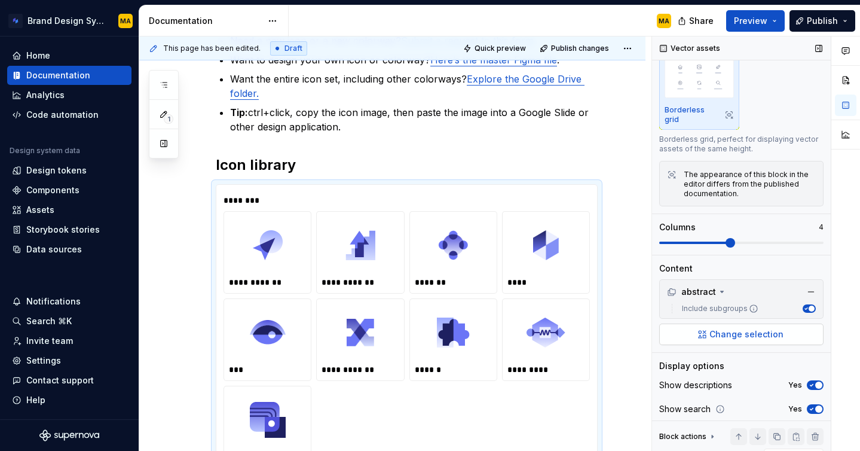
click at [728, 328] on span "Change selection" at bounding box center [746, 334] width 74 height 12
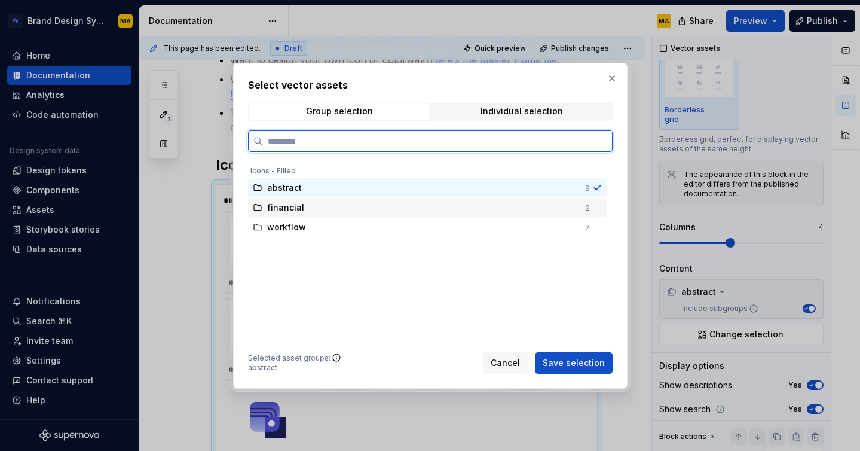
click at [338, 212] on div "financial" at bounding box center [422, 207] width 311 height 12
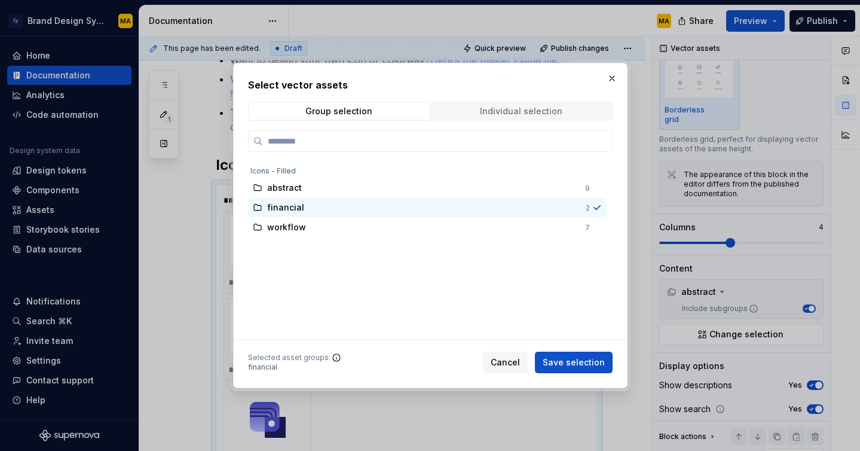
click at [486, 112] on div "Individual selection" at bounding box center [521, 111] width 82 height 10
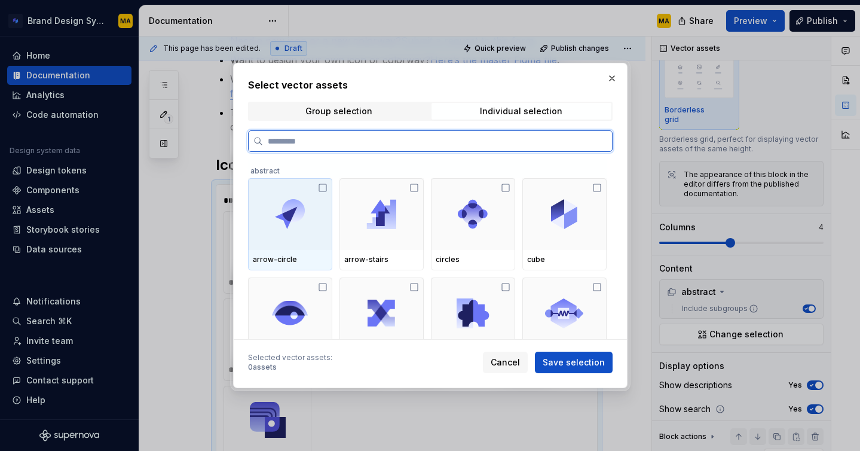
click at [325, 184] on icon at bounding box center [323, 188] width 10 height 10
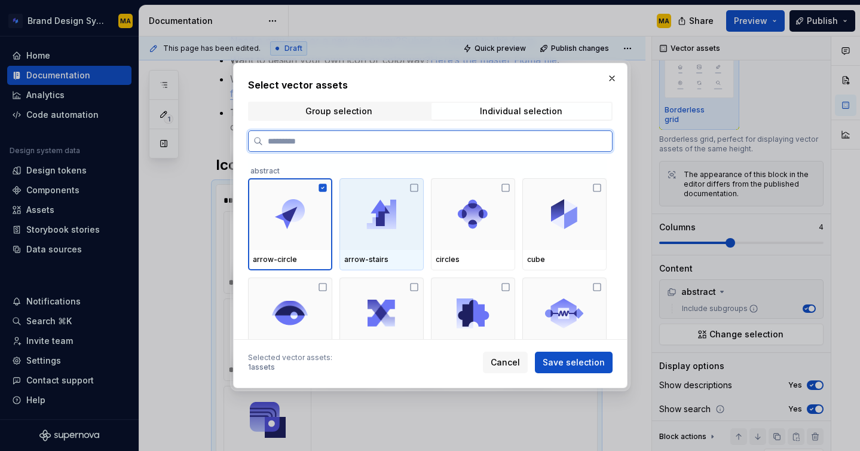
click at [419, 188] on icon at bounding box center [414, 188] width 10 height 10
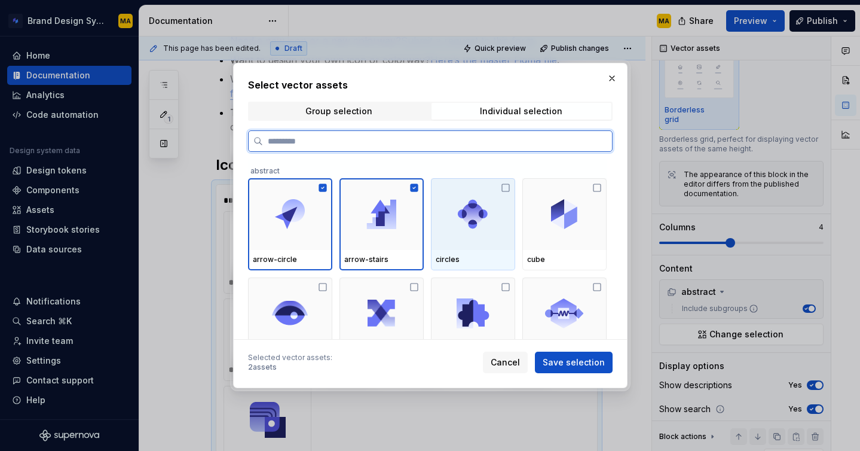
click at [501, 186] on div at bounding box center [473, 214] width 84 height 72
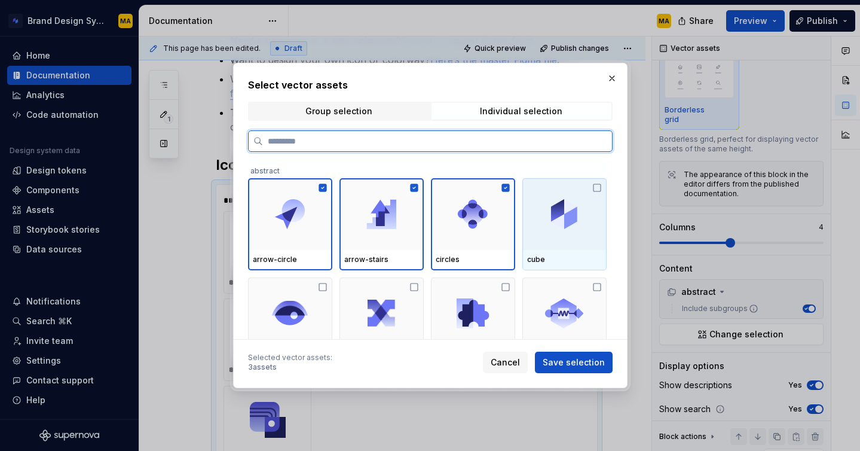
click at [577, 201] on img at bounding box center [564, 214] width 26 height 30
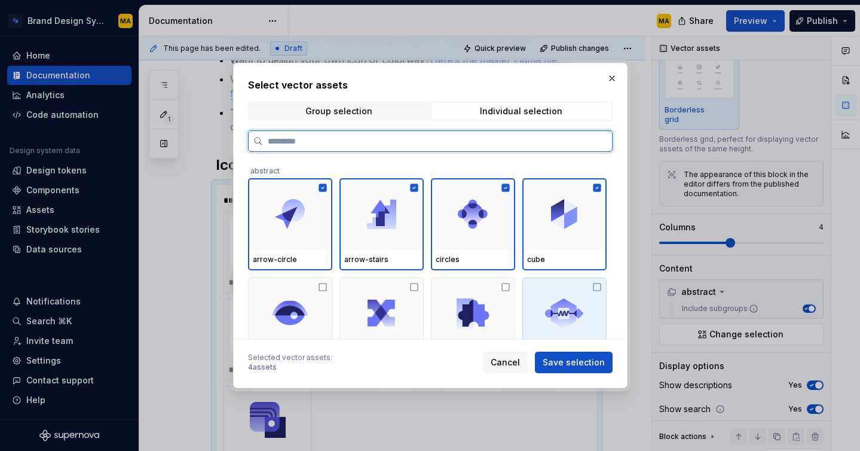
click at [557, 307] on img at bounding box center [564, 313] width 39 height 30
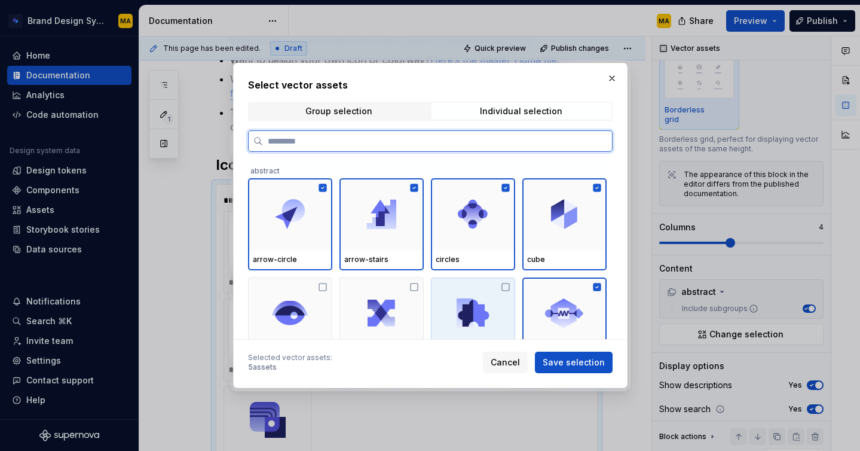
click at [487, 307] on img at bounding box center [473, 313] width 33 height 30
click at [395, 313] on img at bounding box center [381, 312] width 27 height 27
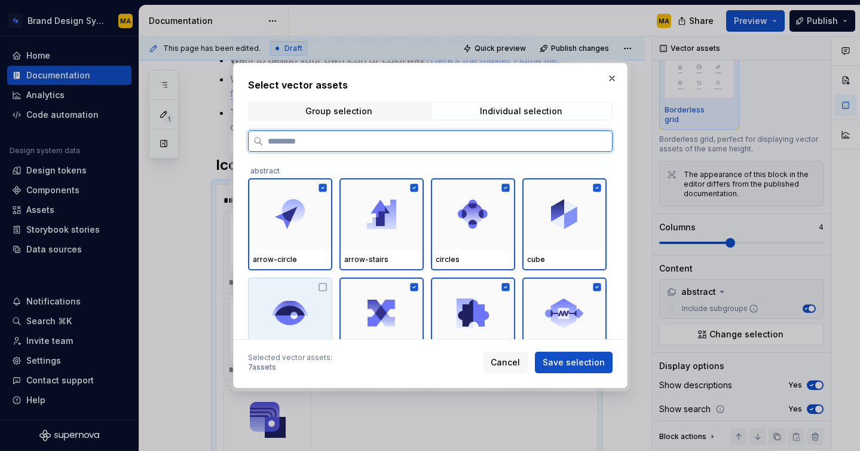
click at [305, 310] on img at bounding box center [290, 313] width 36 height 25
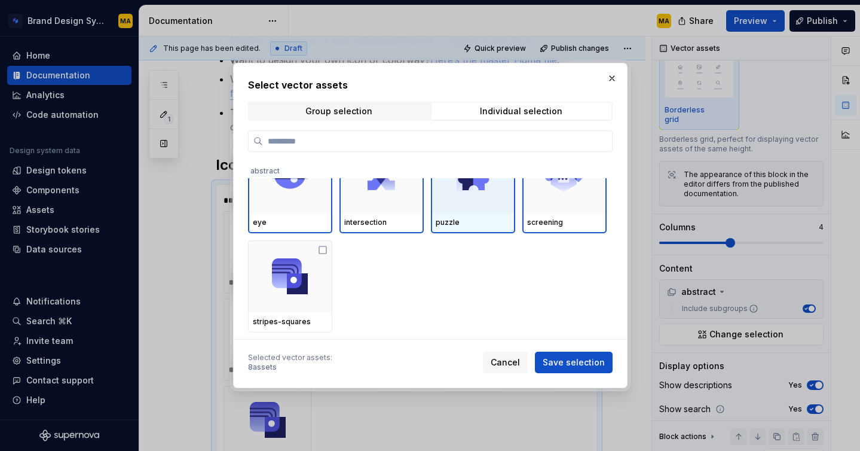
scroll to position [125, 0]
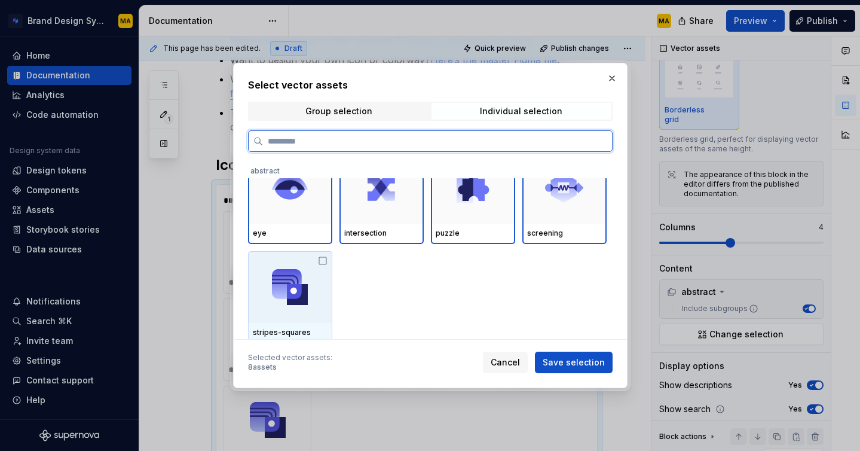
click at [262, 290] on div at bounding box center [290, 287] width 84 height 72
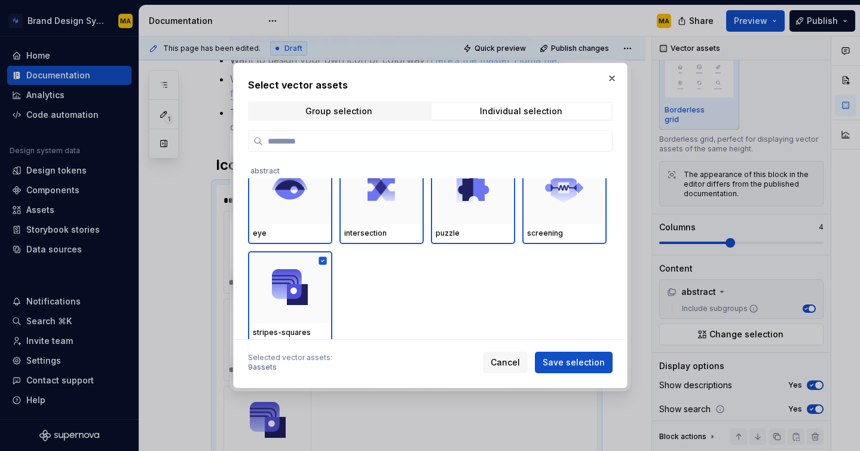
scroll to position [212, 0]
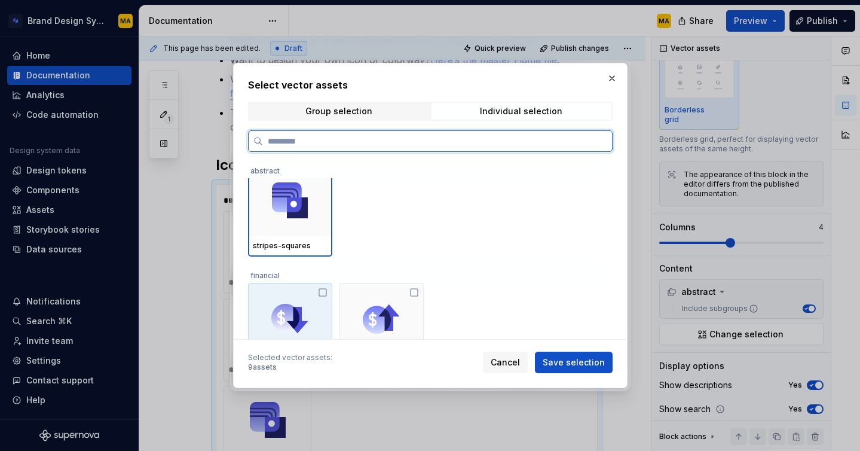
click at [301, 327] on img at bounding box center [289, 319] width 36 height 30
click at [366, 319] on img at bounding box center [381, 319] width 36 height 30
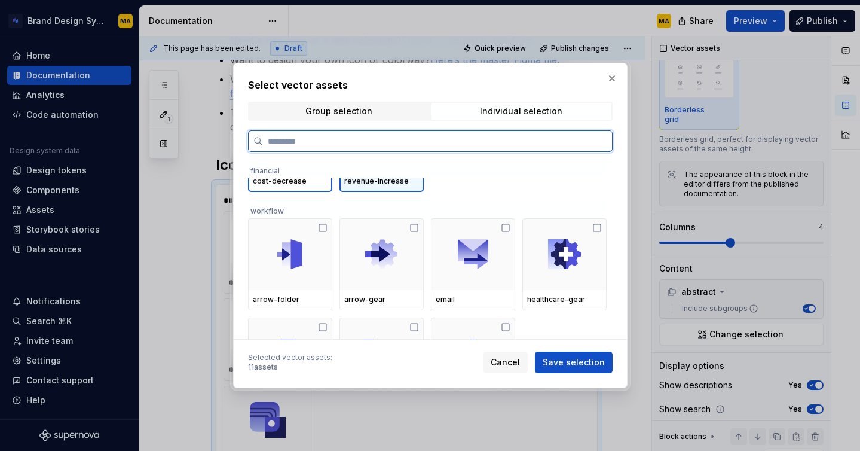
scroll to position [411, 0]
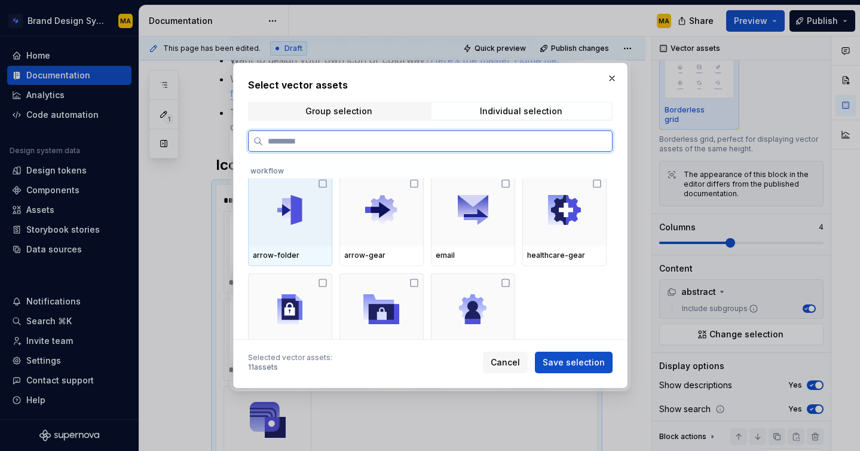
click at [299, 227] on div at bounding box center [290, 210] width 84 height 72
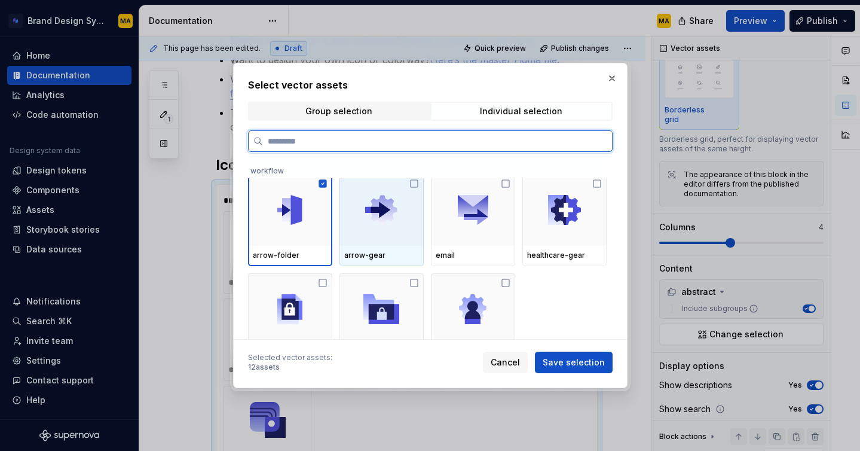
click at [369, 231] on div at bounding box center [381, 210] width 84 height 72
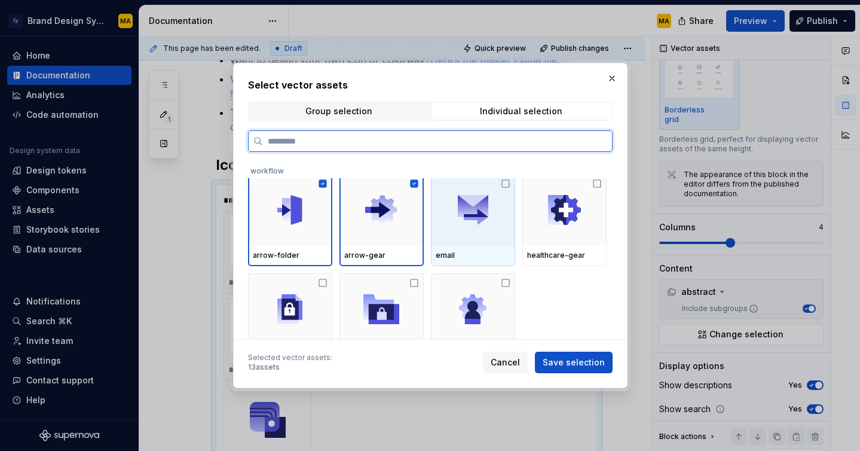
click at [451, 232] on div at bounding box center [473, 210] width 84 height 72
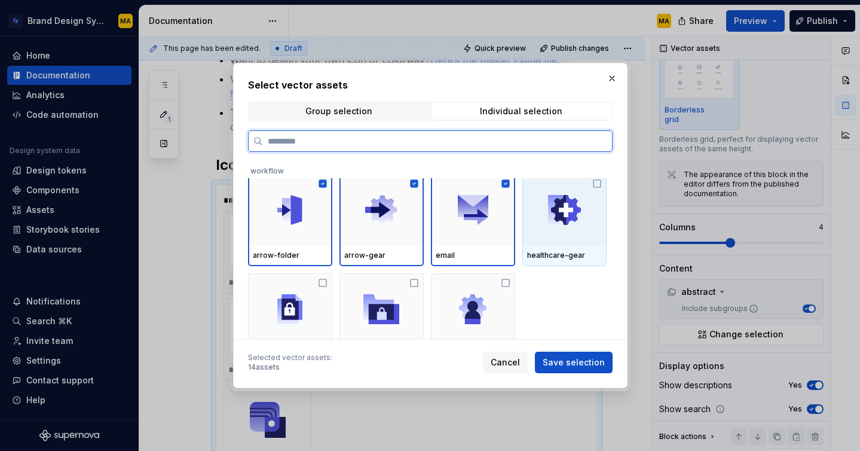
click at [532, 230] on div at bounding box center [564, 210] width 84 height 72
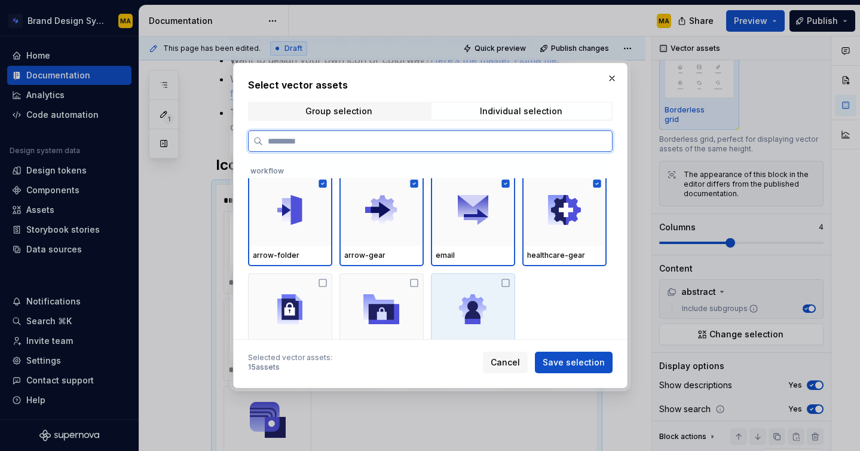
click at [476, 318] on img at bounding box center [472, 309] width 27 height 30
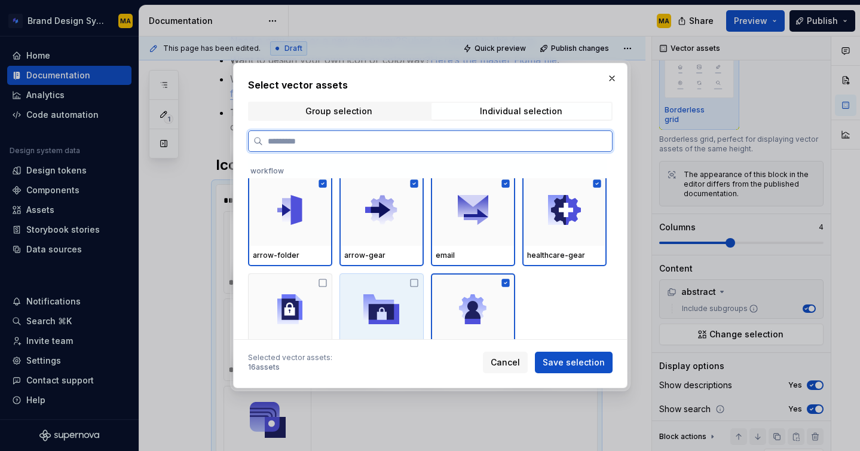
click at [369, 310] on img at bounding box center [381, 309] width 36 height 30
click at [281, 310] on img at bounding box center [289, 309] width 25 height 30
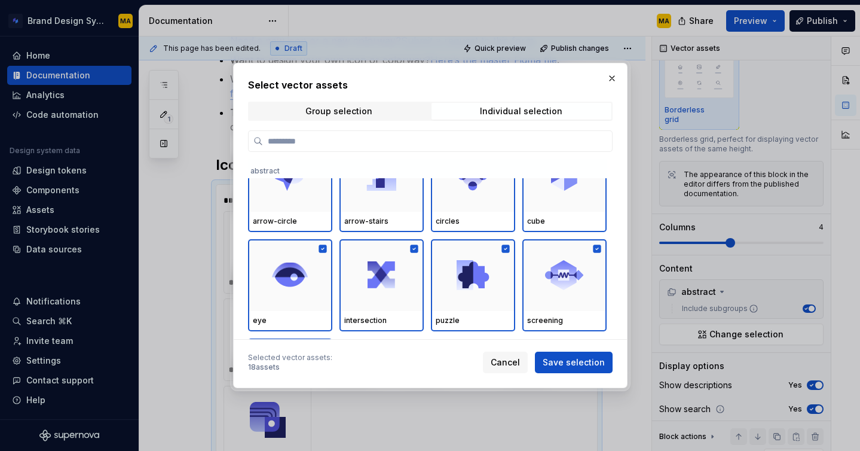
scroll to position [0, 0]
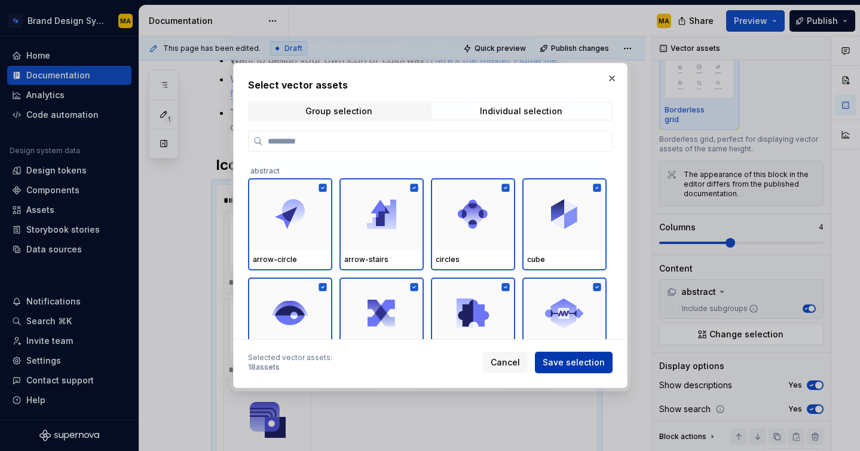
click at [559, 362] on span "Save selection" at bounding box center [574, 362] width 62 height 12
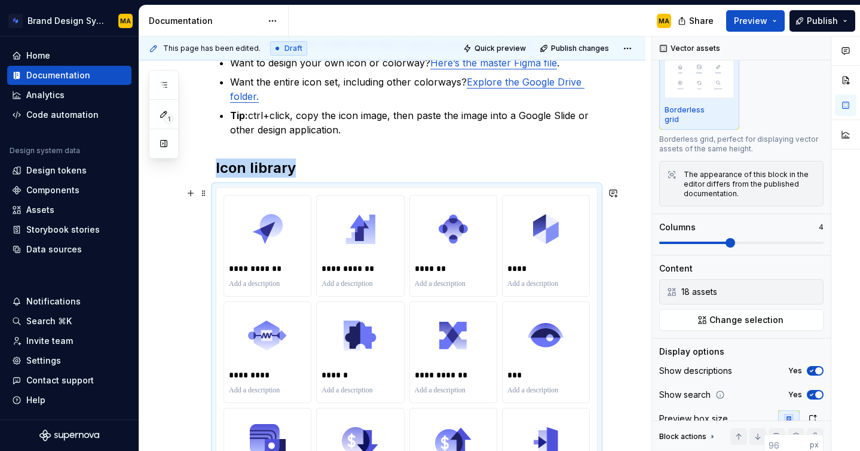
scroll to position [180, 0]
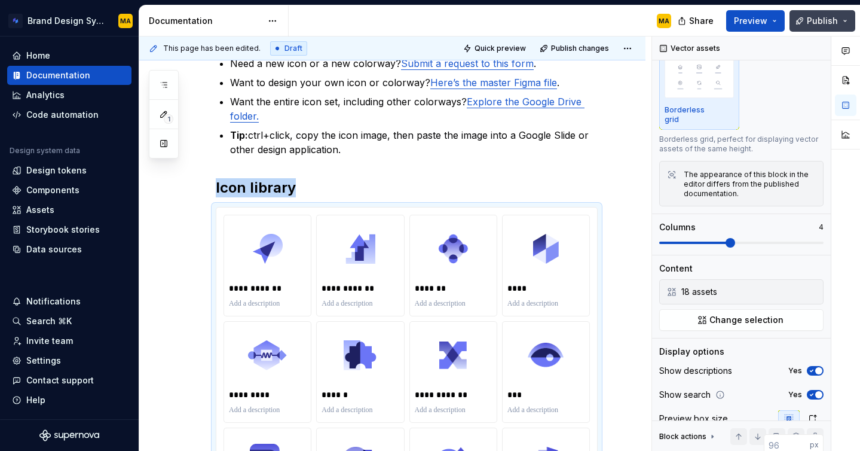
click at [804, 22] on button "Publish" at bounding box center [822, 21] width 66 height 22
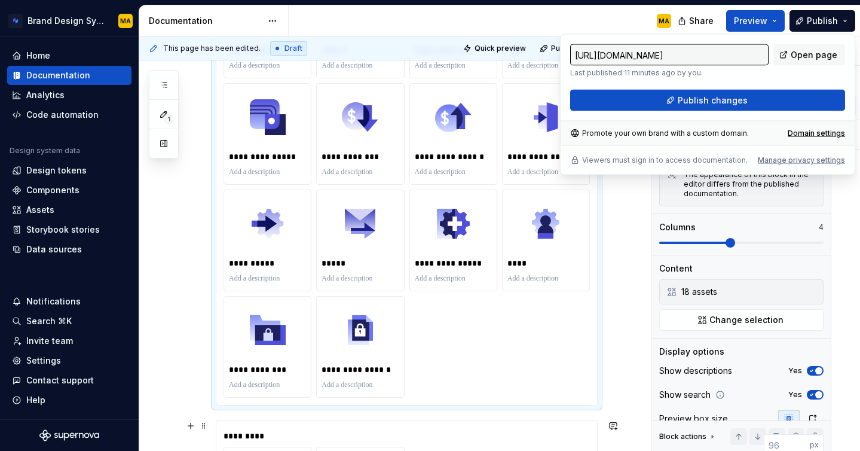
scroll to position [642, 0]
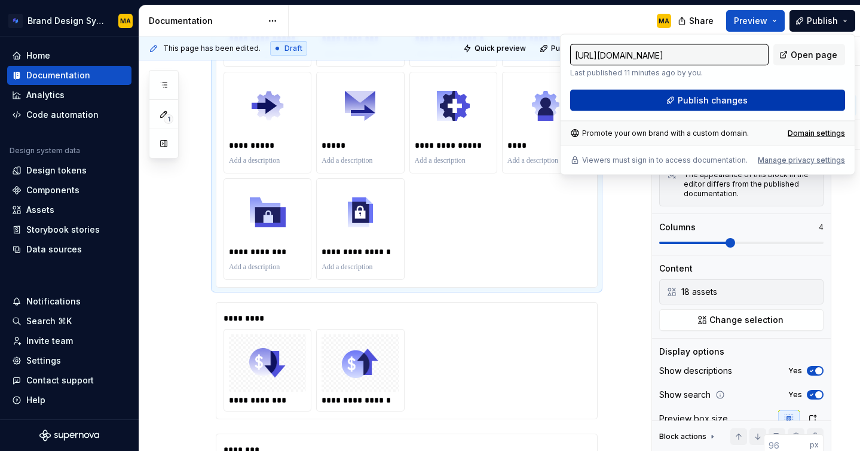
click at [693, 97] on span "Publish changes" at bounding box center [713, 100] width 70 height 12
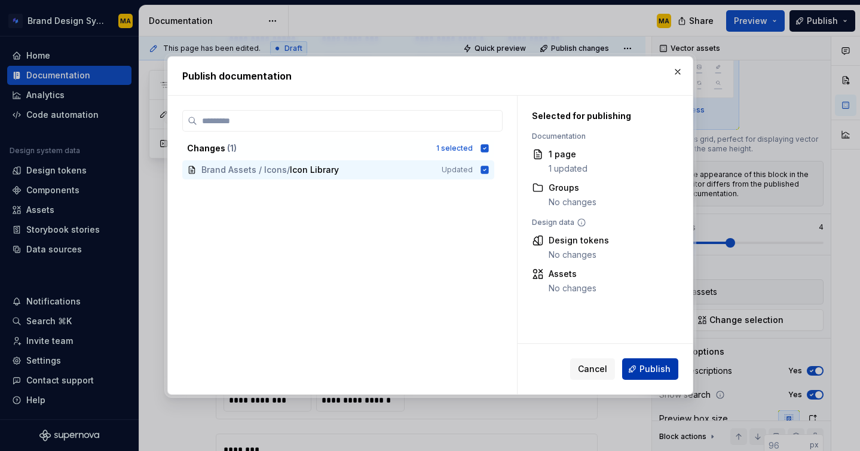
click at [641, 372] on span "Publish" at bounding box center [654, 369] width 31 height 12
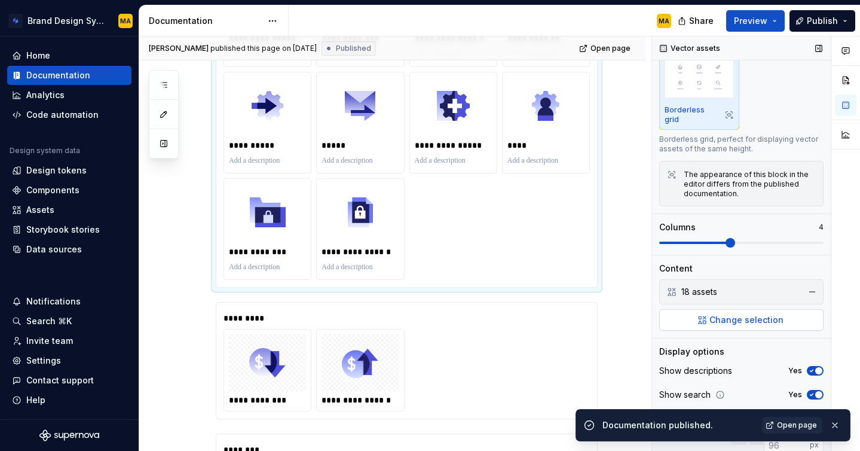
click at [737, 316] on button "Change selection" at bounding box center [741, 320] width 164 height 22
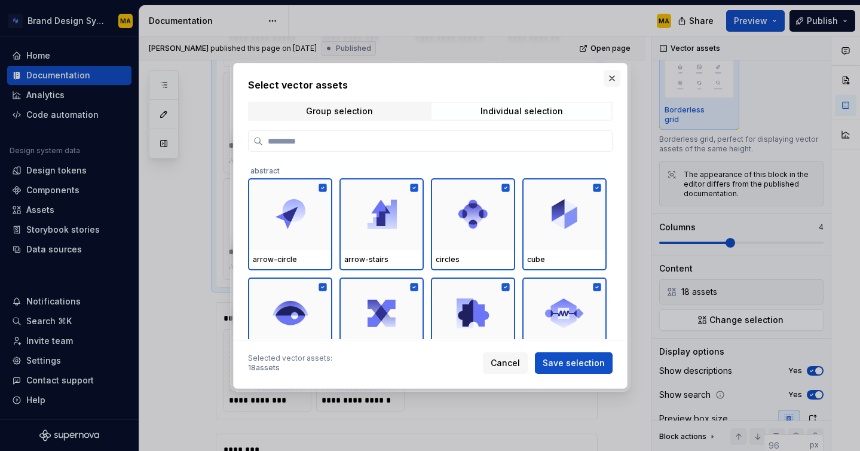
click at [612, 74] on button "button" at bounding box center [612, 78] width 17 height 17
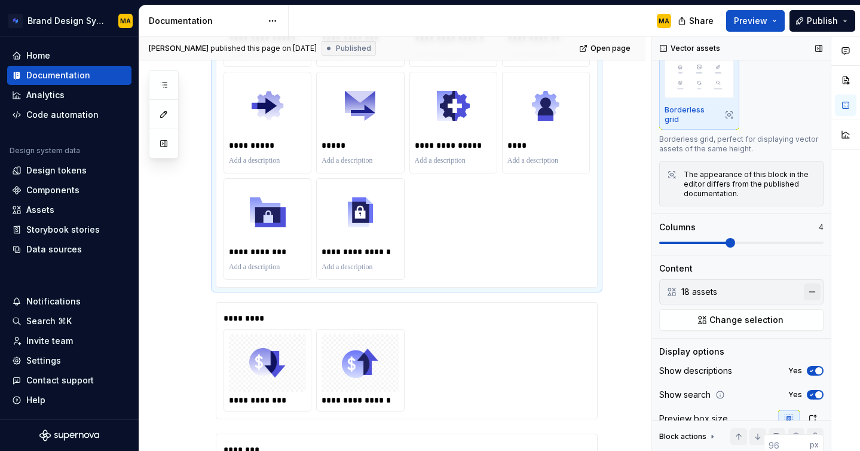
click at [813, 285] on button "button" at bounding box center [812, 291] width 17 height 17
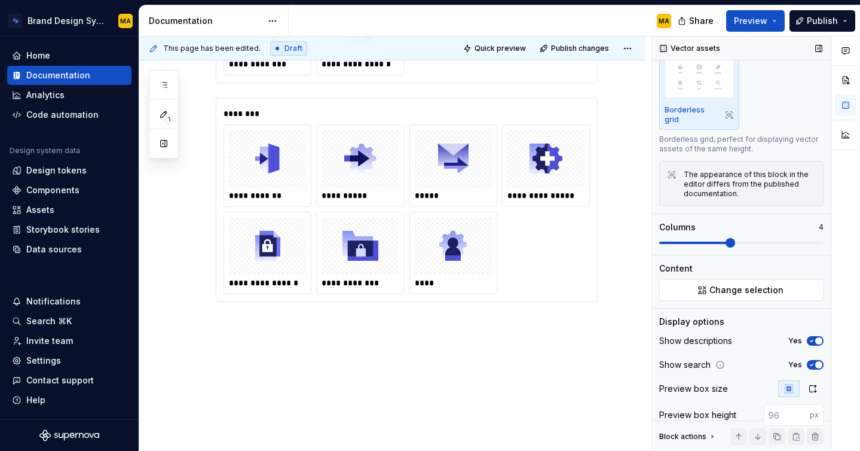
scroll to position [522, 0]
click at [779, 284] on span "Change selection" at bounding box center [746, 290] width 74 height 12
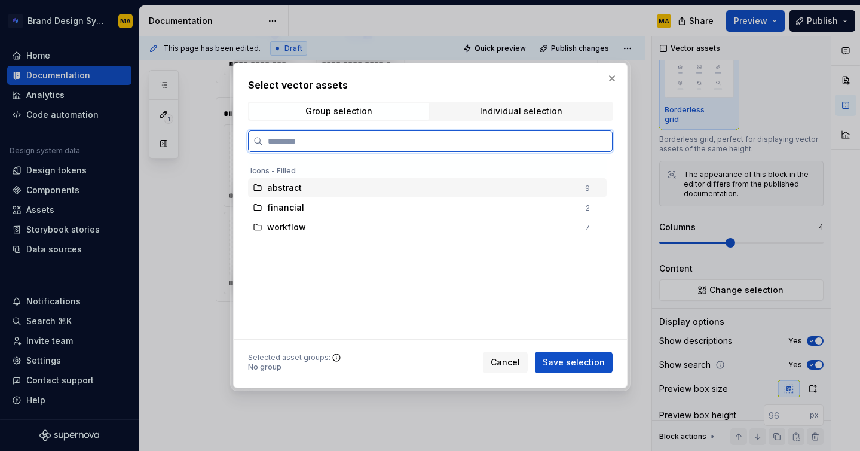
click at [287, 192] on span "abstract" at bounding box center [284, 188] width 35 height 12
click at [281, 218] on div "workflow 7" at bounding box center [427, 227] width 359 height 19
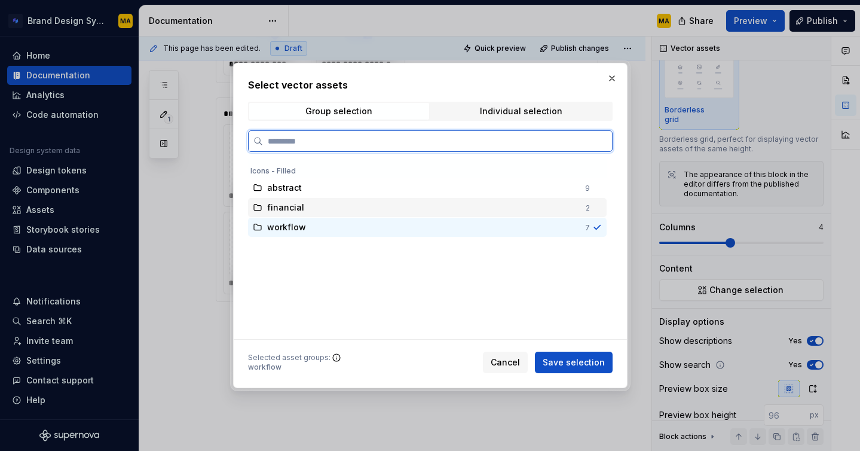
click at [281, 208] on span "financial" at bounding box center [285, 207] width 37 height 12
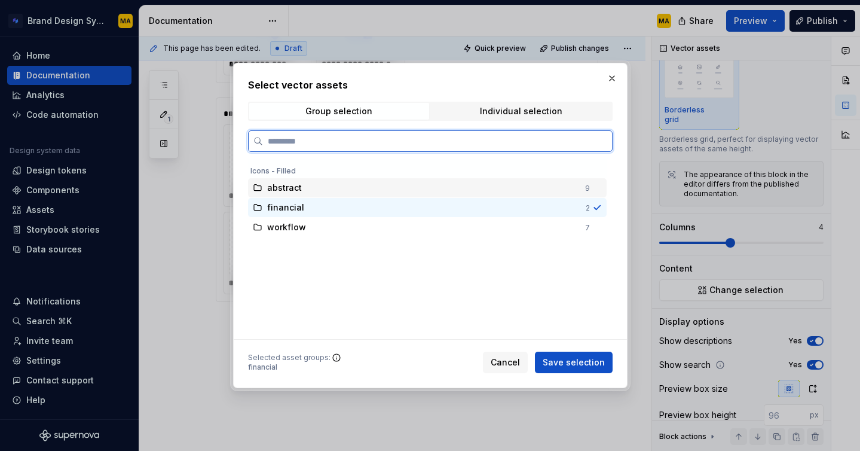
click at [289, 191] on span "abstract" at bounding box center [284, 188] width 35 height 12
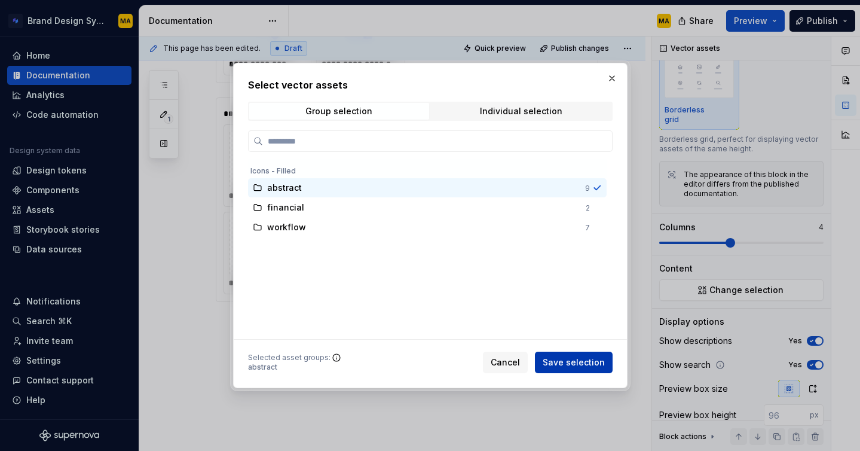
click at [558, 362] on span "Save selection" at bounding box center [574, 362] width 62 height 12
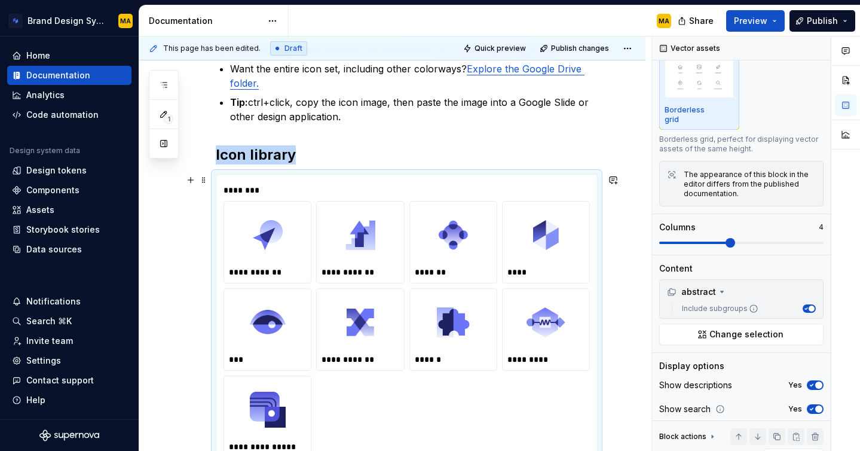
scroll to position [215, 0]
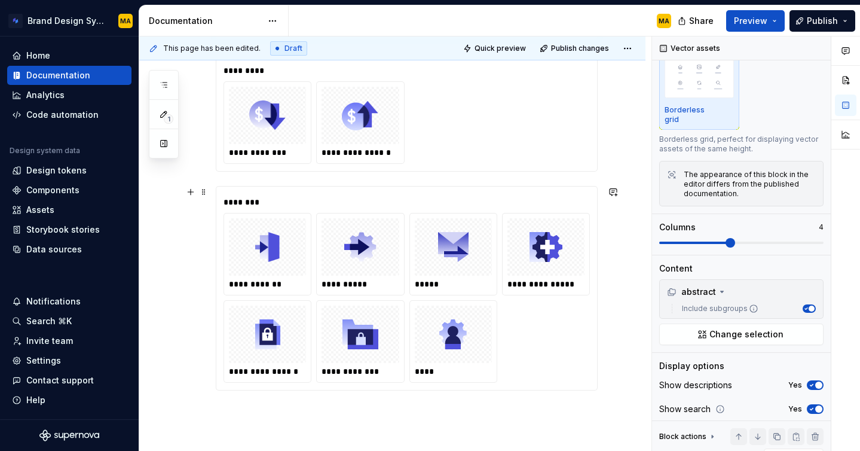
scroll to position [727, 0]
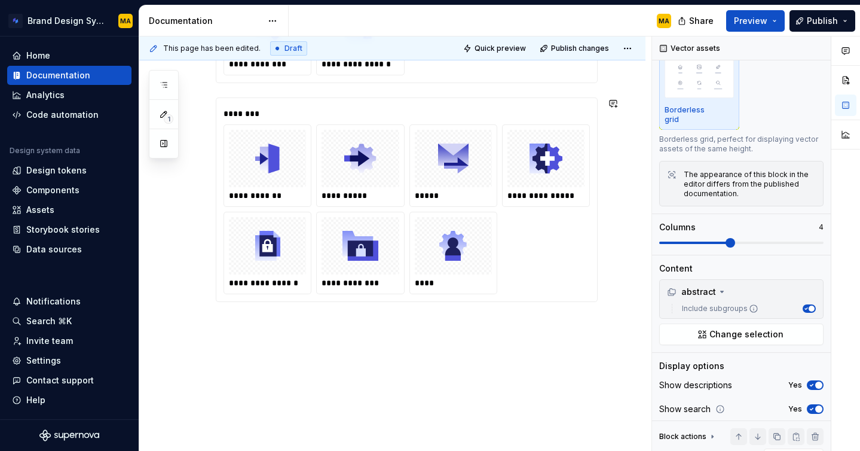
type textarea "*"
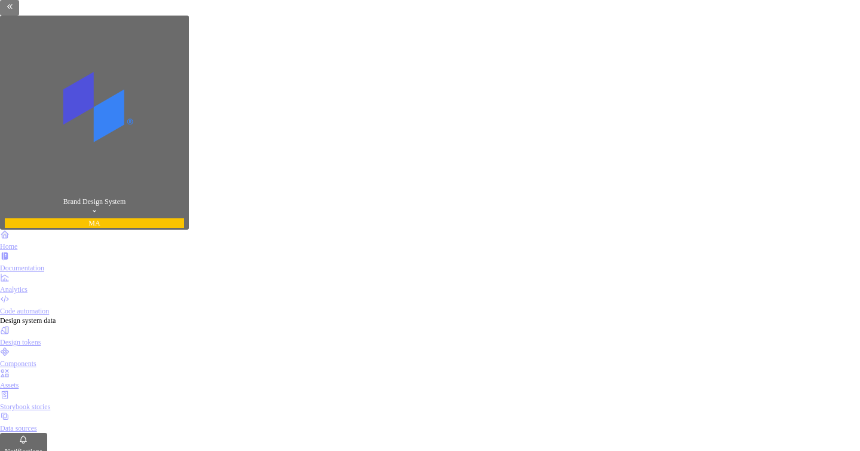
type textarea "*"
click at [298, 376] on div "Vector assets Display icons or illustrations" at bounding box center [257, 378] width 82 height 19
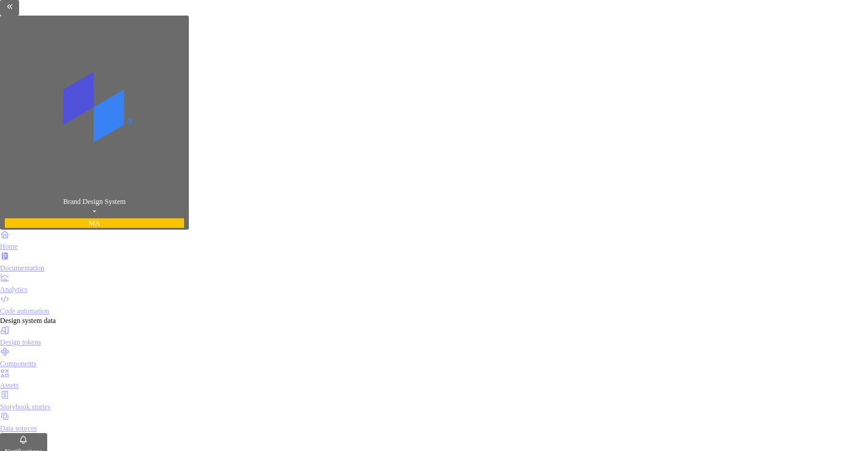
click at [56, 368] on div "Assets" at bounding box center [430, 379] width 860 height 22
